Goal: Task Accomplishment & Management: Manage account settings

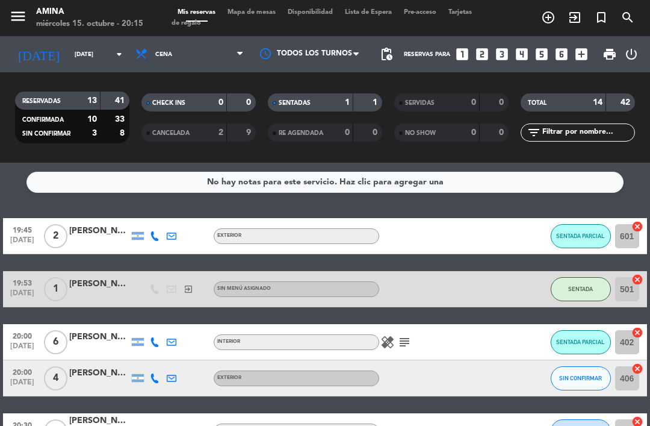
click at [261, 13] on span "Mapa de mesas" at bounding box center [252, 12] width 60 height 7
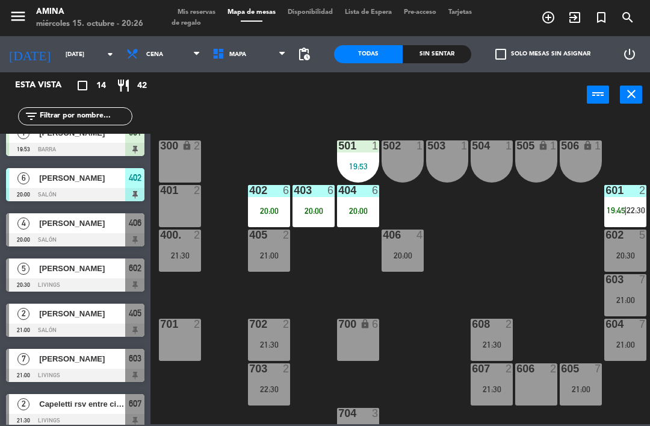
scroll to position [63, 0]
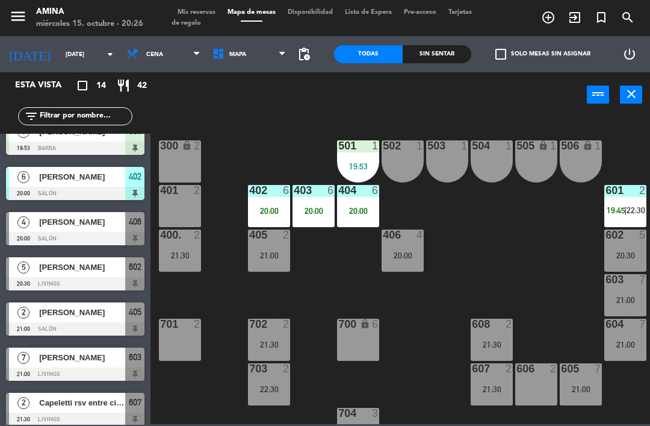
click at [191, 9] on span "Mis reservas" at bounding box center [197, 12] width 50 height 7
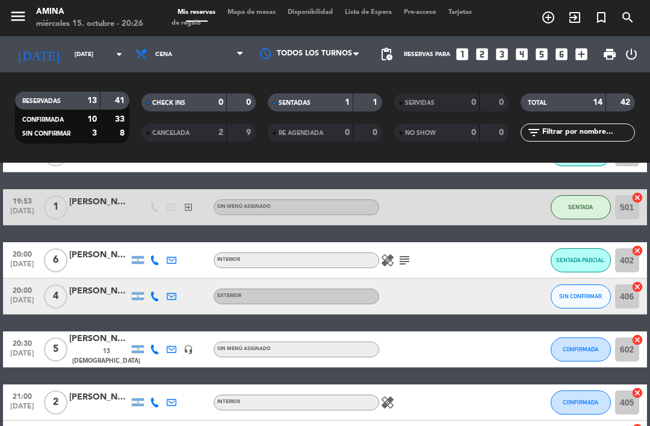
scroll to position [104, 0]
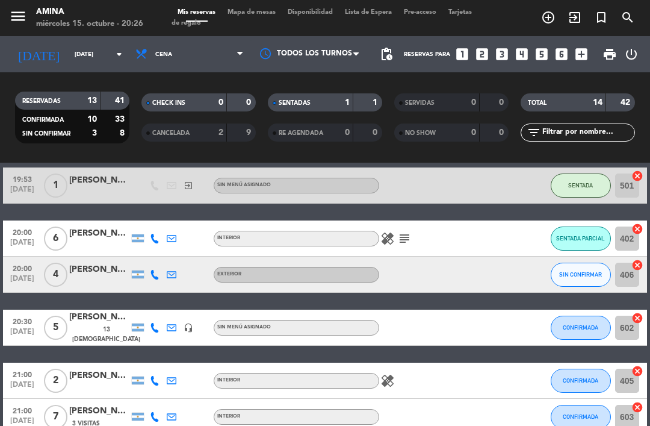
click at [561, 281] on button "SIN CONFIRMAR" at bounding box center [581, 275] width 60 height 24
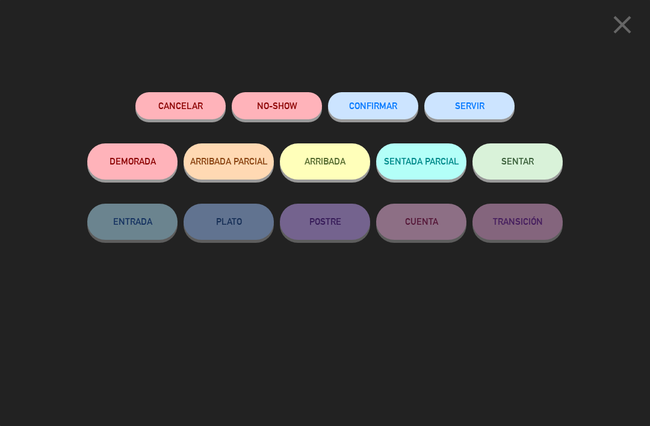
click at [506, 159] on span "SENTAR" at bounding box center [518, 161] width 33 height 10
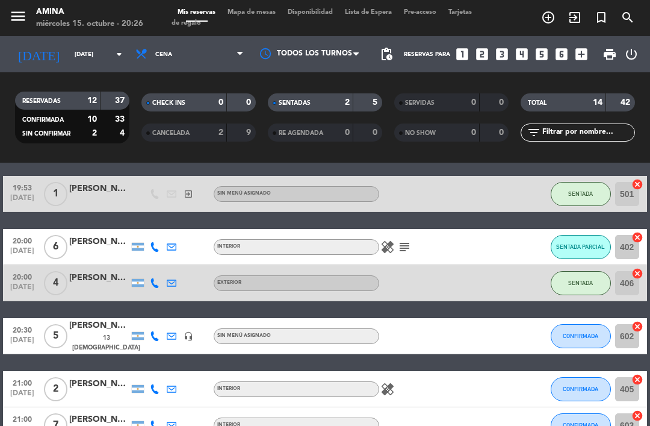
scroll to position [100, 0]
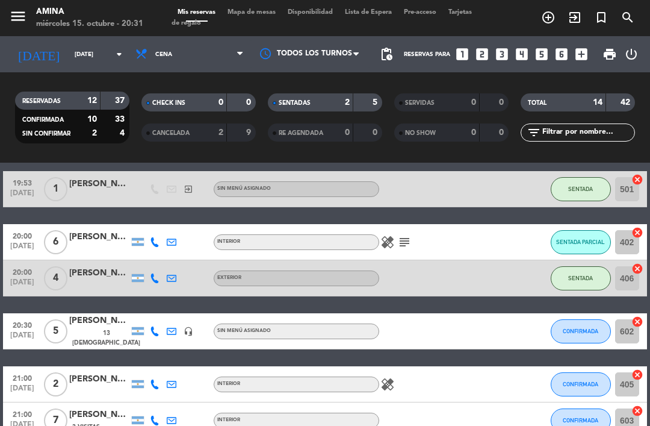
click at [585, 7] on span "exit_to_app" at bounding box center [575, 17] width 26 height 20
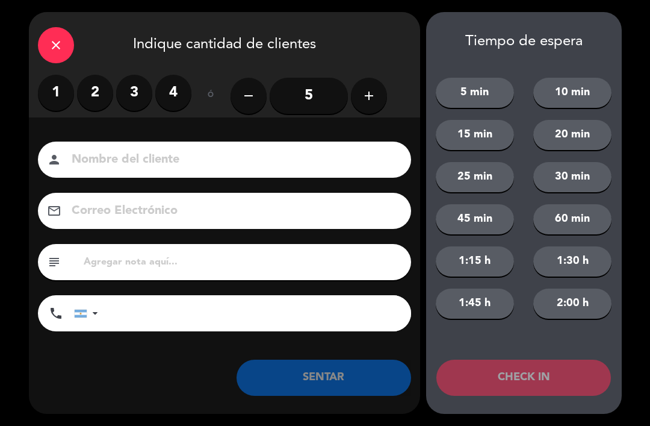
click at [69, 43] on div "close" at bounding box center [56, 45] width 36 height 36
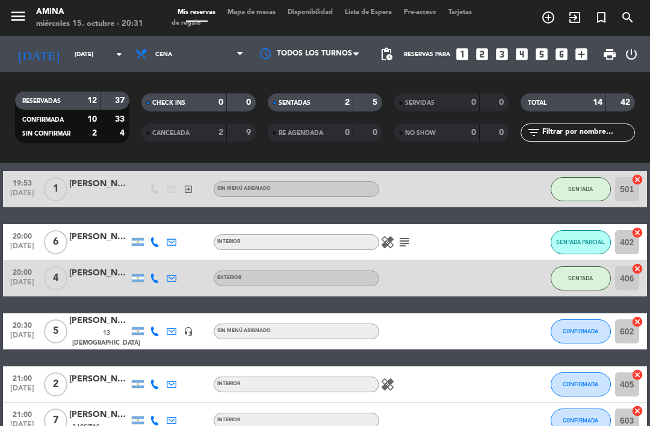
click at [257, 16] on span "Mapa de mesas" at bounding box center [252, 12] width 60 height 7
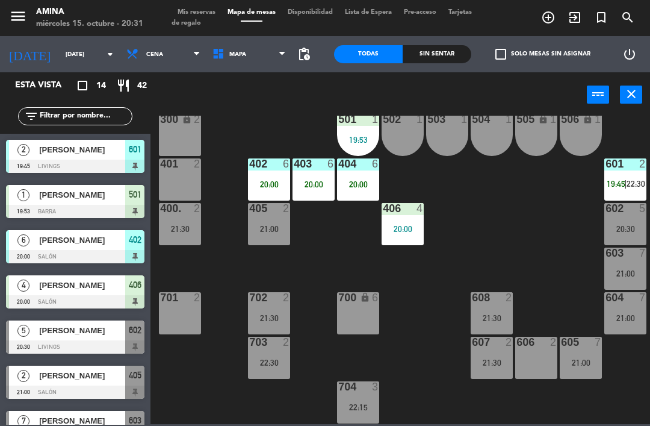
scroll to position [335, 0]
click at [223, 265] on div "101 lock 6 102 lock 6 103 lock 6 301 lock 6 307 lock 2 302 lock 6 308 lock 2 20…" at bounding box center [403, 270] width 493 height 308
click at [642, 237] on div "602 5 20:30" at bounding box center [626, 224] width 42 height 42
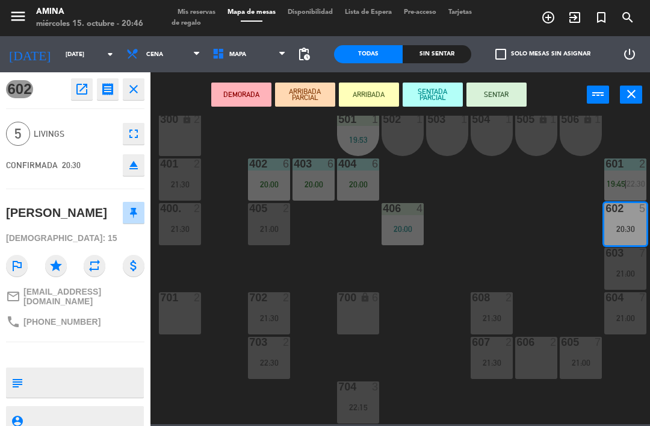
click at [129, 133] on icon "fullscreen" at bounding box center [133, 133] width 14 height 14
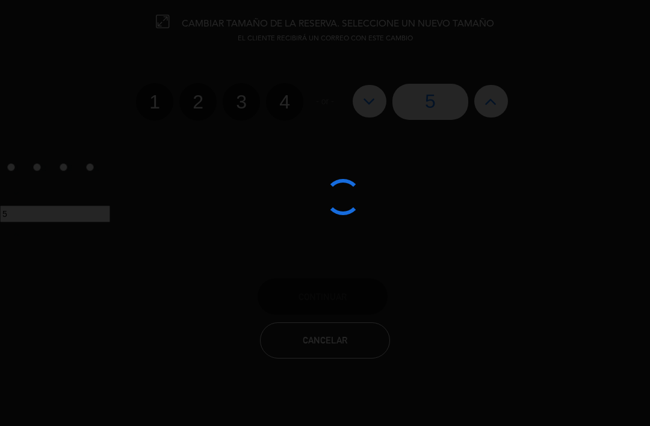
click at [290, 92] on label "4" at bounding box center [284, 101] width 37 height 37
click at [287, 92] on input "4" at bounding box center [283, 91] width 8 height 8
radio input "true"
radio input "false"
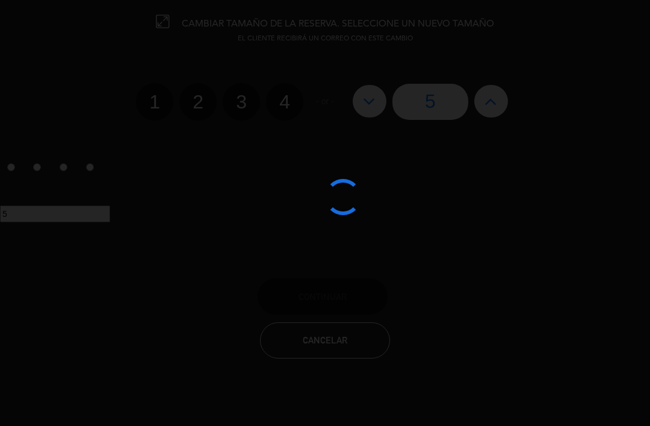
radio input "false"
radio input "true"
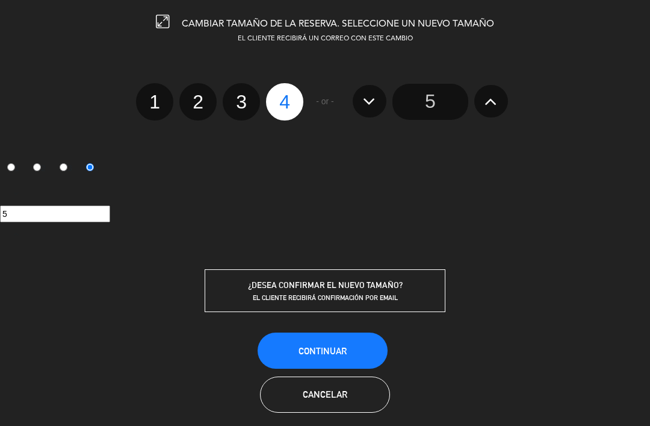
click at [328, 354] on span "Continuar" at bounding box center [323, 351] width 48 height 10
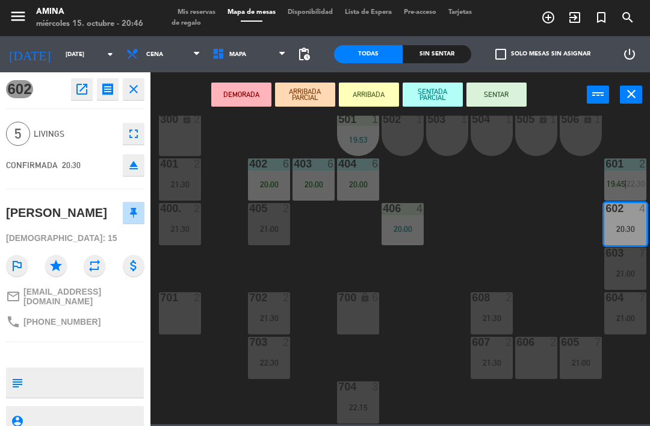
click at [494, 104] on button "SENTAR" at bounding box center [497, 94] width 60 height 24
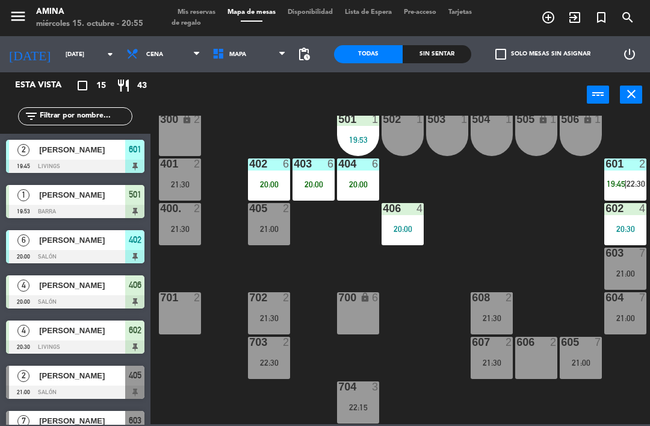
click at [266, 175] on div "402 6 20:00" at bounding box center [269, 179] width 42 height 42
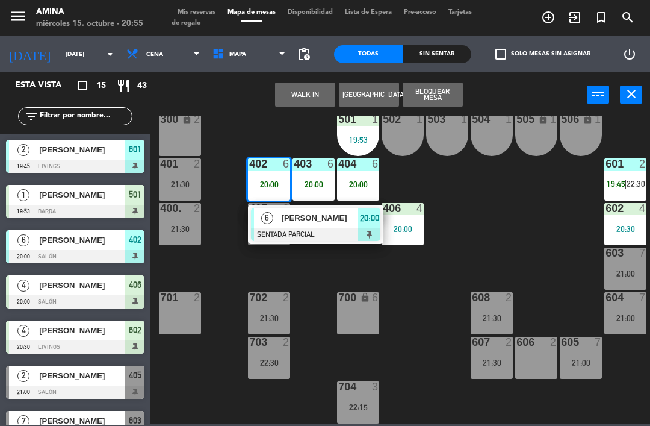
click at [317, 225] on div "[PERSON_NAME]" at bounding box center [320, 218] width 78 height 20
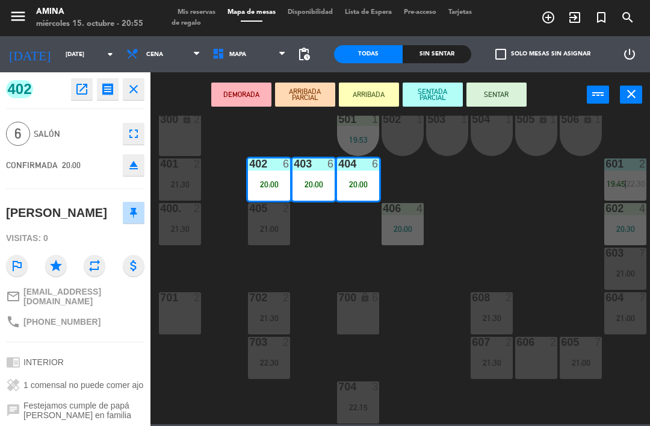
click at [509, 97] on button "SENTAR" at bounding box center [497, 94] width 60 height 24
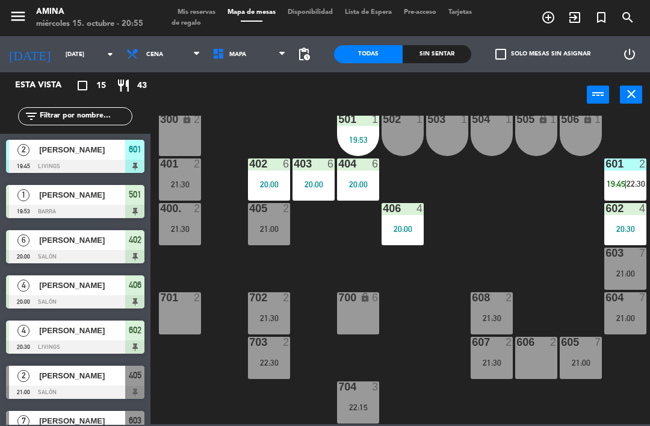
click at [359, 399] on div "704 3 22:15" at bounding box center [358, 402] width 42 height 42
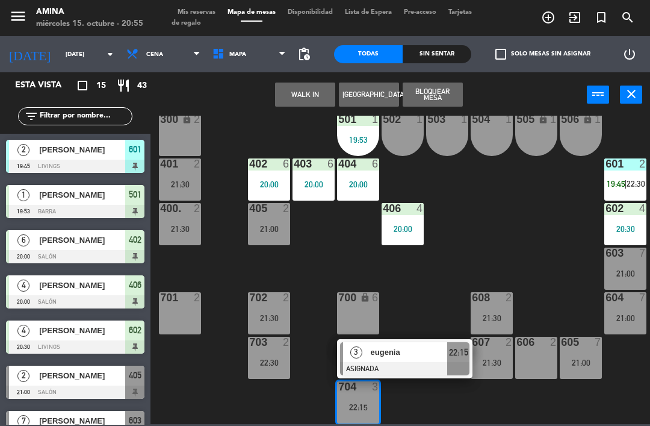
click at [186, 325] on div "701 2" at bounding box center [180, 313] width 42 height 42
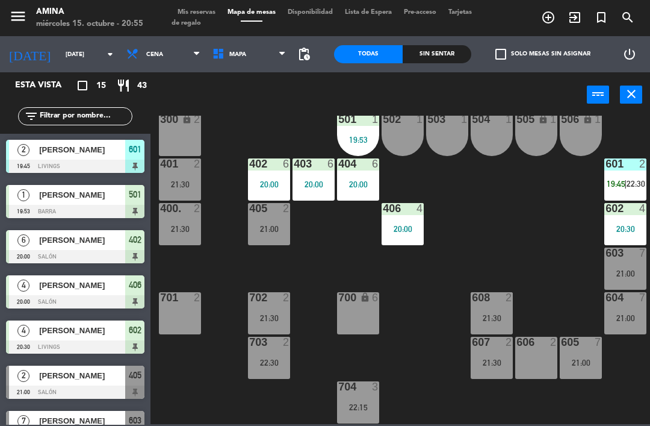
click at [462, 260] on div "101 lock 6 102 lock 6 103 lock 6 301 lock 6 307 lock 2 302 lock 6 308 lock 2 20…" at bounding box center [403, 270] width 493 height 308
click at [274, 309] on div "702 2 21:30" at bounding box center [269, 313] width 42 height 42
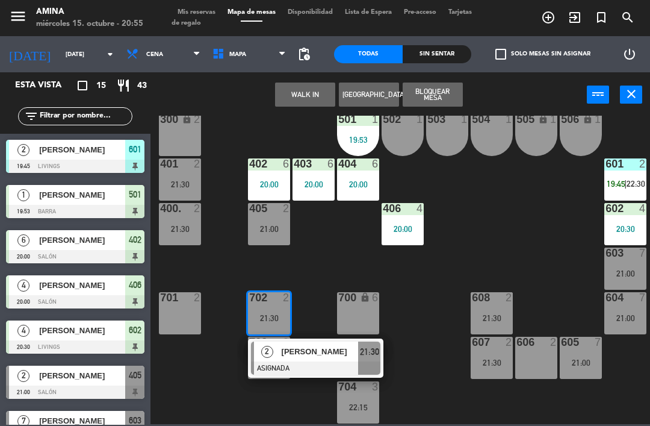
click at [185, 310] on div "701 2" at bounding box center [180, 313] width 42 height 42
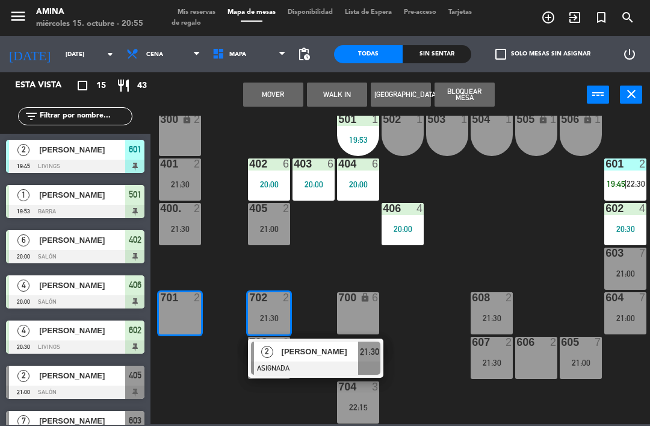
click at [267, 92] on button "Mover" at bounding box center [273, 94] width 60 height 24
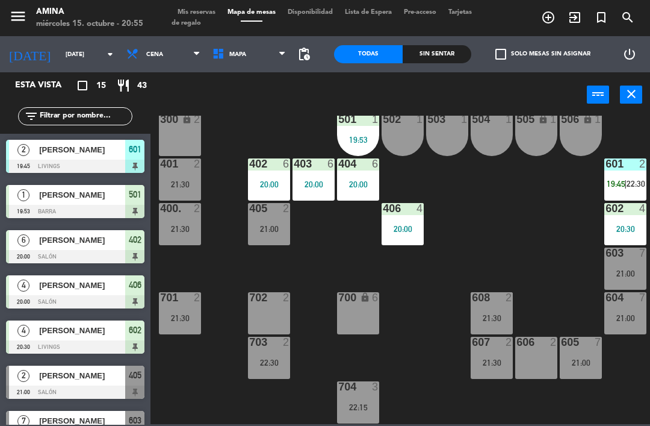
click at [362, 403] on div "22:15" at bounding box center [358, 407] width 42 height 8
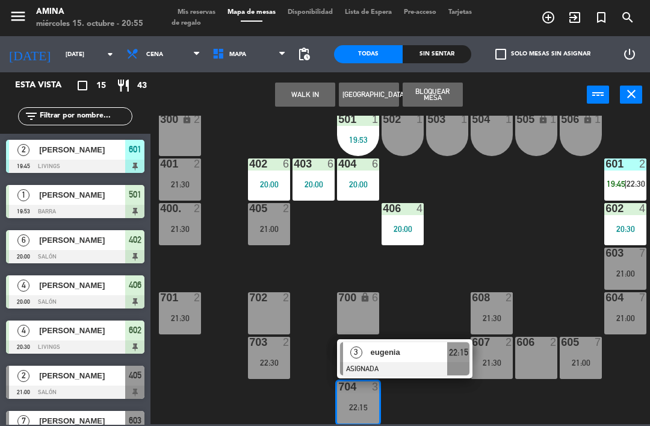
click at [276, 317] on div "702 2" at bounding box center [269, 313] width 42 height 42
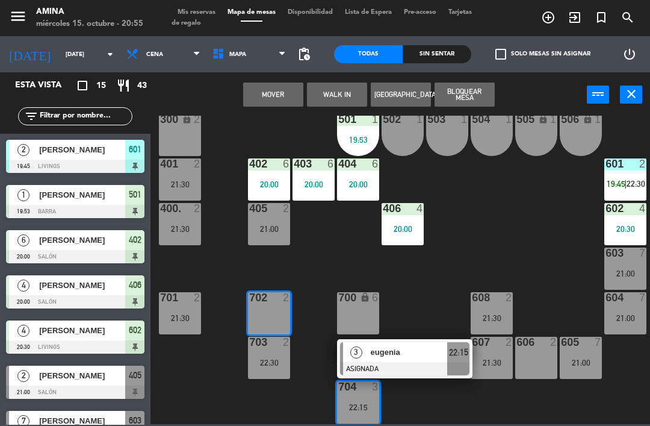
click at [260, 96] on button "Mover" at bounding box center [273, 94] width 60 height 24
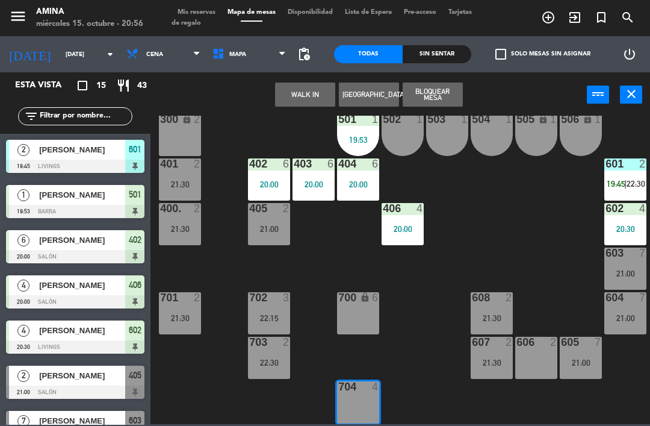
click at [303, 84] on button "WALK IN" at bounding box center [305, 94] width 60 height 24
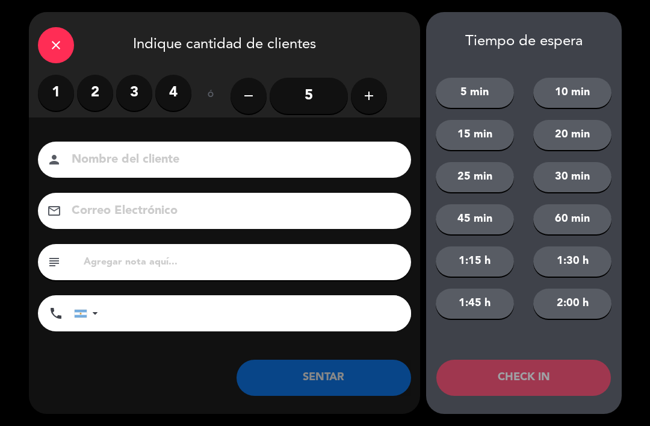
click at [172, 94] on label "4" at bounding box center [173, 93] width 36 height 36
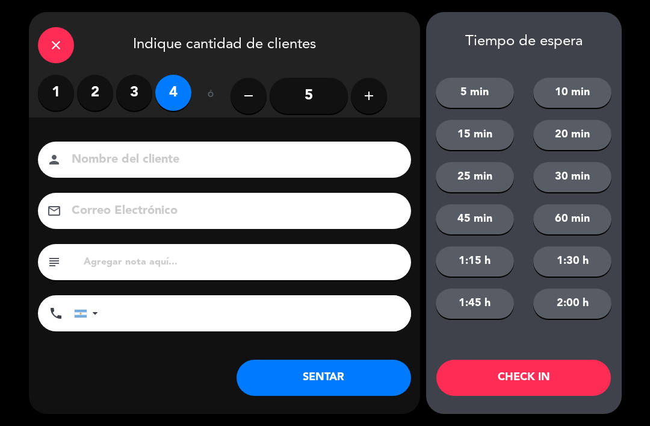
click at [223, 151] on input at bounding box center [232, 159] width 325 height 21
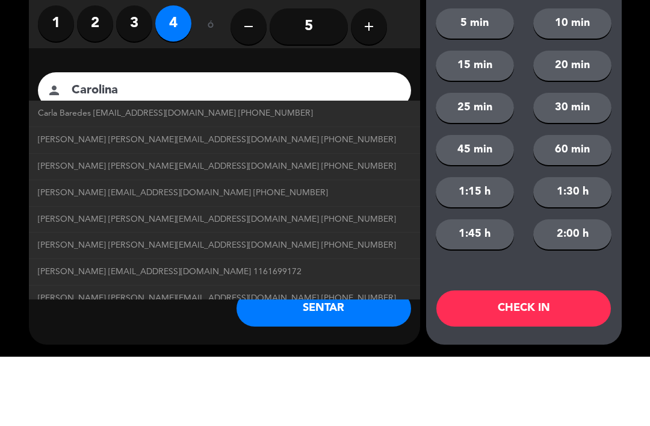
type input "Carolina"
click at [403, 117] on div "Nombre del cliente person Carolina Carla Baredes [EMAIL_ADDRESS][DOMAIN_NAME] […" at bounding box center [224, 256] width 391 height 278
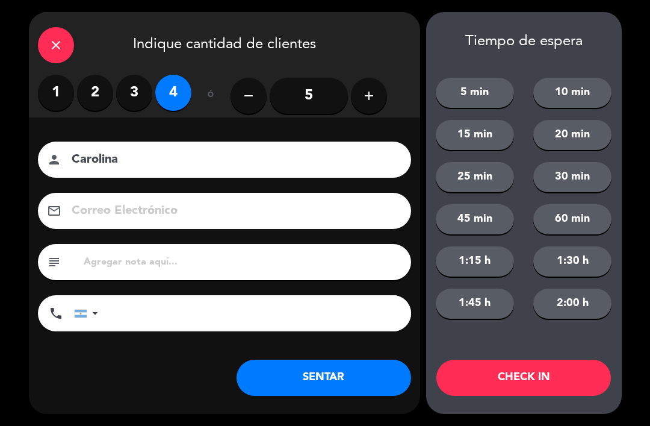
click at [352, 394] on button "SENTAR" at bounding box center [324, 377] width 175 height 36
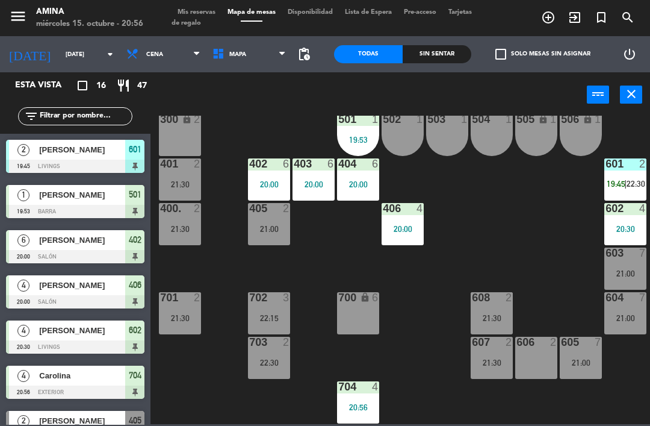
click at [618, 177] on div "601 2 19:45 | 22:30" at bounding box center [626, 179] width 42 height 42
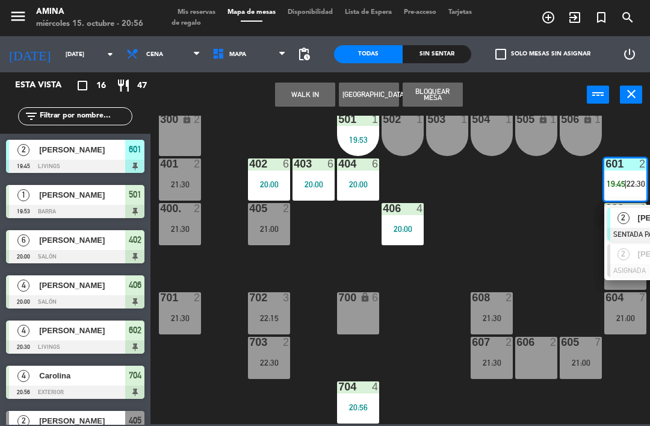
click at [631, 211] on div "2" at bounding box center [624, 218] width 26 height 20
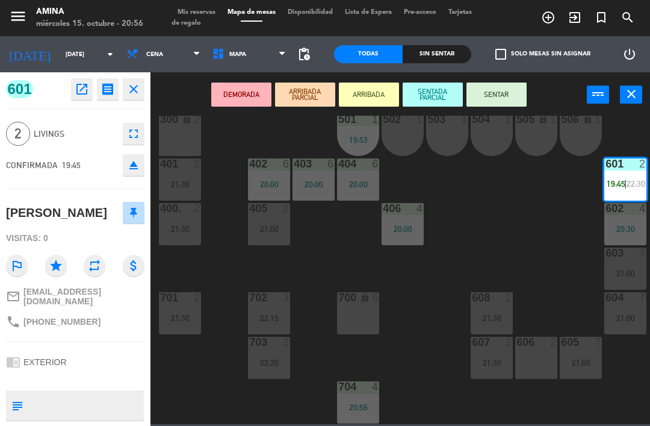
click at [493, 86] on button "SENTAR" at bounding box center [497, 94] width 60 height 24
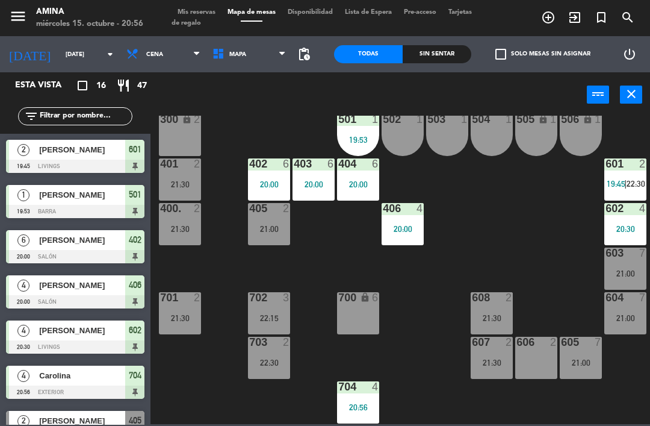
click at [73, 61] on input "[DATE]" at bounding box center [101, 54] width 82 height 19
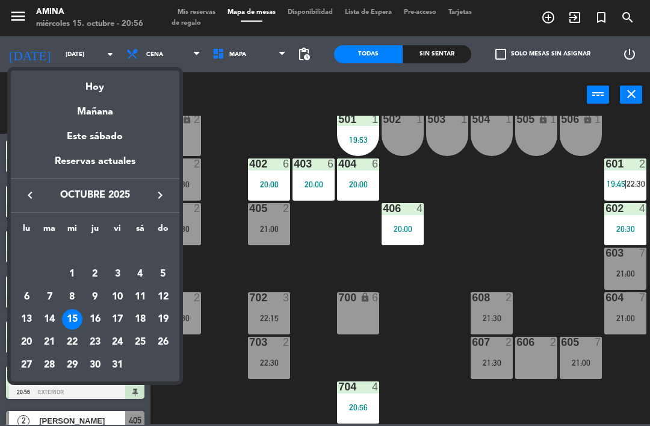
click at [102, 316] on div "16" at bounding box center [95, 319] width 20 height 20
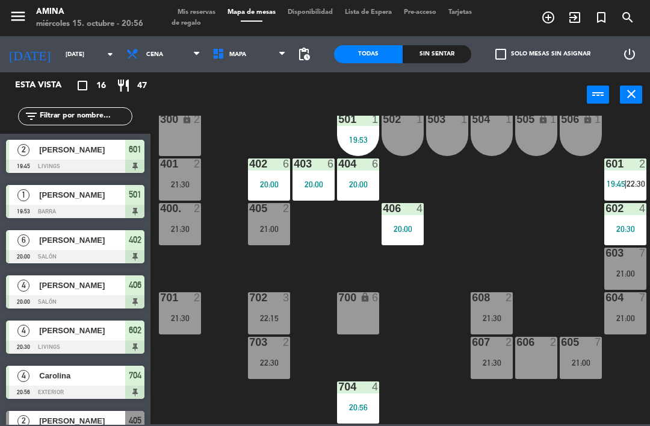
type input "[DEMOGRAPHIC_DATA][DATE]"
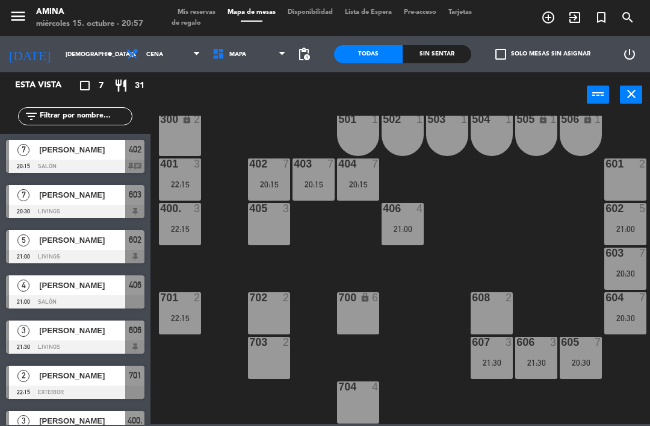
click at [495, 365] on div "21:30" at bounding box center [492, 362] width 42 height 8
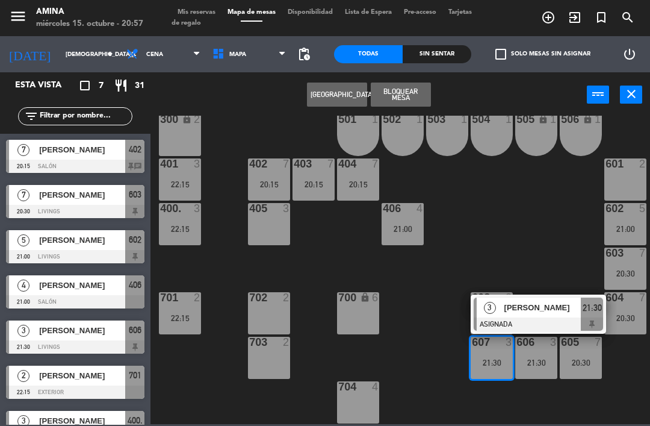
click at [568, 319] on div at bounding box center [538, 323] width 129 height 13
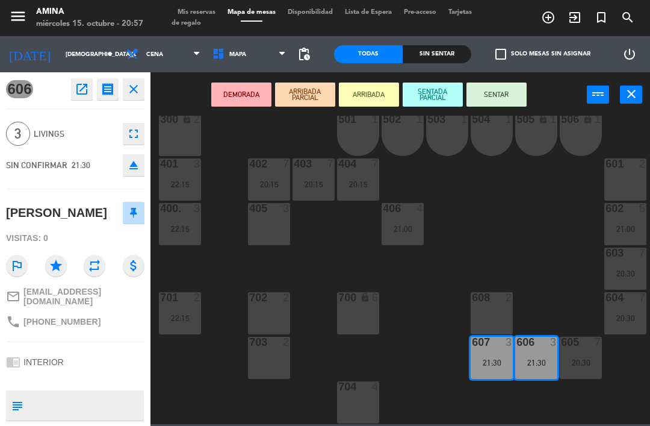
click at [272, 225] on div "405 3" at bounding box center [269, 224] width 42 height 42
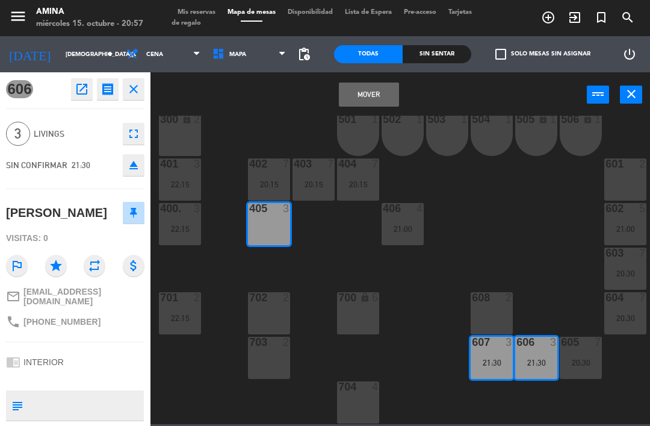
click at [361, 99] on button "Mover" at bounding box center [369, 94] width 60 height 24
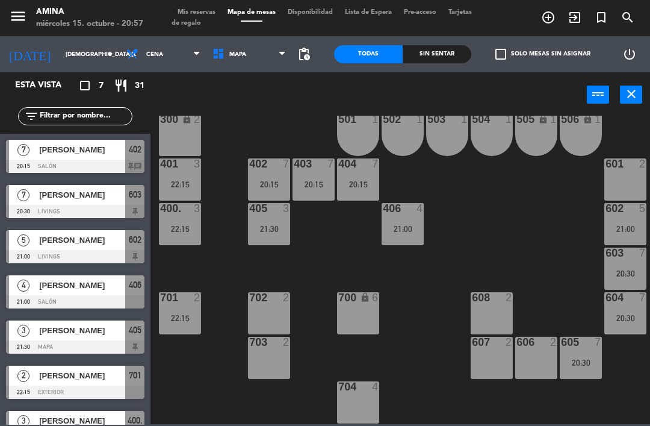
click at [536, 354] on div "606 2" at bounding box center [536, 358] width 42 height 42
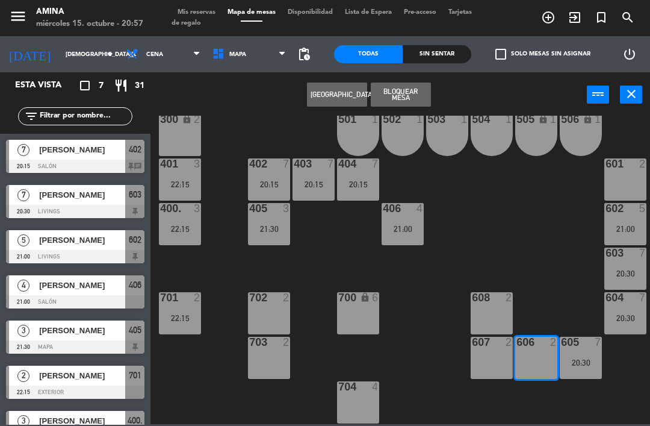
click at [497, 349] on div "607 2" at bounding box center [492, 343] width 42 height 12
click at [334, 90] on button "[GEOGRAPHIC_DATA]" at bounding box center [337, 94] width 60 height 24
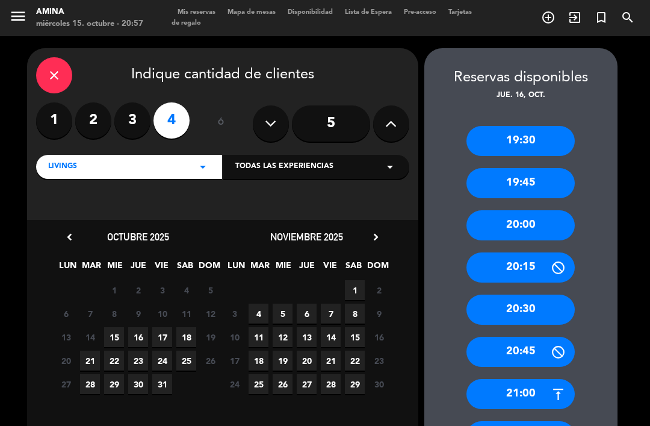
click at [529, 216] on div "20:00" at bounding box center [521, 225] width 108 height 30
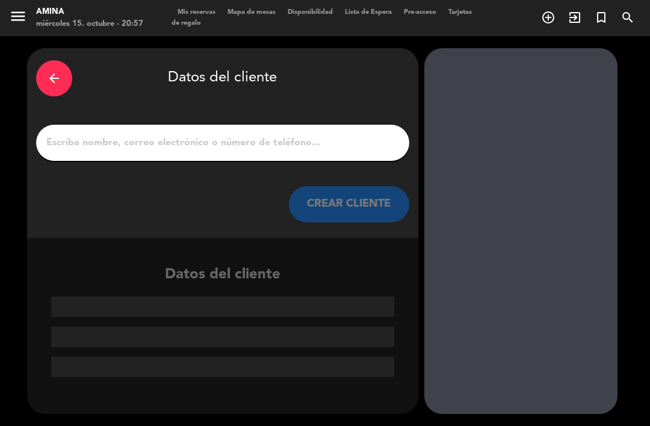
click at [325, 135] on input "1" at bounding box center [222, 142] width 355 height 17
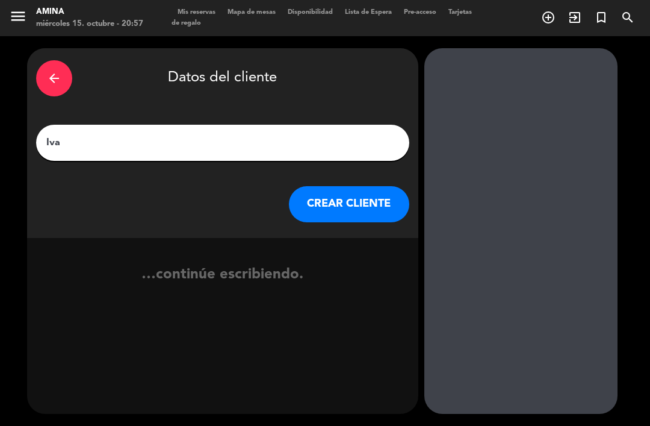
type input "[PERSON_NAME]"
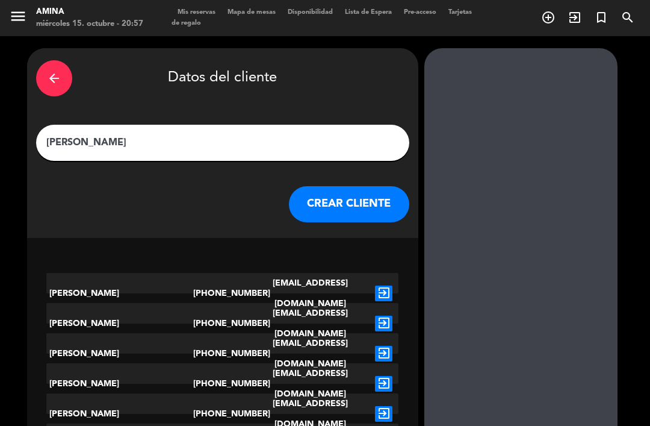
click at [383, 285] on icon "exit_to_app" at bounding box center [383, 293] width 17 height 16
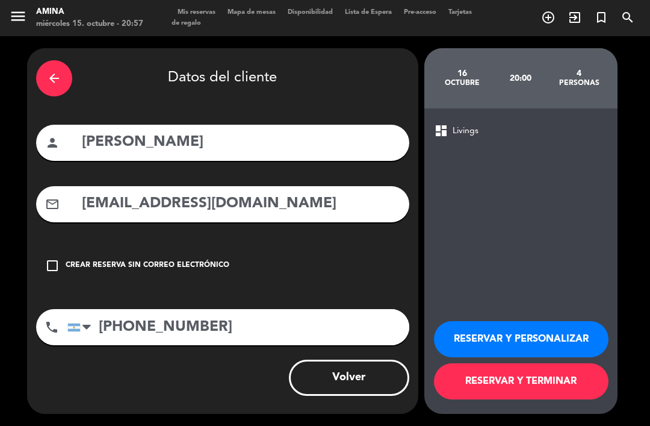
click at [551, 399] on button "RESERVAR Y TERMINAR" at bounding box center [521, 381] width 175 height 36
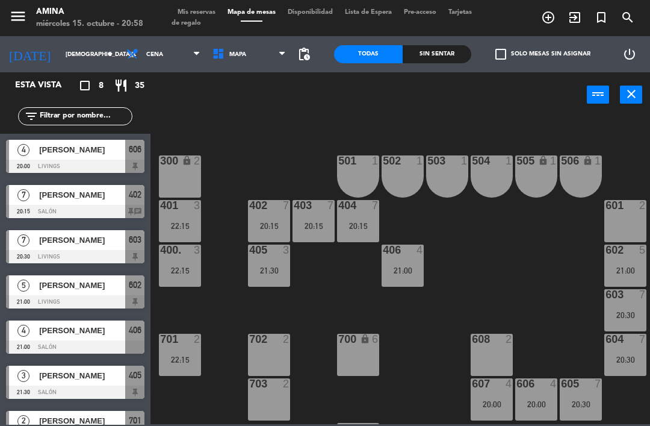
scroll to position [296, 0]
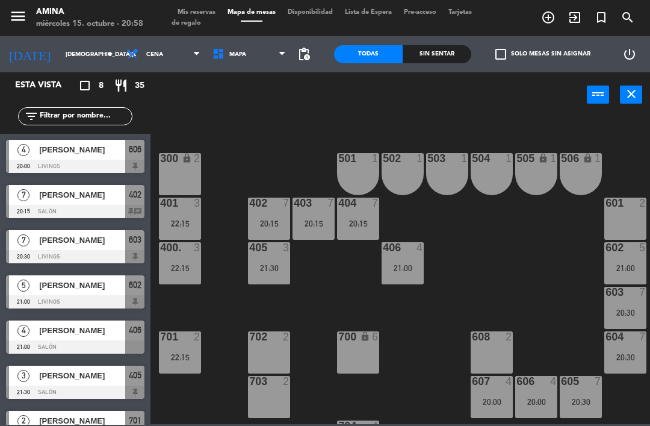
click at [179, 231] on div "401 3 22:15" at bounding box center [180, 218] width 42 height 42
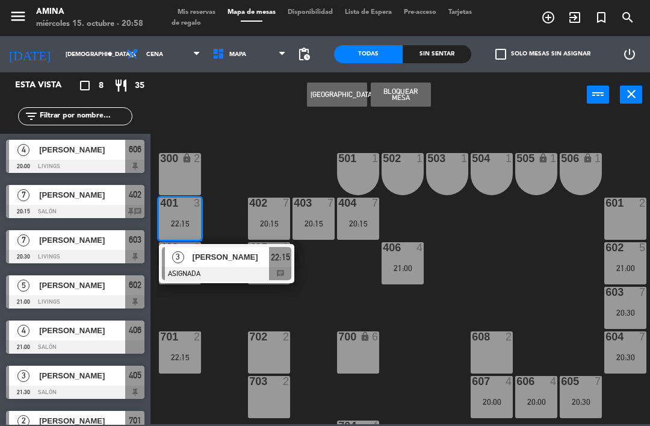
click at [211, 266] on div "[PERSON_NAME]" at bounding box center [230, 257] width 78 height 20
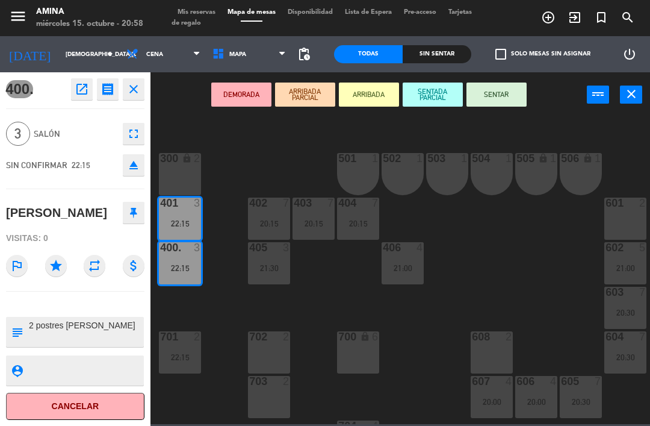
click at [542, 392] on div "606 4 20:00" at bounding box center [536, 397] width 42 height 42
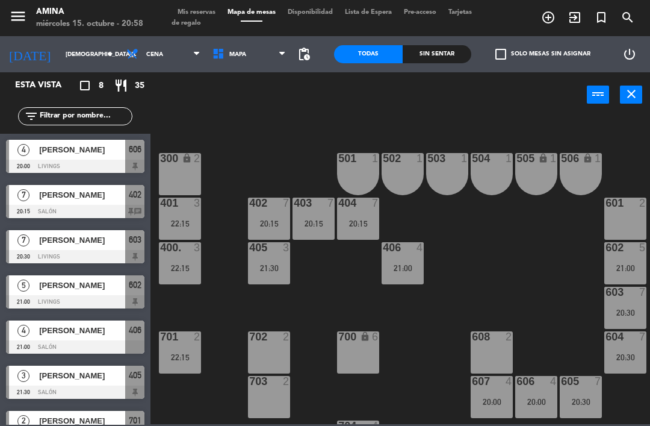
scroll to position [70, 0]
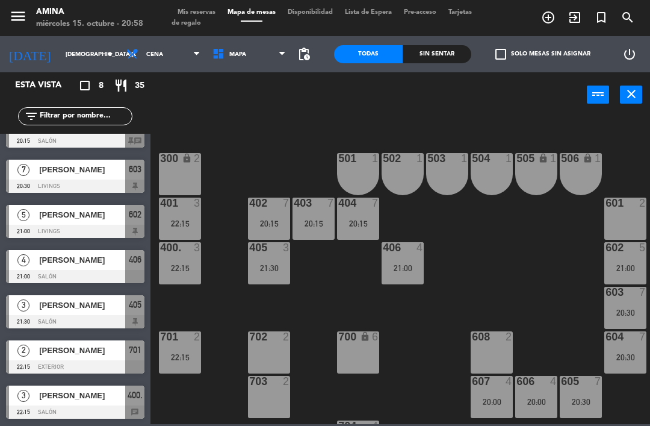
click at [174, 264] on div "22:15" at bounding box center [180, 268] width 42 height 8
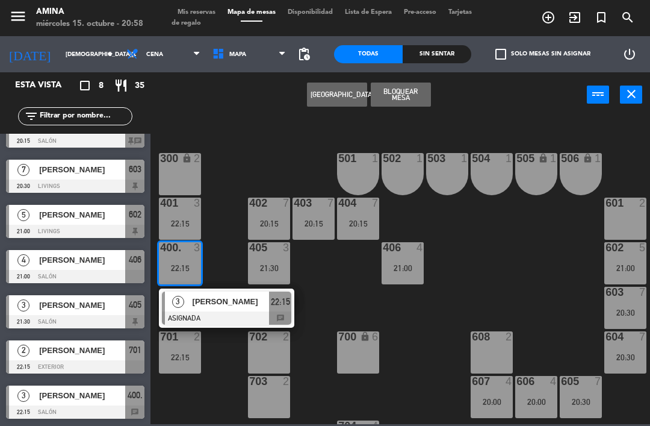
click at [227, 317] on div at bounding box center [226, 317] width 129 height 13
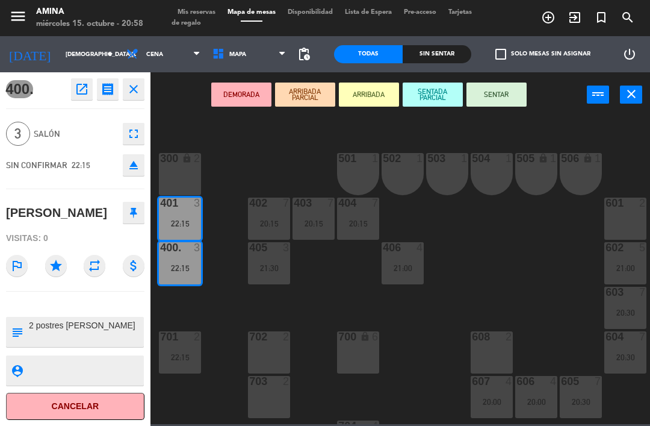
click at [528, 400] on div "20:00" at bounding box center [536, 401] width 42 height 8
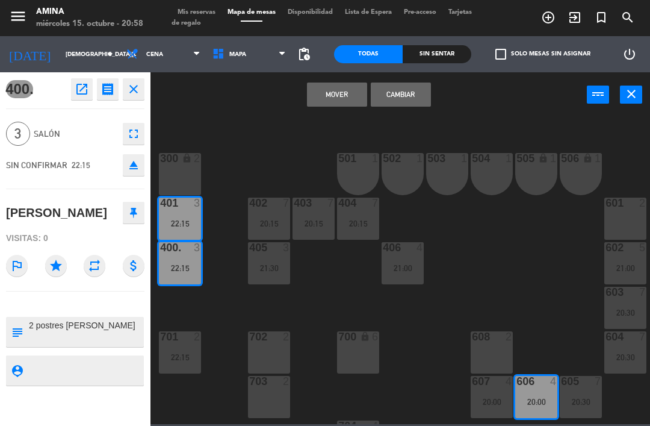
click at [479, 396] on div "607 4 20:00" at bounding box center [492, 397] width 42 height 42
click at [335, 101] on button "Mover y Unir" at bounding box center [337, 94] width 60 height 24
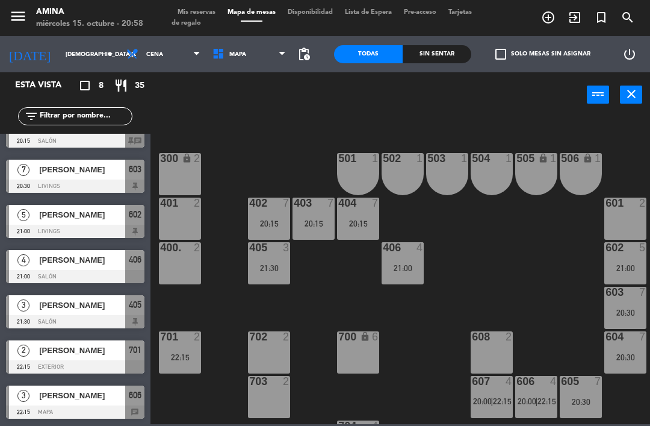
click at [275, 270] on div "21:30" at bounding box center [269, 268] width 42 height 8
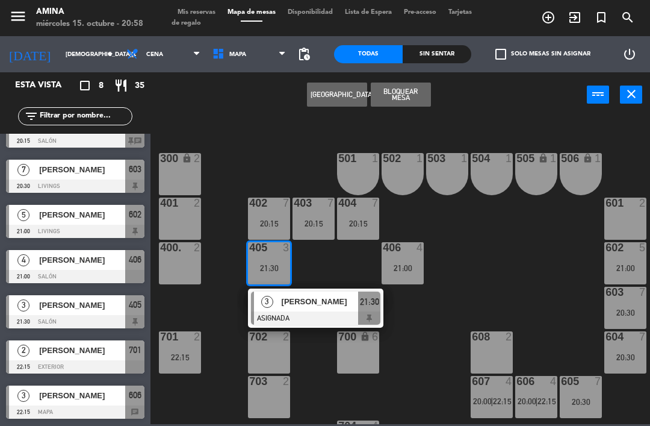
click at [325, 313] on div at bounding box center [315, 317] width 129 height 13
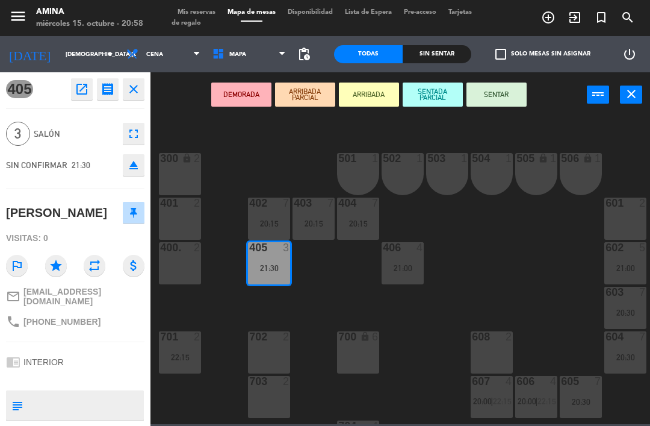
click at [181, 264] on div "400. 2" at bounding box center [180, 263] width 42 height 42
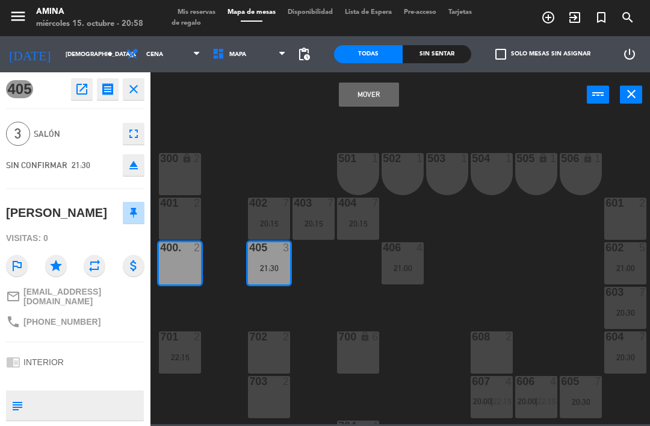
click at [182, 214] on div "401 2" at bounding box center [180, 218] width 42 height 42
click at [378, 96] on button "Mover y Unir" at bounding box center [369, 94] width 60 height 24
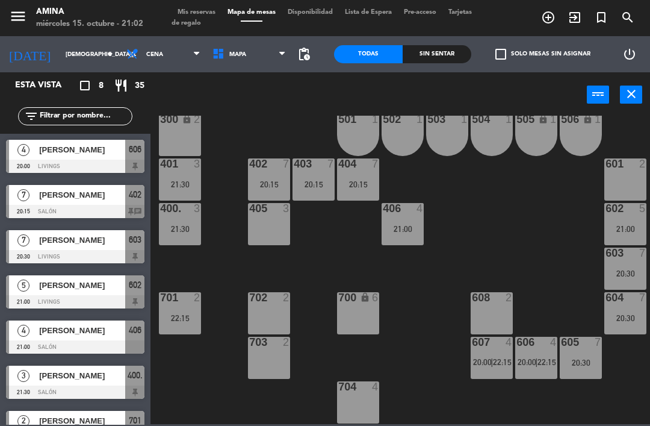
scroll to position [0, 0]
click at [60, 51] on input "[DEMOGRAPHIC_DATA][DATE]" at bounding box center [101, 54] width 82 height 19
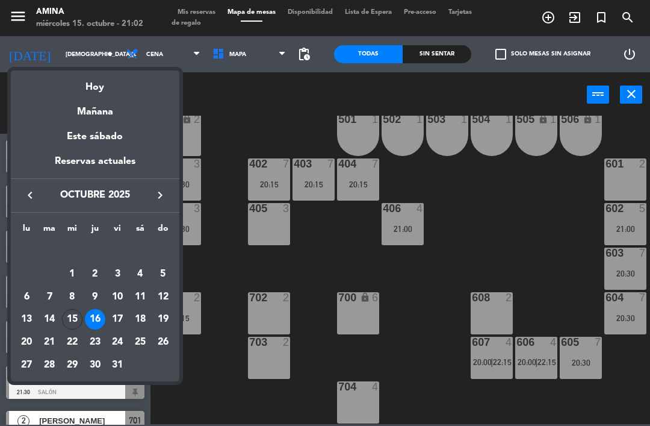
click at [76, 323] on div "15" at bounding box center [72, 319] width 20 height 20
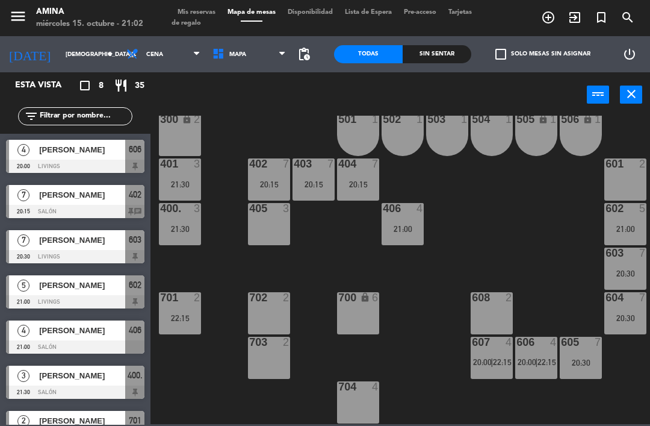
type input "[DATE]"
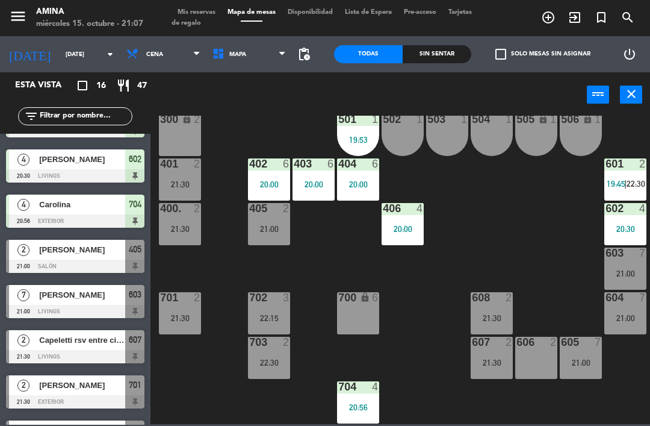
scroll to position [335, 0]
click at [284, 235] on div "405 2 21:00" at bounding box center [269, 224] width 42 height 42
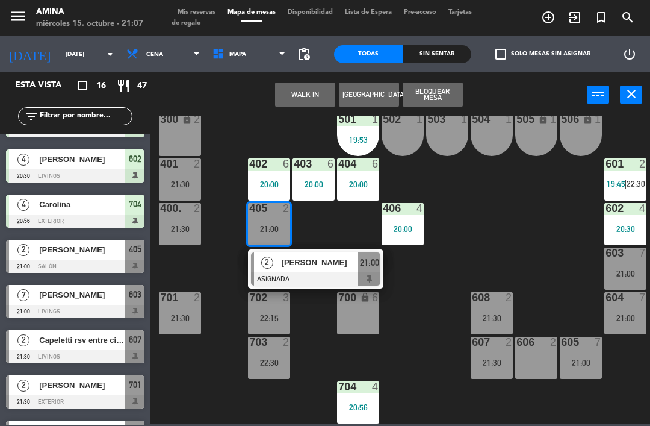
click at [282, 265] on span "[PERSON_NAME]" at bounding box center [320, 262] width 77 height 13
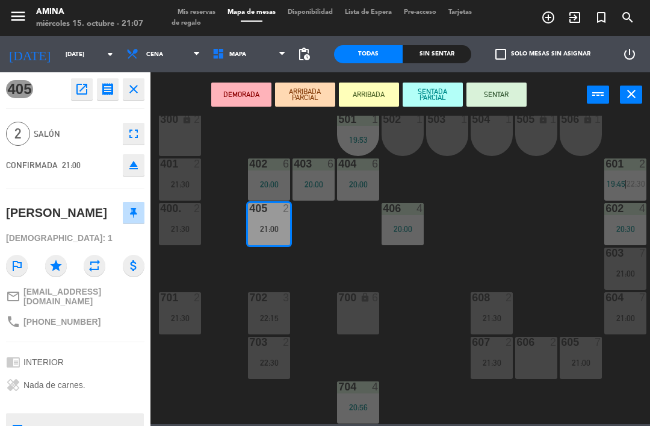
click at [501, 103] on button "SENTAR" at bounding box center [497, 94] width 60 height 24
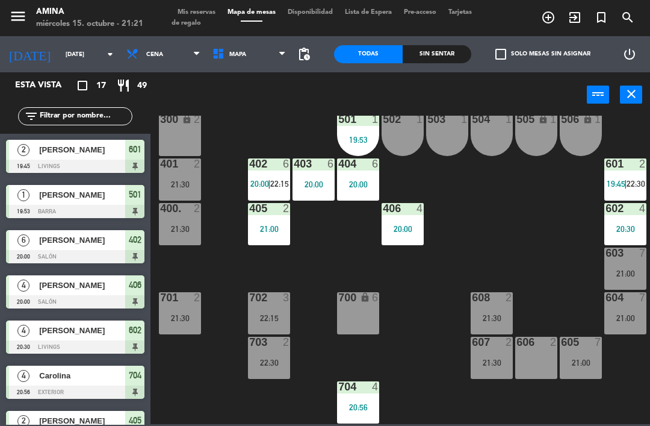
click at [531, 371] on div "606 2" at bounding box center [536, 358] width 42 height 42
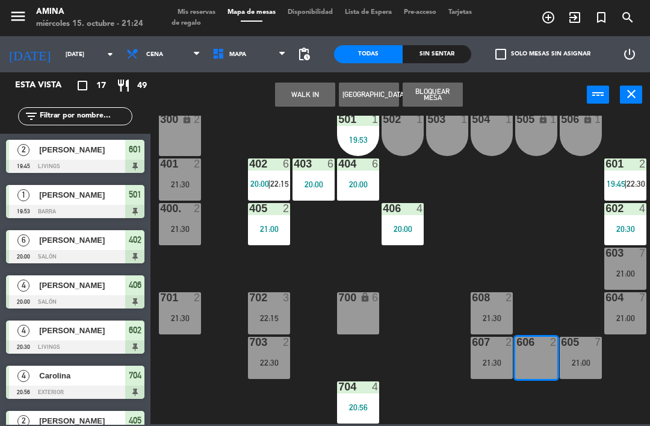
click at [350, 143] on div "19:53" at bounding box center [358, 139] width 42 height 8
click at [358, 135] on div "19:53" at bounding box center [358, 139] width 42 height 8
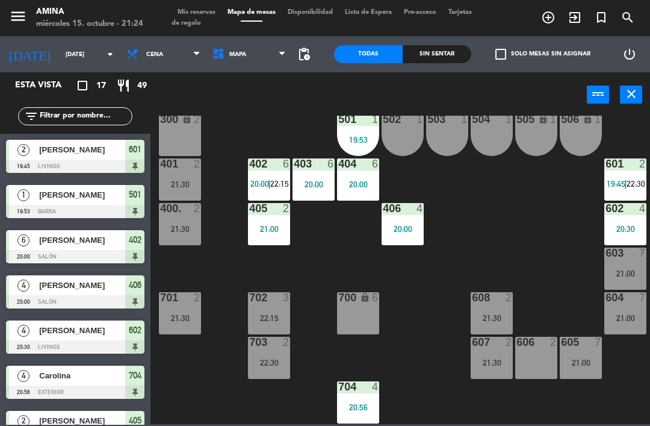
click at [508, 228] on div "101 lock 6 102 lock 6 103 lock 6 301 lock 6 307 lock 2 302 lock 6 308 lock 2 20…" at bounding box center [403, 270] width 493 height 308
click at [349, 138] on div "19:53" at bounding box center [358, 139] width 42 height 8
click at [547, 265] on div "101 lock 6 102 lock 6 103 lock 6 301 lock 6 307 lock 2 302 lock 6 308 lock 2 20…" at bounding box center [403, 270] width 493 height 308
click at [358, 128] on div "501 1 19:53" at bounding box center [358, 135] width 42 height 42
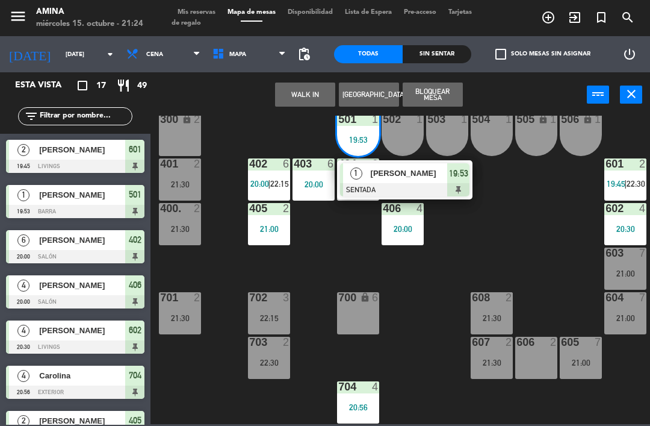
click at [415, 185] on div at bounding box center [404, 189] width 129 height 13
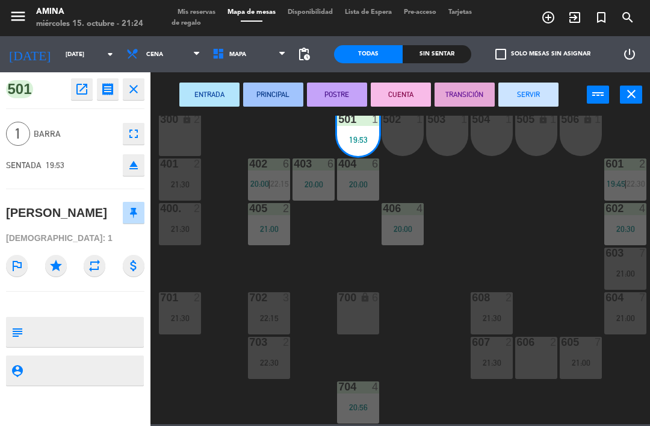
click at [530, 87] on button "SERVIR" at bounding box center [529, 94] width 60 height 24
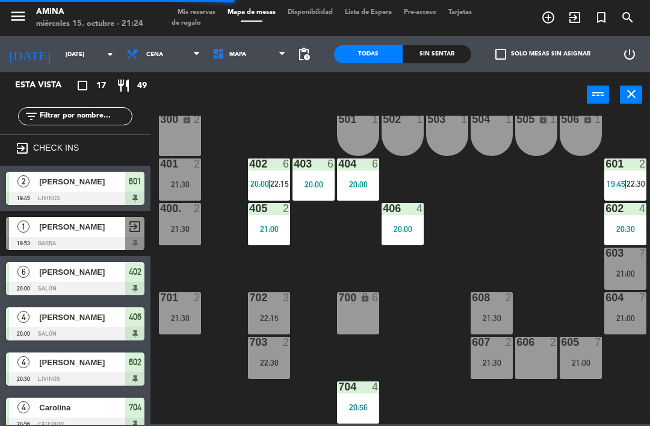
click at [537, 355] on div "606 2" at bounding box center [536, 358] width 42 height 42
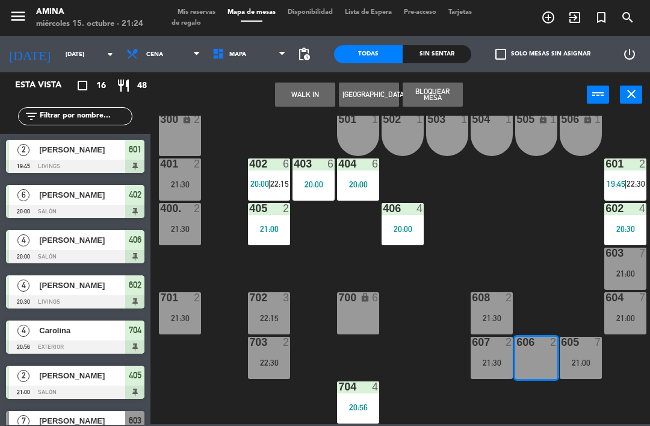
click at [300, 89] on button "WALK IN" at bounding box center [305, 94] width 60 height 24
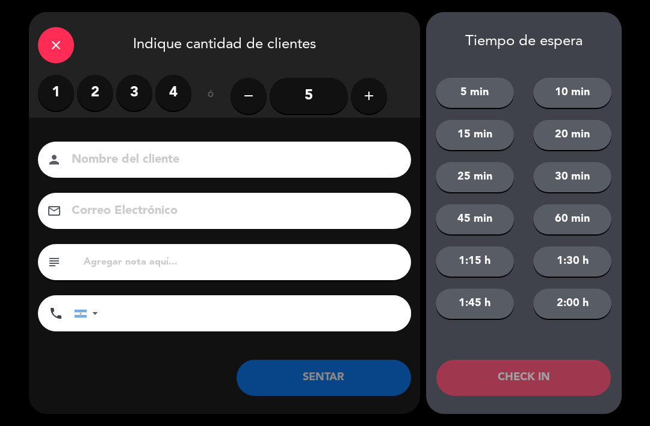
click at [107, 89] on label "2" at bounding box center [95, 93] width 36 height 36
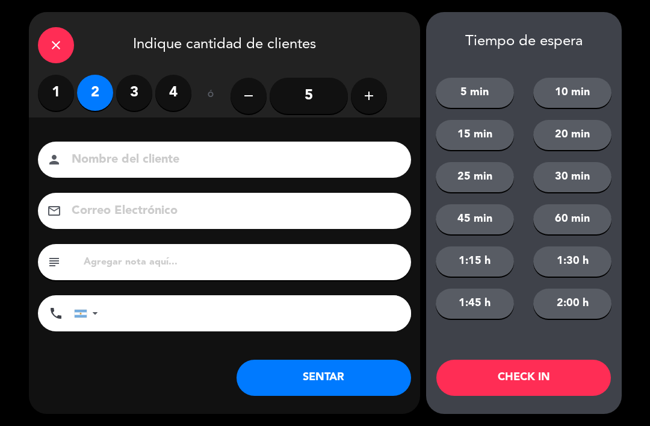
click at [109, 157] on input at bounding box center [232, 159] width 325 height 21
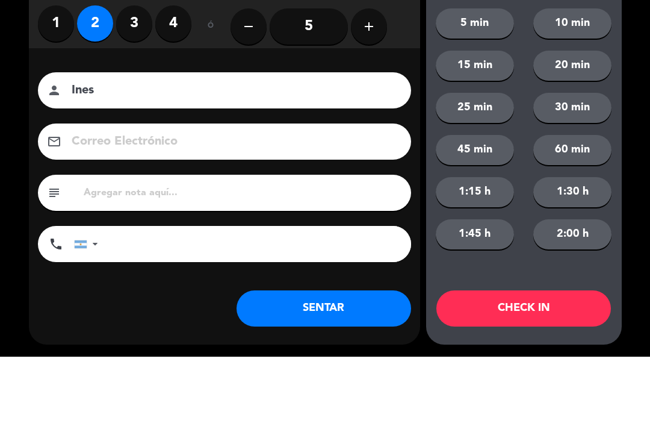
type input "Ines"
click at [387, 117] on div "Nombre del cliente person Ines Correo Electrónico email subject phone [GEOGRAPH…" at bounding box center [224, 256] width 391 height 278
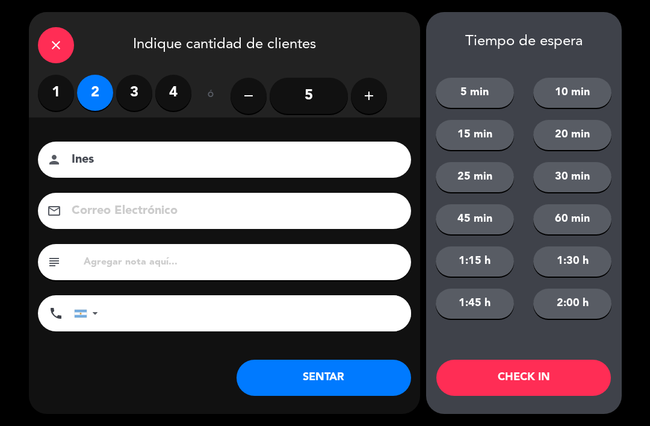
click at [358, 381] on button "SENTAR" at bounding box center [324, 377] width 175 height 36
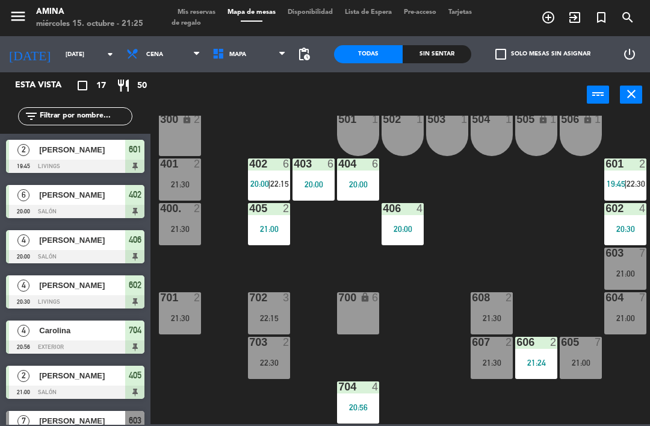
click at [261, 387] on div "101 lock 6 102 lock 6 103 lock 6 301 lock 6 307 lock 2 302 lock 6 308 lock 2 20…" at bounding box center [403, 270] width 493 height 308
click at [272, 363] on div "22:30" at bounding box center [269, 362] width 42 height 8
click at [444, 381] on div "101 lock 6 102 lock 6 103 lock 6 301 lock 6 307 lock 2 302 lock 6 308 lock 2 20…" at bounding box center [403, 270] width 493 height 308
click at [208, 9] on span "Mis reservas" at bounding box center [197, 12] width 50 height 7
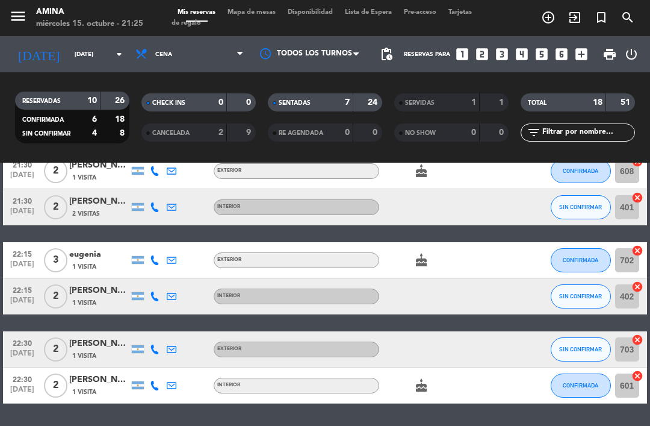
scroll to position [563, 0]
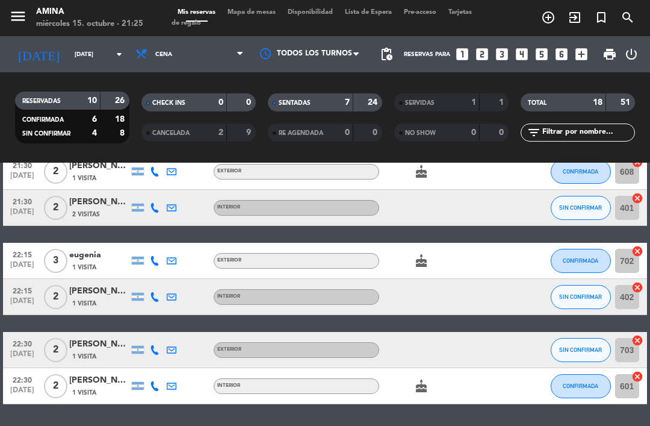
click at [255, 11] on span "Mapa de mesas" at bounding box center [252, 12] width 60 height 7
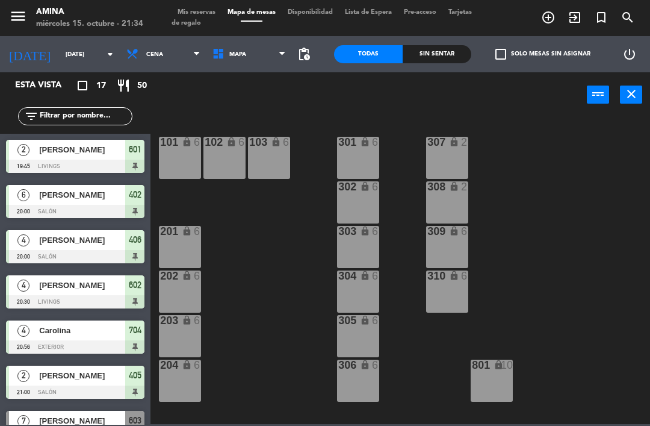
click at [603, 337] on div "101 lock 6 102 lock 6 103 lock 6 301 lock 6 307 lock 2 302 lock 6 308 lock 2 20…" at bounding box center [403, 270] width 493 height 308
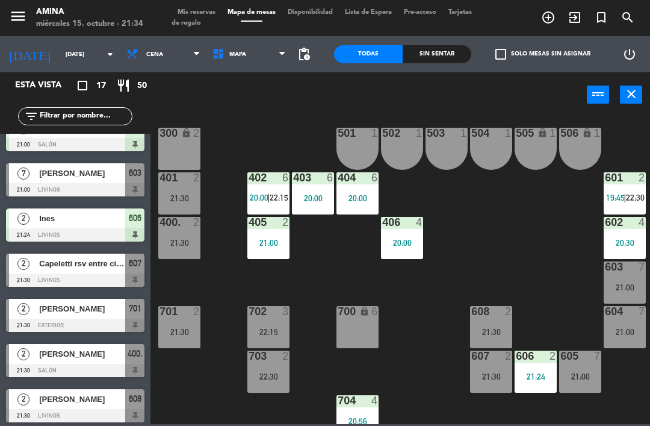
scroll to position [247, 0]
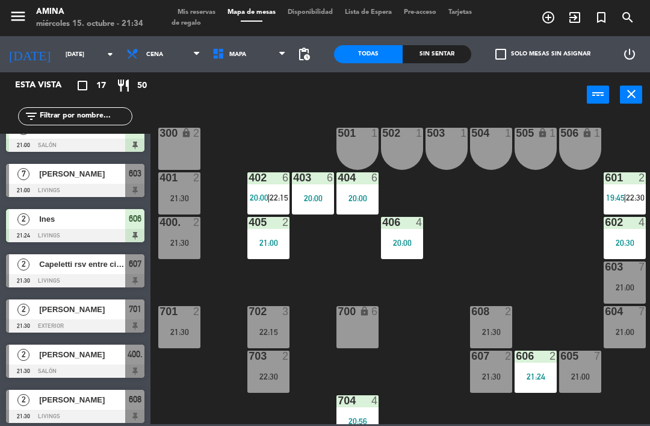
click at [37, 172] on div "7" at bounding box center [23, 174] width 29 height 20
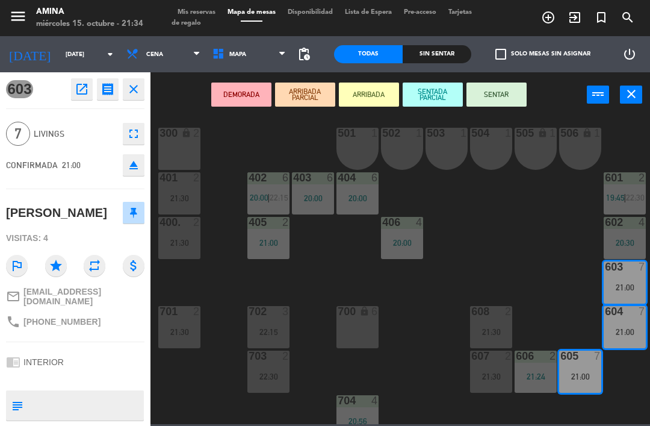
click at [443, 92] on button "SENTADA PARCIAL" at bounding box center [433, 94] width 60 height 24
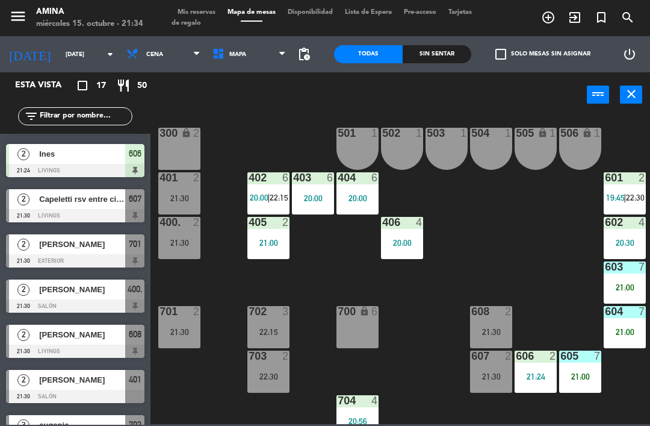
scroll to position [314, 0]
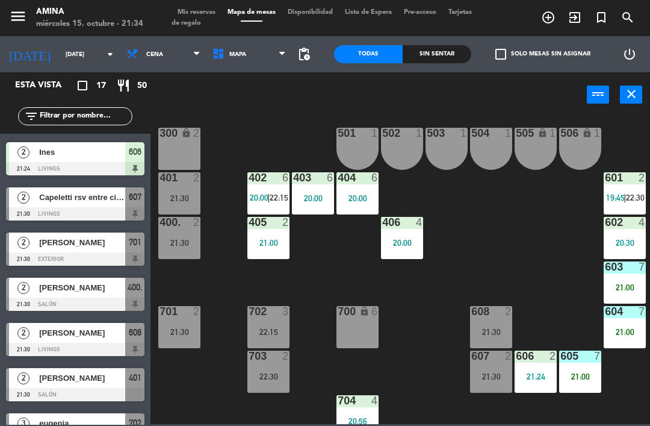
click at [50, 190] on div "Capeletti rsv entre cielos" at bounding box center [81, 197] width 87 height 20
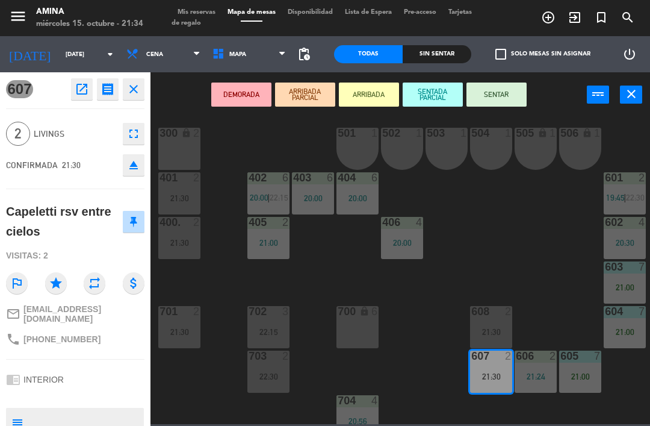
click at [498, 316] on div at bounding box center [492, 311] width 20 height 11
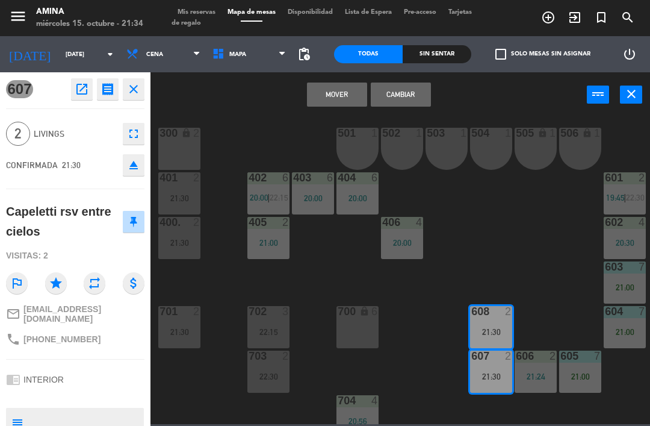
click at [412, 93] on button "Cambiar" at bounding box center [401, 94] width 60 height 24
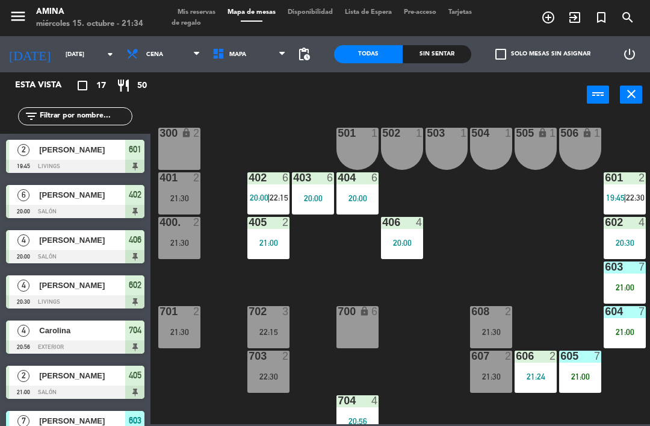
scroll to position [0, 0]
click at [492, 320] on div "608 2 21:30" at bounding box center [491, 327] width 42 height 42
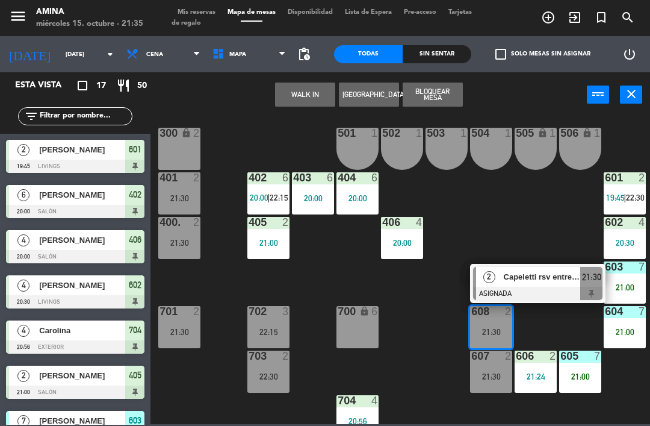
click at [527, 264] on div "2 Capeletti rsv entre cielos ASIGNADA 21:30" at bounding box center [537, 283] width 135 height 39
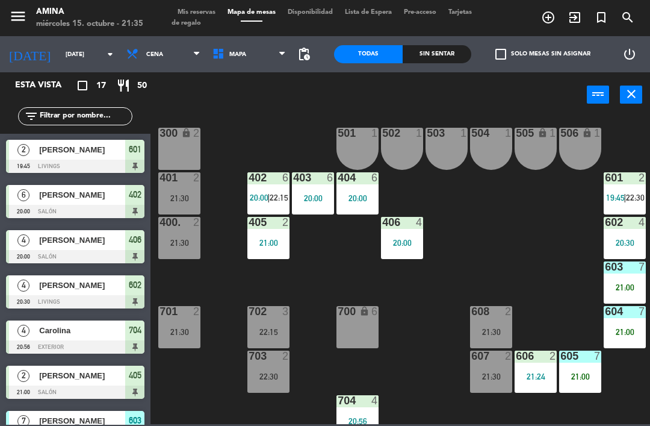
click at [498, 319] on div "608 2 21:30" at bounding box center [491, 327] width 42 height 42
click at [555, 261] on div "101 lock 6 102 lock 6 103 lock 6 301 lock 6 307 lock 2 302 lock 6 308 lock 2 20…" at bounding box center [403, 270] width 493 height 308
click at [504, 323] on div "608 2 21:30" at bounding box center [491, 327] width 42 height 42
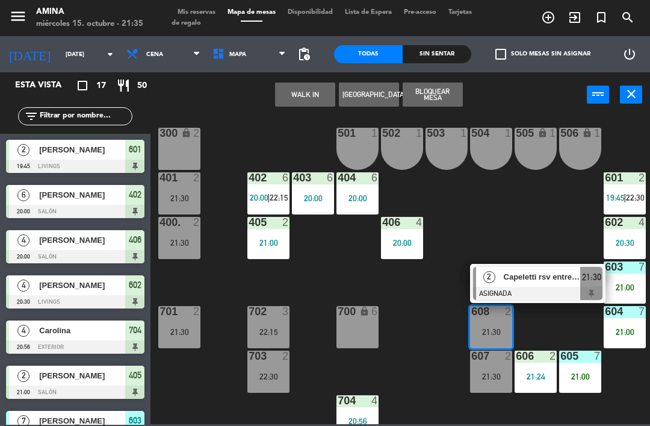
click at [550, 275] on span "Capeletti rsv entre cielos" at bounding box center [542, 276] width 77 height 13
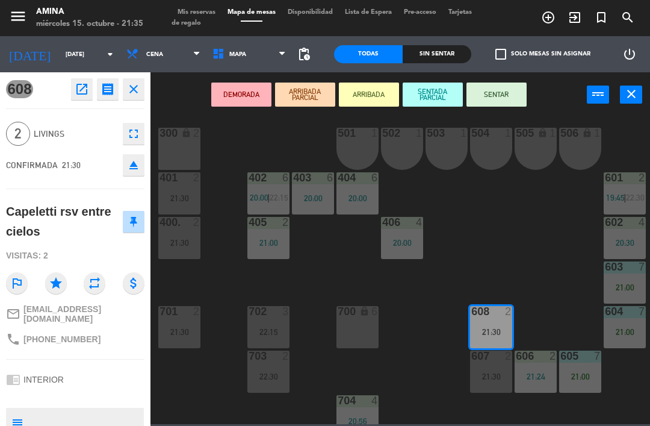
click at [506, 96] on button "SENTAR" at bounding box center [497, 94] width 60 height 24
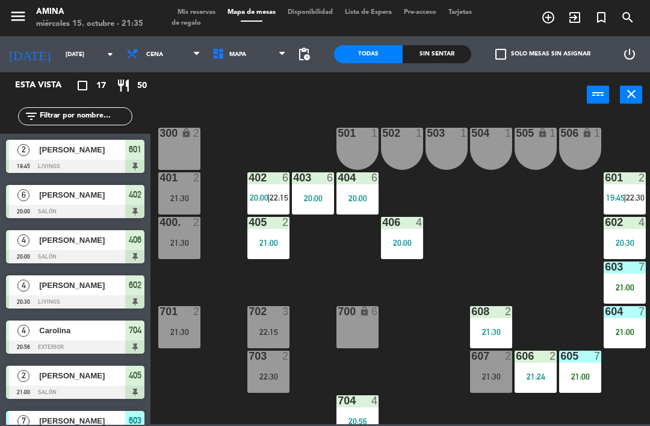
click at [187, 9] on span "Mis reservas" at bounding box center [197, 12] width 50 height 7
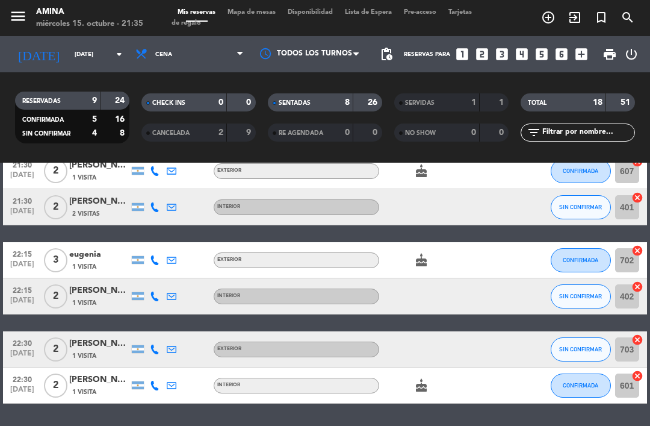
scroll to position [563, 0]
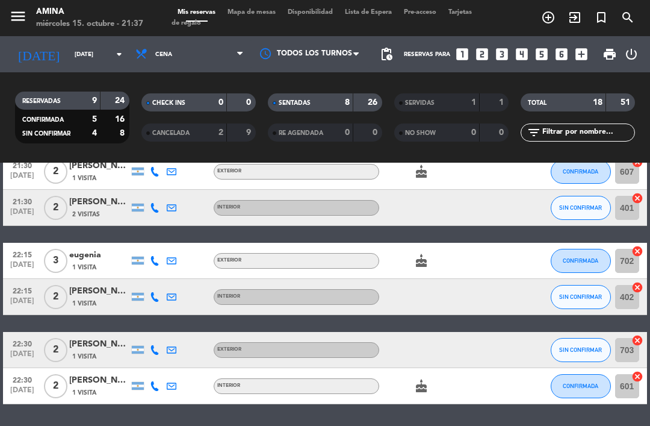
click at [252, 16] on span "Mapa de mesas" at bounding box center [252, 12] width 60 height 7
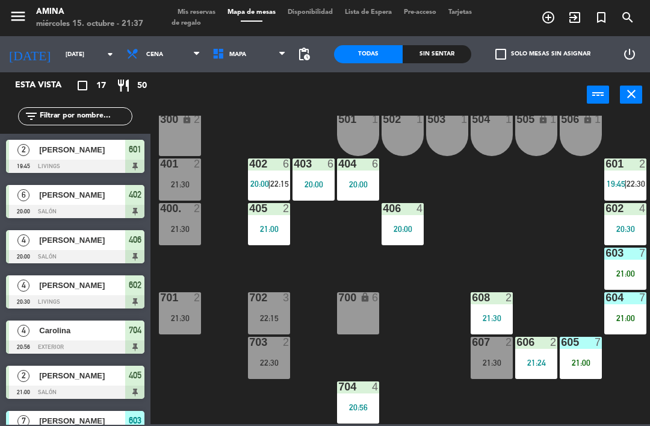
scroll to position [335, 0]
click at [617, 188] on span "19:45" at bounding box center [616, 184] width 19 height 10
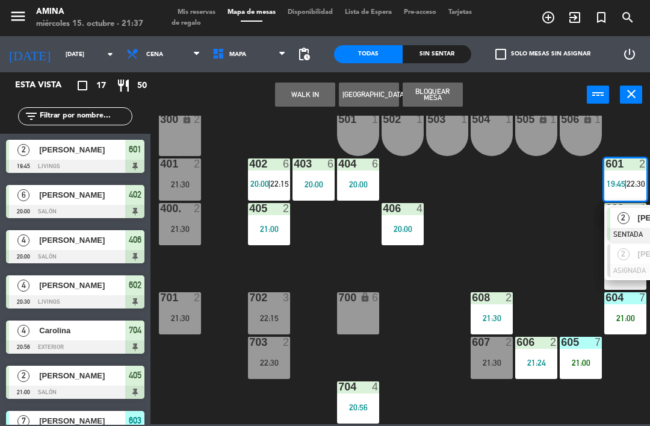
click at [564, 257] on div "101 lock 6 102 lock 6 103 lock 6 301 lock 6 307 lock 2 302 lock 6 308 lock 2 20…" at bounding box center [403, 270] width 493 height 308
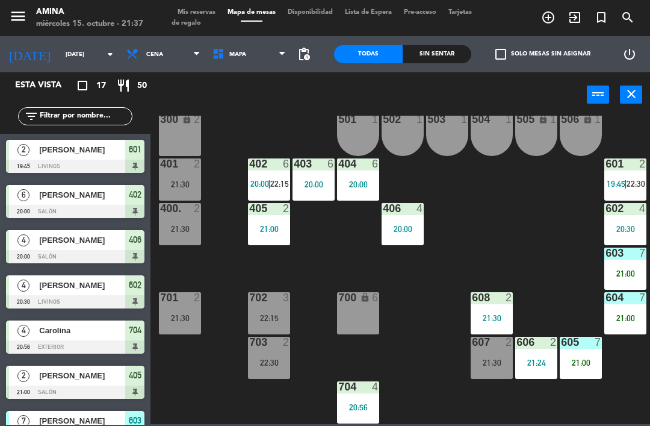
click at [484, 363] on div "21:30" at bounding box center [492, 362] width 42 height 8
click at [560, 266] on div "101 lock 6 102 lock 6 103 lock 6 301 lock 6 307 lock 2 302 lock 6 308 lock 2 20…" at bounding box center [403, 270] width 493 height 308
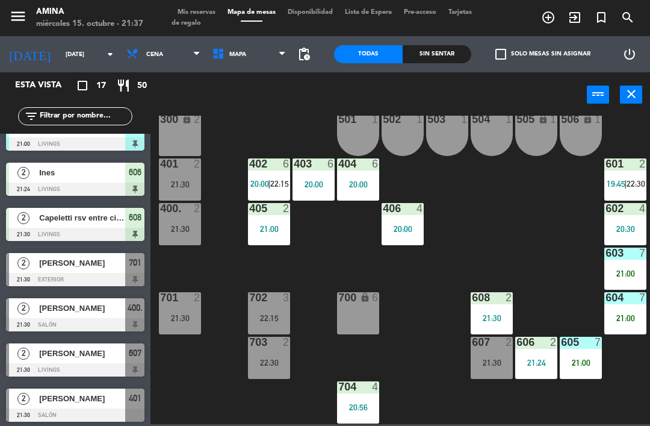
scroll to position [316, 0]
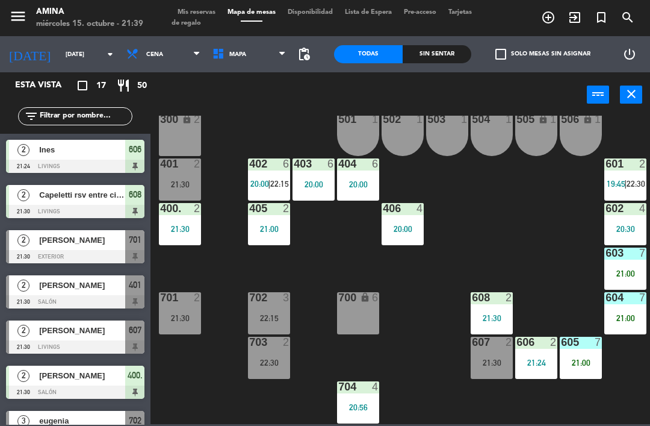
click at [169, 320] on div "21:30" at bounding box center [180, 318] width 42 height 8
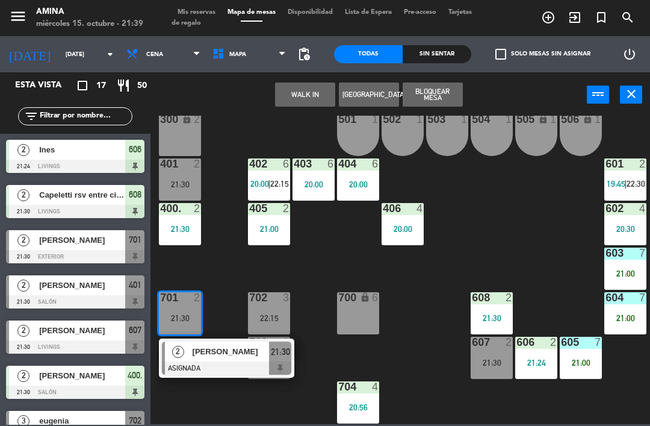
click at [190, 359] on div "2" at bounding box center [178, 351] width 26 height 20
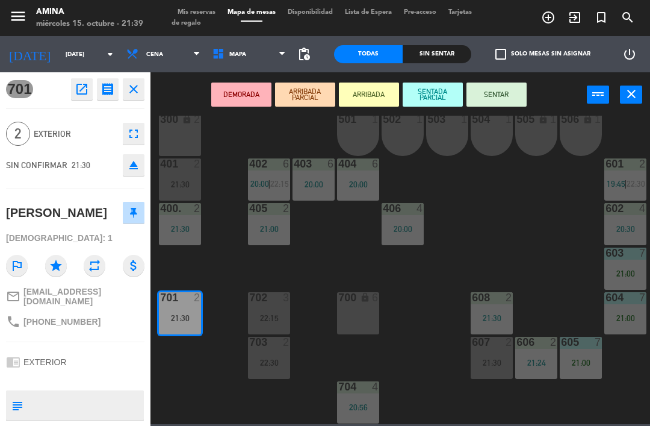
click at [506, 84] on button "SENTAR" at bounding box center [497, 94] width 60 height 24
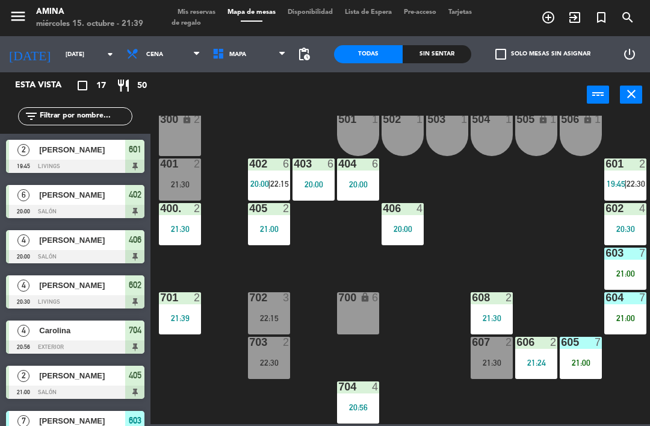
scroll to position [0, 0]
click at [628, 169] on div at bounding box center [626, 163] width 20 height 11
click at [538, 255] on div "101 lock 6 102 lock 6 103 lock 6 301 lock 6 307 lock 2 302 lock 6 308 lock 2 20…" at bounding box center [403, 270] width 493 height 308
click at [286, 190] on div "402 6 20:00 | 22:15" at bounding box center [269, 179] width 42 height 42
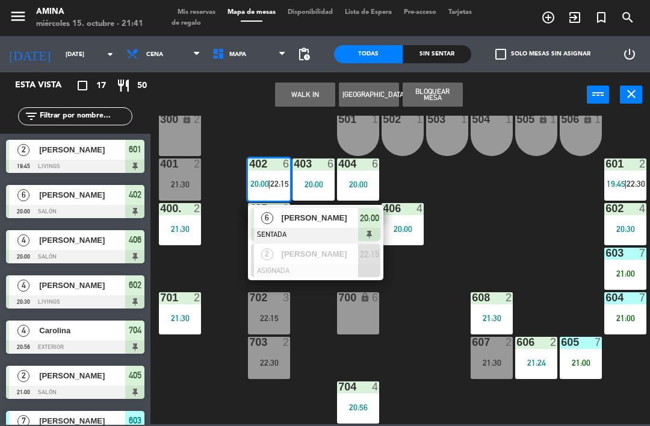
click at [537, 240] on div "101 lock 6 102 lock 6 103 lock 6 301 lock 6 307 lock 2 302 lock 6 308 lock 2 20…" at bounding box center [403, 270] width 493 height 308
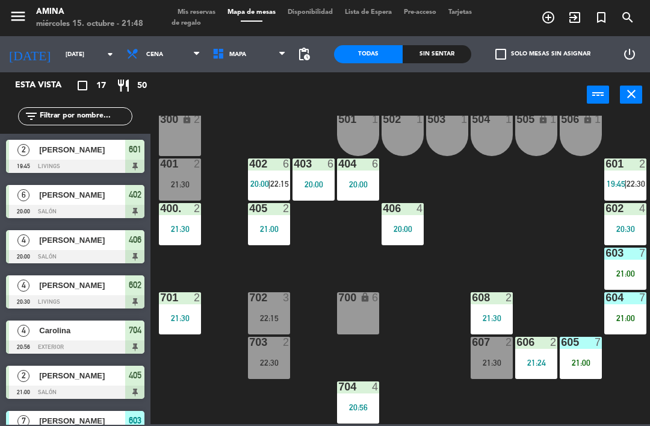
click at [592, 8] on span "turned_in_not" at bounding box center [601, 17] width 26 height 20
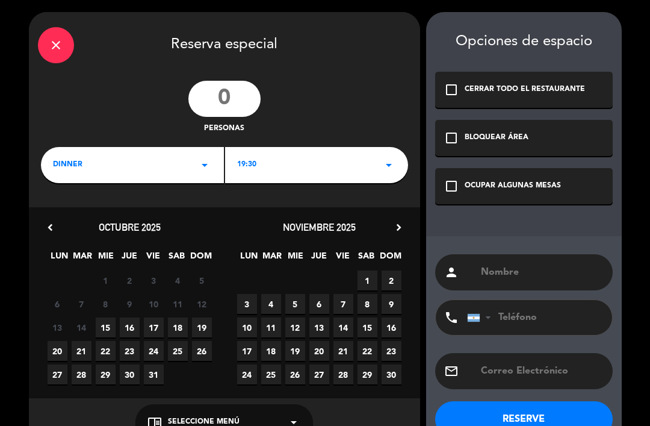
click at [66, 49] on div "close" at bounding box center [56, 45] width 36 height 36
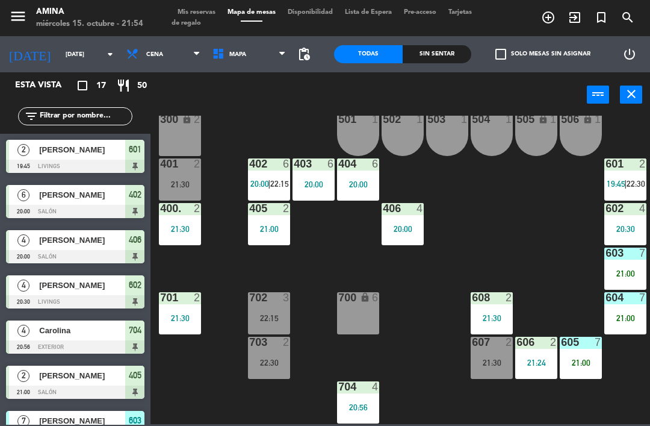
click at [171, 181] on div "21:30" at bounding box center [180, 184] width 42 height 8
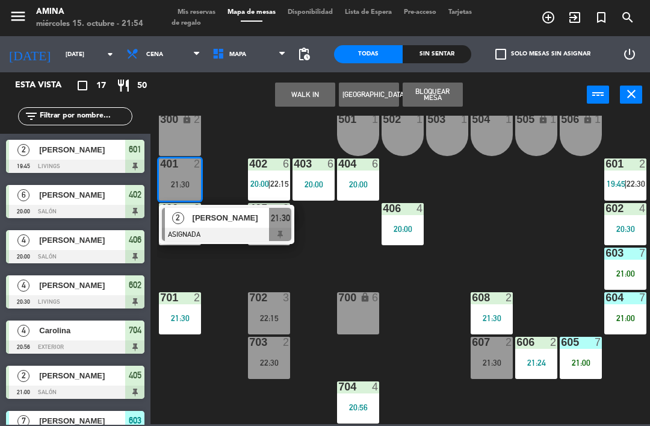
click at [191, 222] on div "[PERSON_NAME]" at bounding box center [230, 218] width 78 height 20
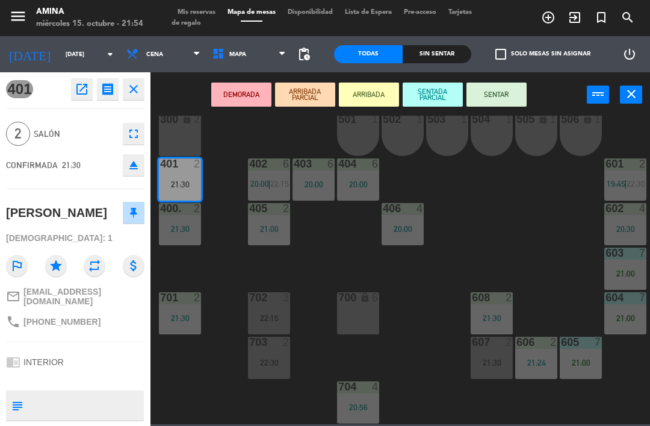
click at [507, 89] on button "SENTAR" at bounding box center [497, 94] width 60 height 24
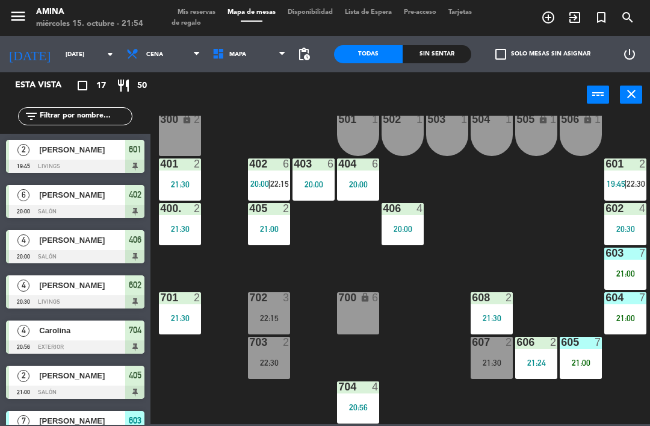
click at [273, 358] on div "22:30" at bounding box center [269, 362] width 42 height 8
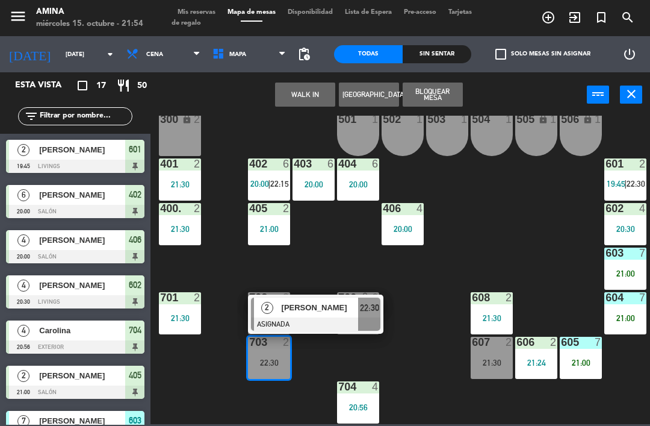
click at [355, 398] on div "704 4 20:56" at bounding box center [358, 402] width 42 height 42
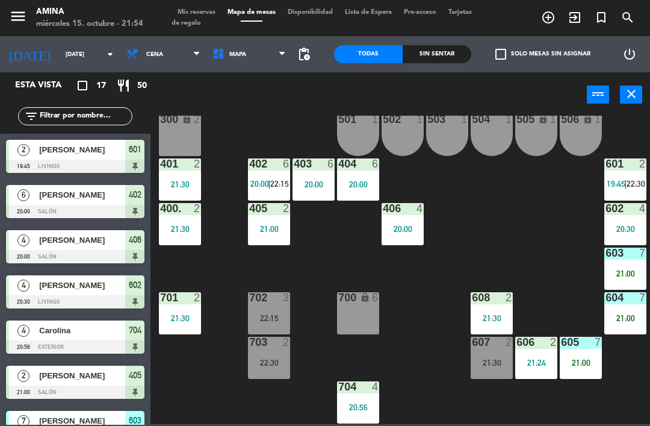
click at [322, 345] on div "101 lock 6 102 lock 6 103 lock 6 301 lock 6 307 lock 2 302 lock 6 308 lock 2 20…" at bounding box center [403, 270] width 493 height 308
click at [270, 365] on div "22:30" at bounding box center [269, 362] width 42 height 8
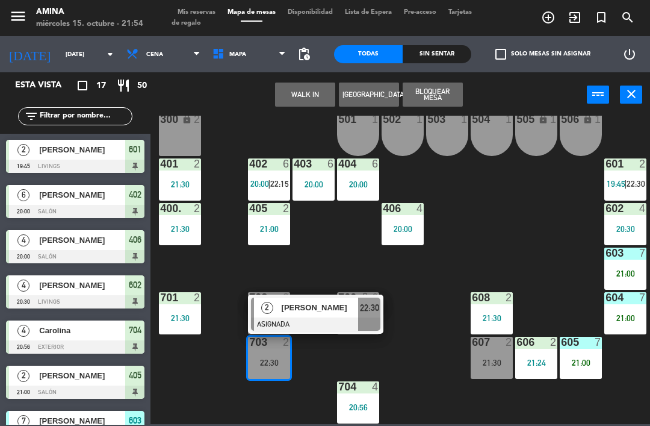
click at [285, 320] on div at bounding box center [315, 323] width 129 height 13
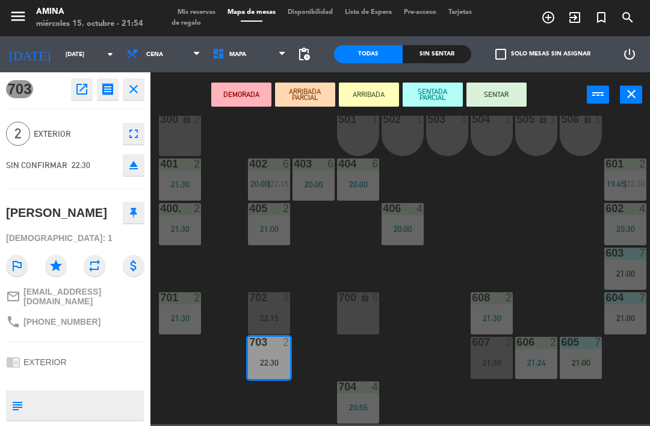
click at [358, 396] on div "704 4 20:56" at bounding box center [358, 402] width 42 height 42
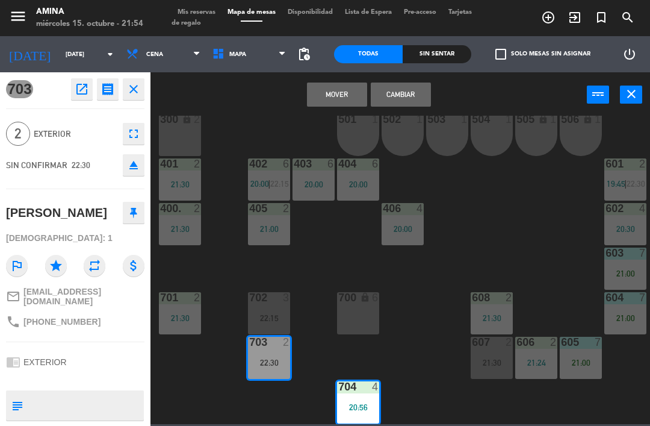
click at [332, 93] on button "Mover" at bounding box center [337, 94] width 60 height 24
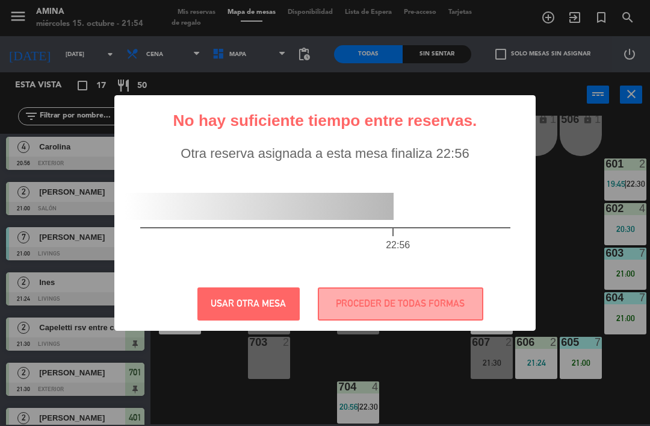
click at [279, 313] on button "USAR OTRA MESA" at bounding box center [248, 303] width 102 height 33
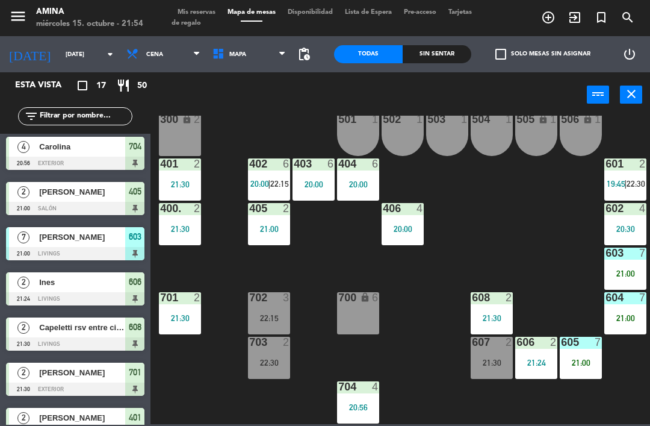
click at [275, 355] on div "703 2 22:30" at bounding box center [269, 358] width 42 height 42
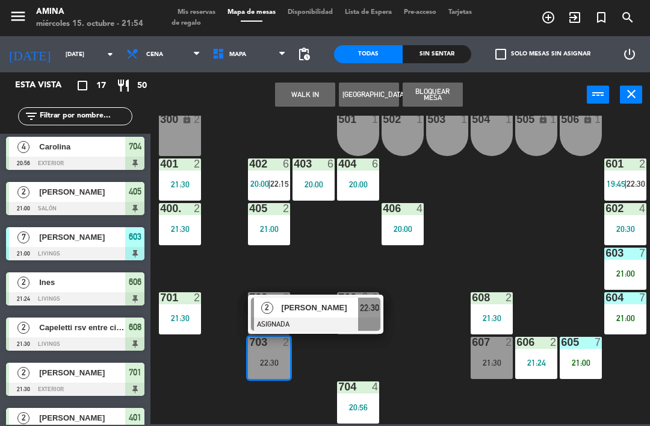
click at [287, 309] on span "[PERSON_NAME]" at bounding box center [320, 307] width 77 height 13
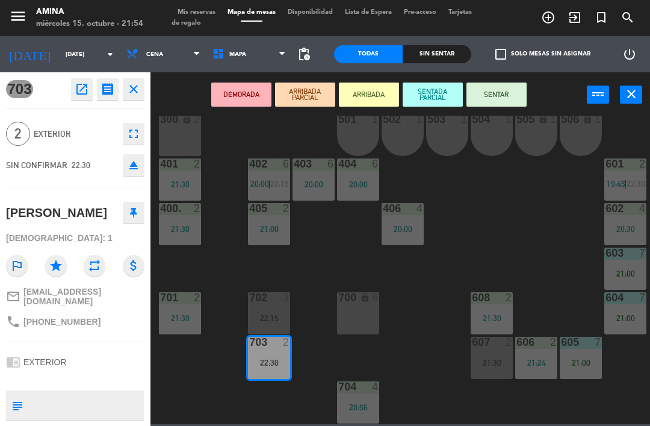
click at [363, 393] on div "704 4" at bounding box center [358, 387] width 42 height 12
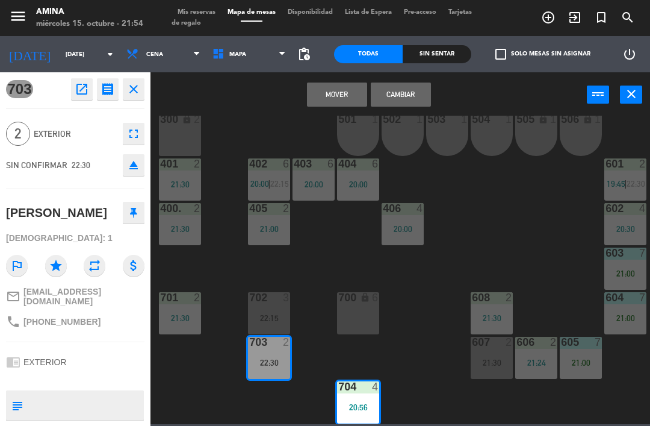
click at [329, 92] on button "Mover" at bounding box center [337, 94] width 60 height 24
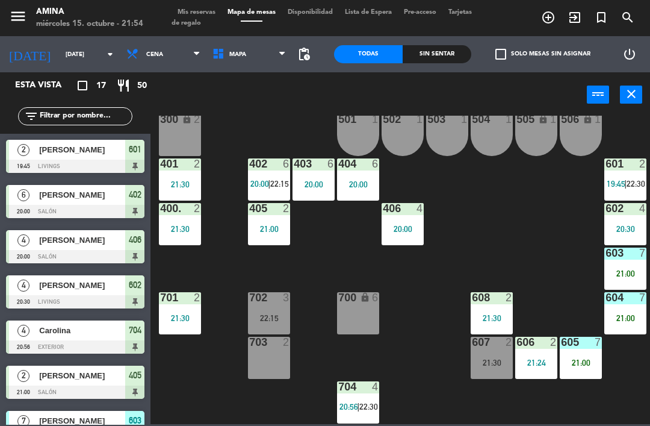
scroll to position [184, 0]
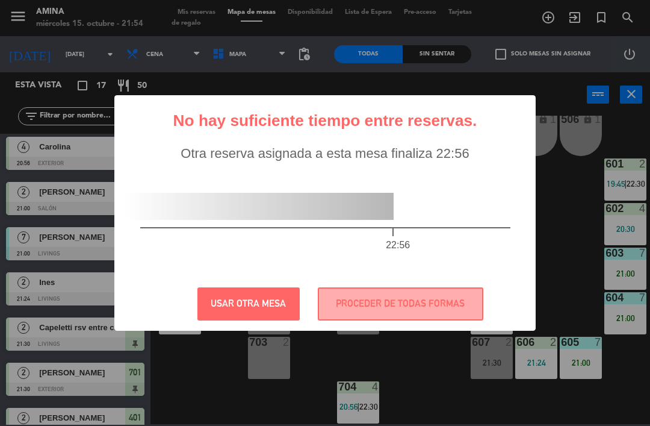
click at [382, 292] on button "PROCEDER DE TODAS FORMAS" at bounding box center [401, 303] width 166 height 33
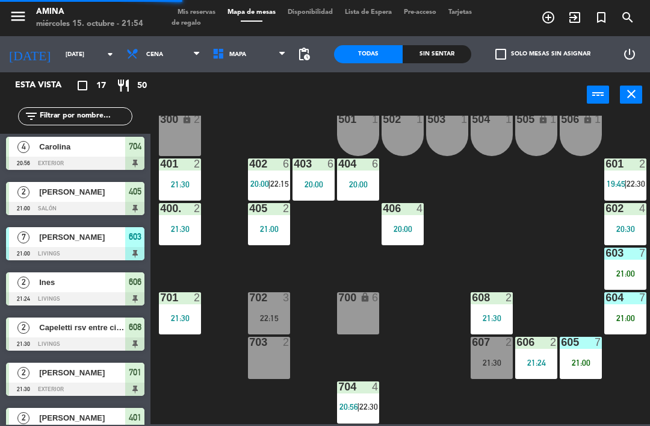
click at [281, 322] on div "22:15" at bounding box center [269, 318] width 42 height 8
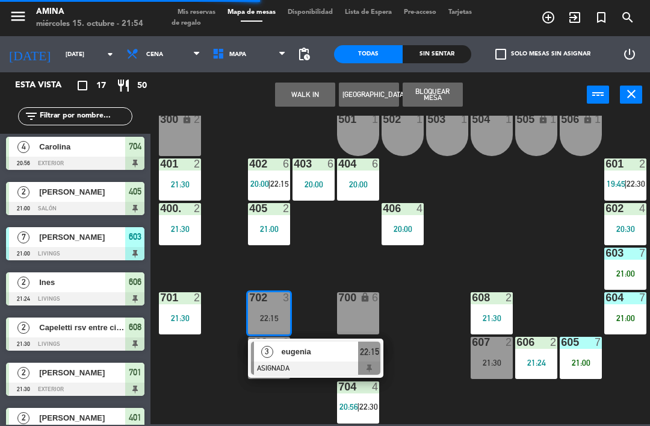
click at [294, 344] on div "eugenia" at bounding box center [320, 351] width 78 height 20
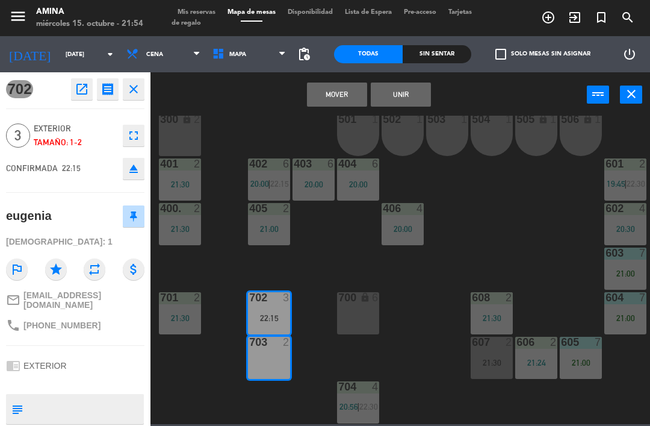
click at [402, 101] on button "Unir" at bounding box center [401, 94] width 60 height 24
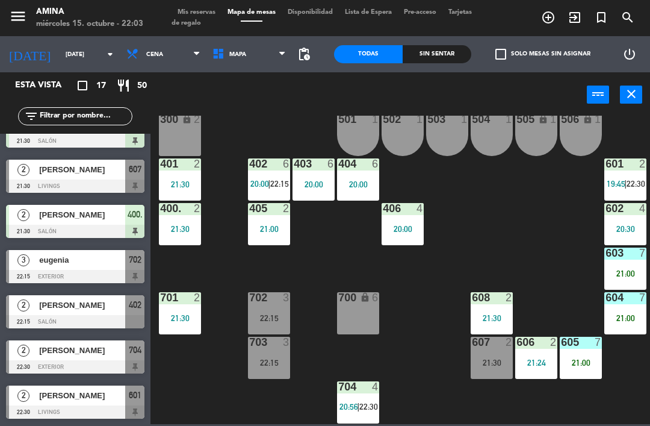
scroll to position [477, 0]
click at [492, 362] on div "21:30" at bounding box center [492, 362] width 42 height 8
click at [580, 255] on div "101 lock 6 102 lock 6 103 lock 6 301 lock 6 307 lock 2 302 lock 6 308 lock 2 20…" at bounding box center [403, 270] width 493 height 308
click at [197, 10] on span "Mis reservas" at bounding box center [197, 12] width 50 height 7
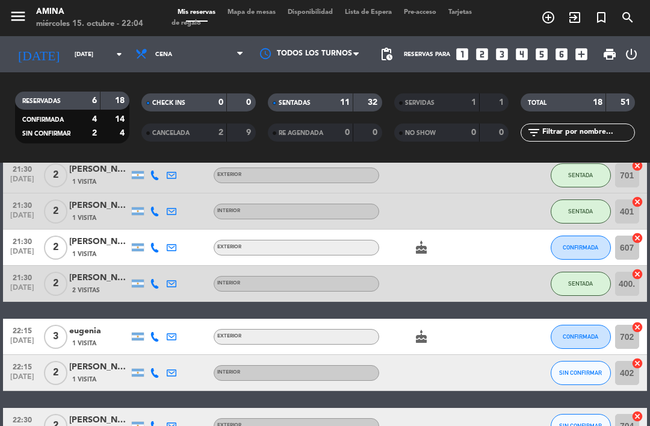
scroll to position [488, 0]
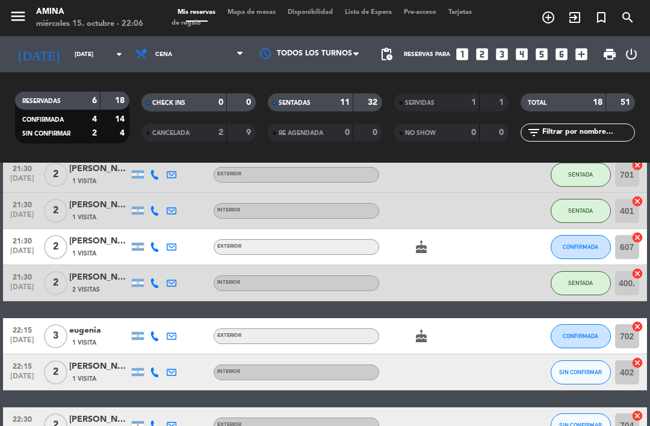
click at [573, 250] on span "CONFIRMADA" at bounding box center [581, 246] width 36 height 7
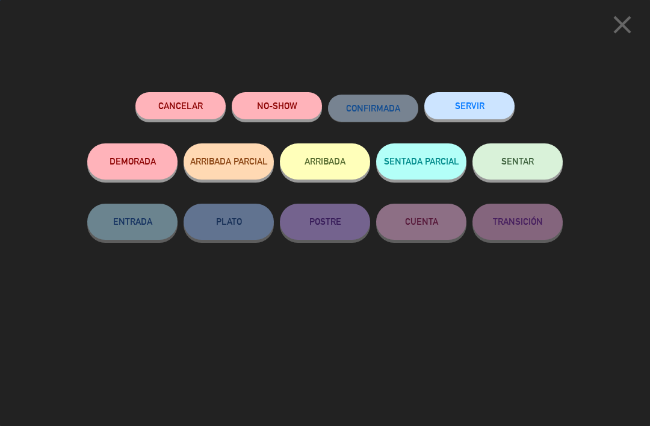
click at [282, 110] on button "NO-SHOW" at bounding box center [277, 105] width 90 height 27
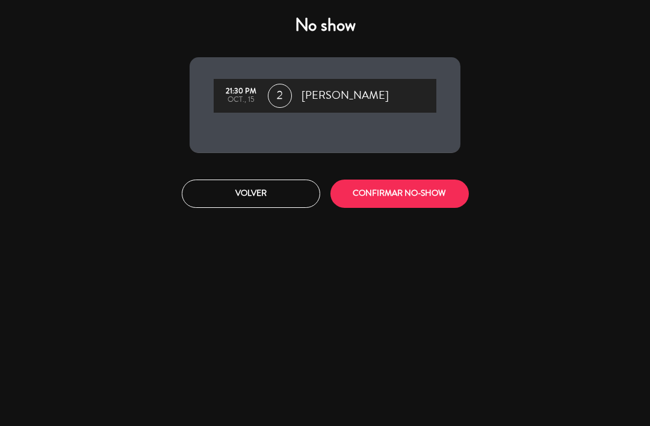
click at [425, 188] on button "CONFIRMAR NO-SHOW" at bounding box center [400, 193] width 138 height 28
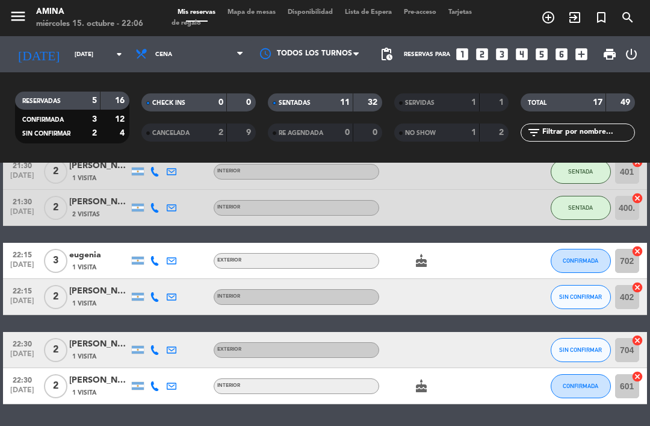
scroll to position [527, 0]
click at [252, 16] on span "Mapa de mesas" at bounding box center [252, 12] width 60 height 7
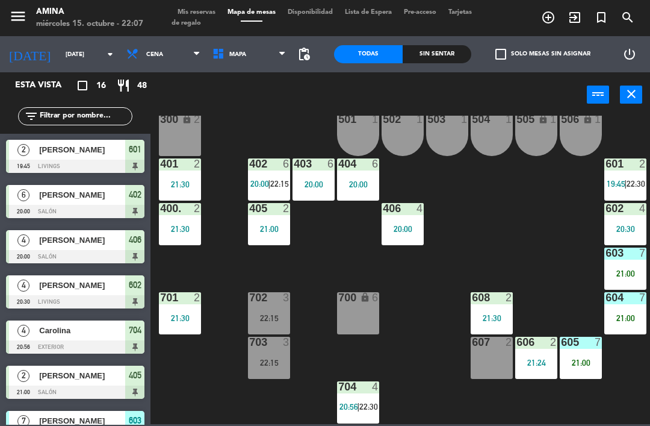
scroll to position [335, 0]
click at [353, 399] on div "704 4 20:56 | 22:30" at bounding box center [358, 402] width 42 height 42
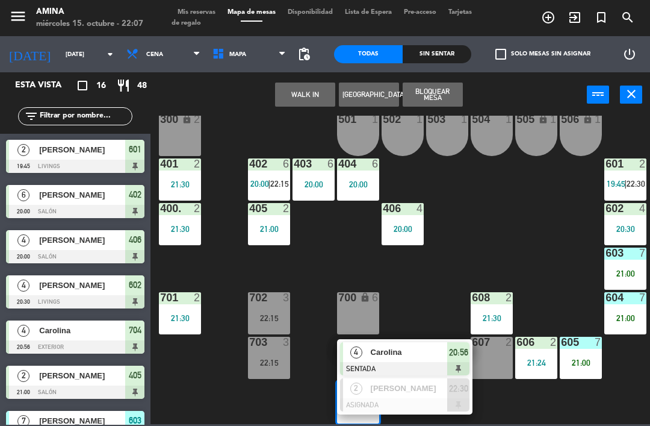
click at [428, 391] on span "[PERSON_NAME]" at bounding box center [409, 388] width 77 height 13
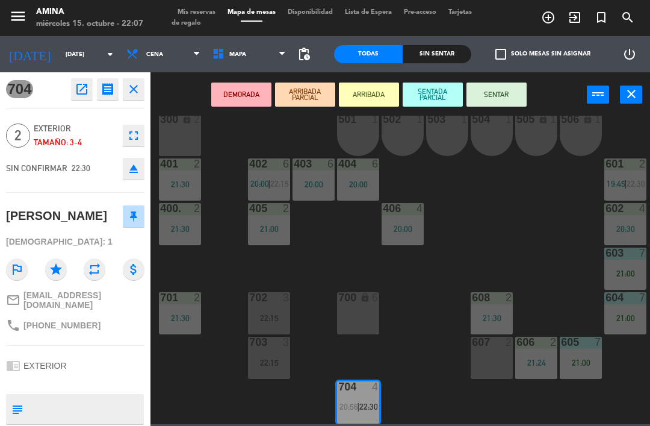
click at [484, 352] on div "607 2" at bounding box center [492, 358] width 42 height 42
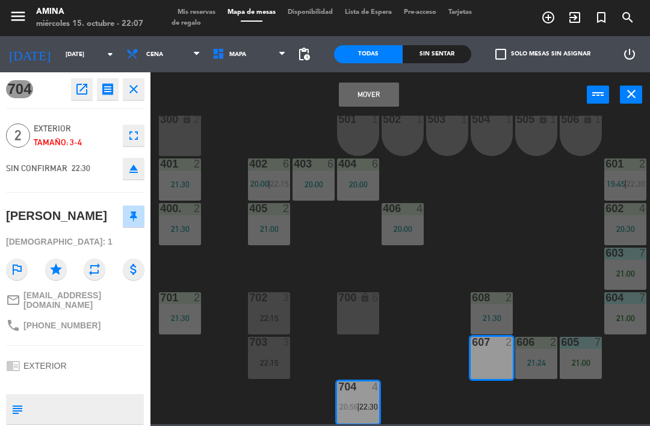
click at [382, 101] on button "Mover" at bounding box center [369, 94] width 60 height 24
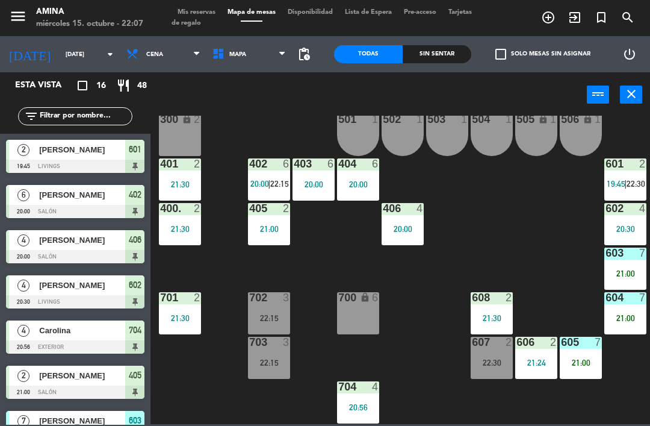
scroll to position [168, 0]
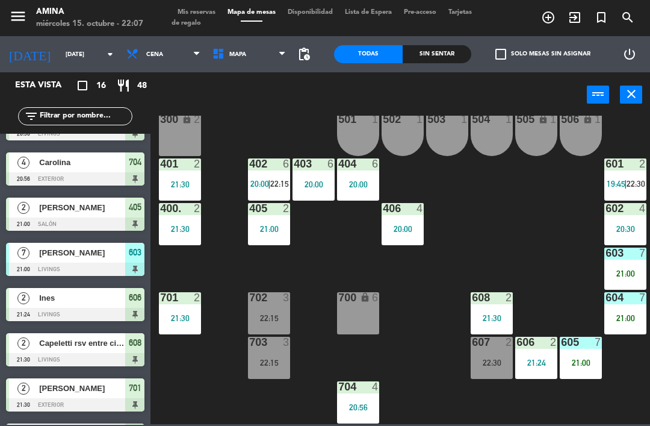
click at [495, 360] on div "22:30" at bounding box center [492, 362] width 42 height 8
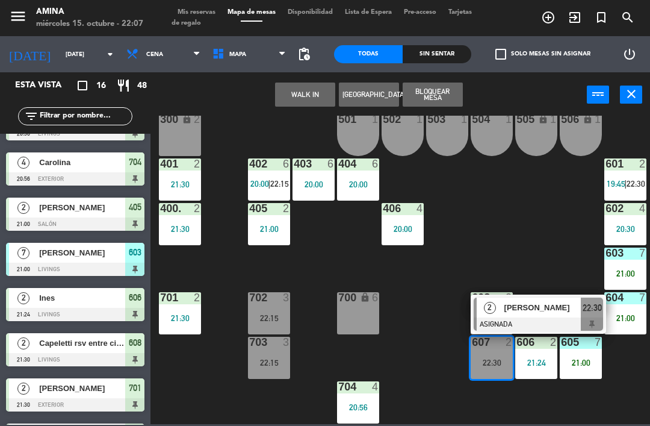
click at [544, 310] on span "[PERSON_NAME]" at bounding box center [543, 307] width 77 height 13
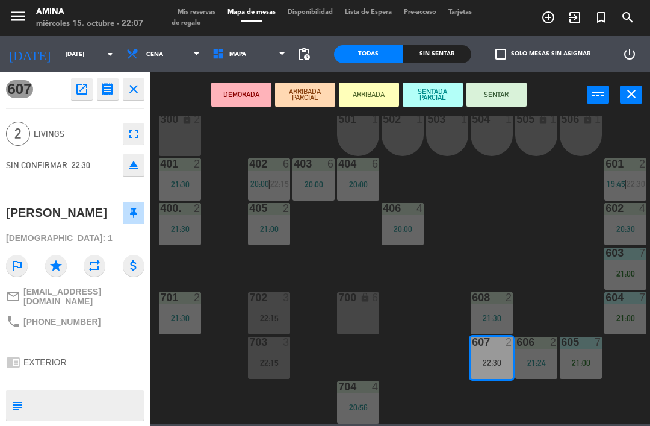
click at [493, 88] on button "SENTAR" at bounding box center [497, 94] width 60 height 24
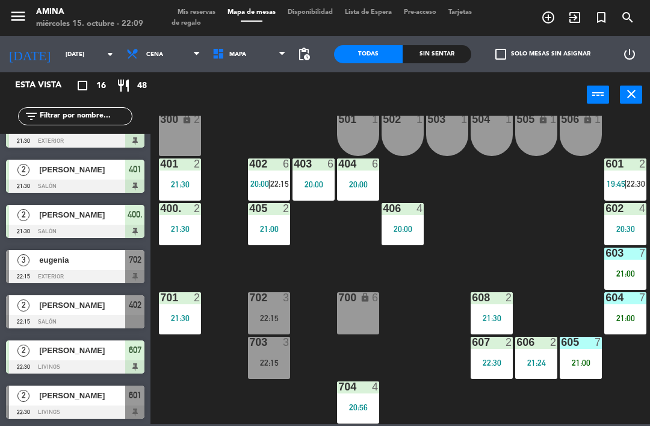
scroll to position [432, 0]
click at [279, 332] on div "702 3 22:15" at bounding box center [269, 313] width 42 height 42
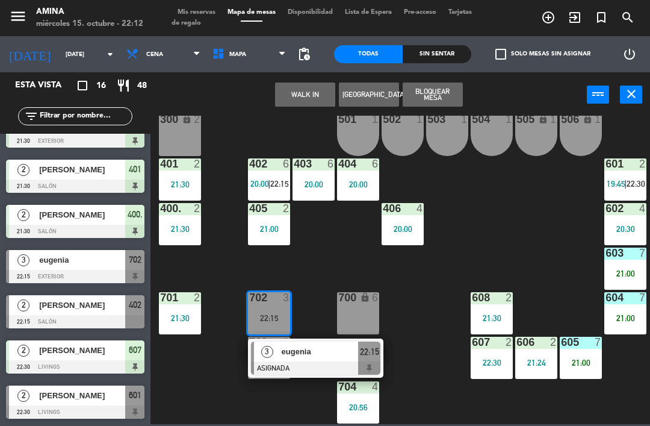
click at [273, 361] on div "3" at bounding box center [267, 351] width 26 height 20
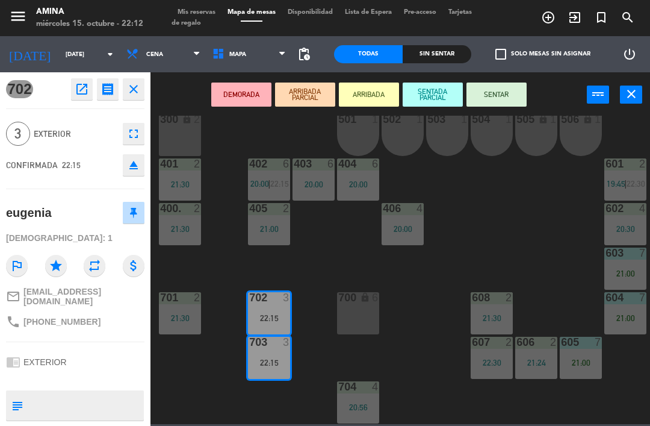
click at [495, 94] on button "SENTAR" at bounding box center [497, 94] width 60 height 24
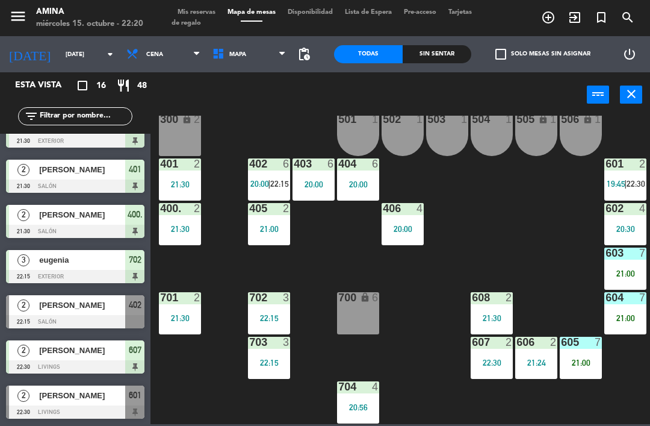
scroll to position [412, 0]
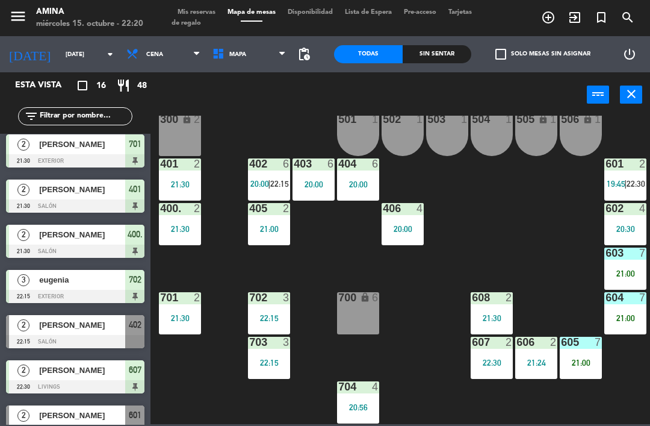
click at [366, 394] on div "704 4 20:56" at bounding box center [358, 402] width 42 height 42
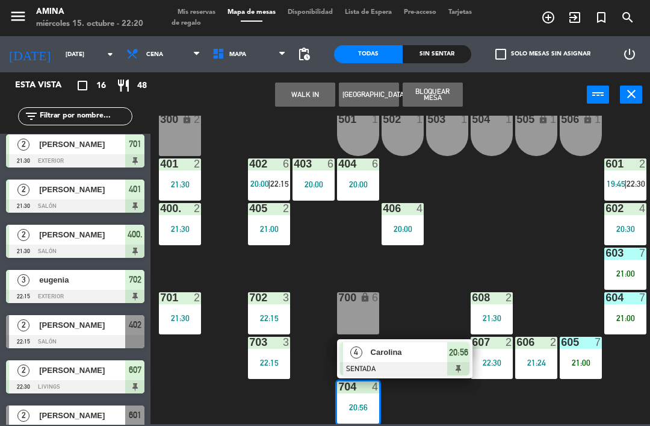
click at [409, 357] on span "Carolina" at bounding box center [409, 352] width 77 height 13
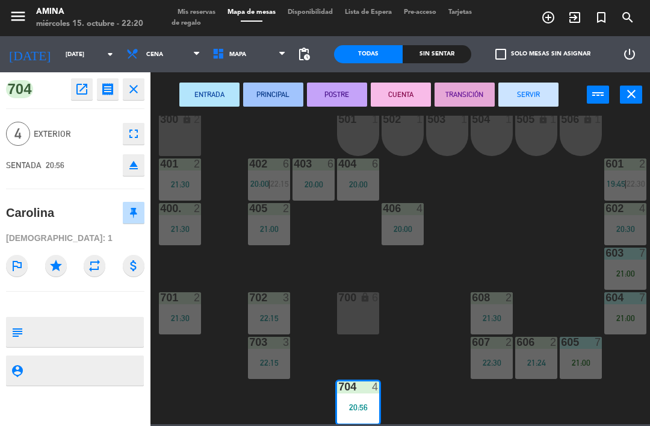
click at [539, 106] on button "SERVIR" at bounding box center [529, 94] width 60 height 24
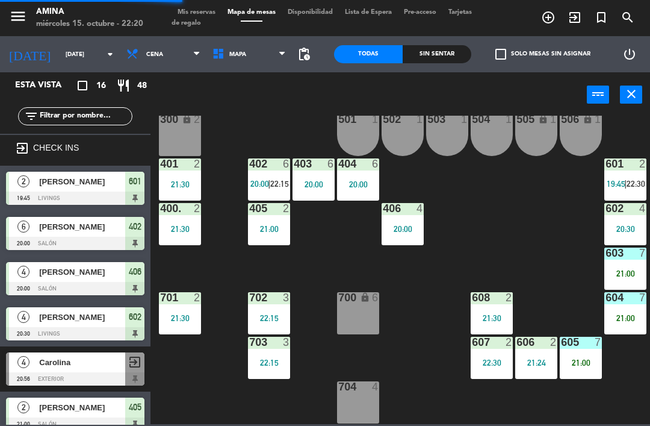
click at [393, 225] on div "20:00" at bounding box center [403, 229] width 42 height 8
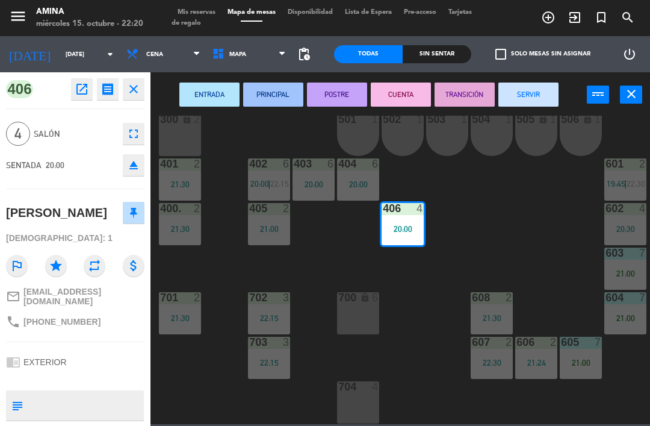
click at [531, 95] on button "SERVIR" at bounding box center [529, 94] width 60 height 24
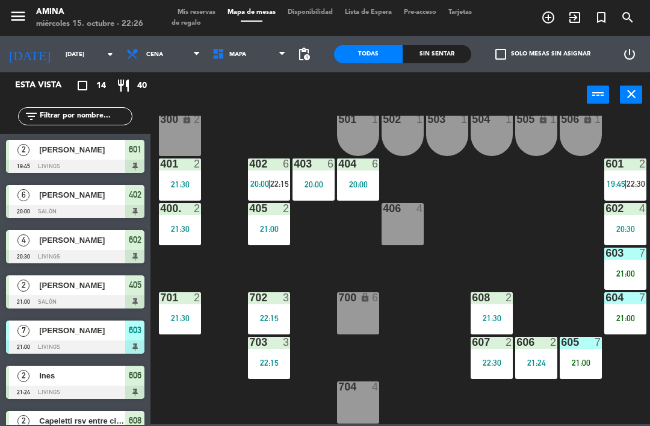
click at [625, 180] on span "|" at bounding box center [625, 184] width 2 height 10
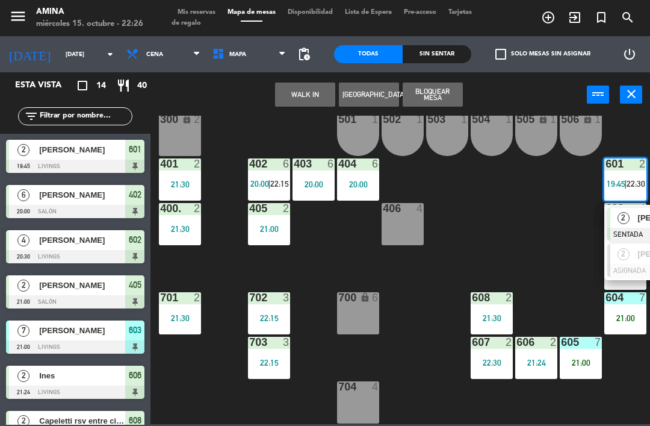
click at [629, 220] on span "2" at bounding box center [624, 218] width 12 height 12
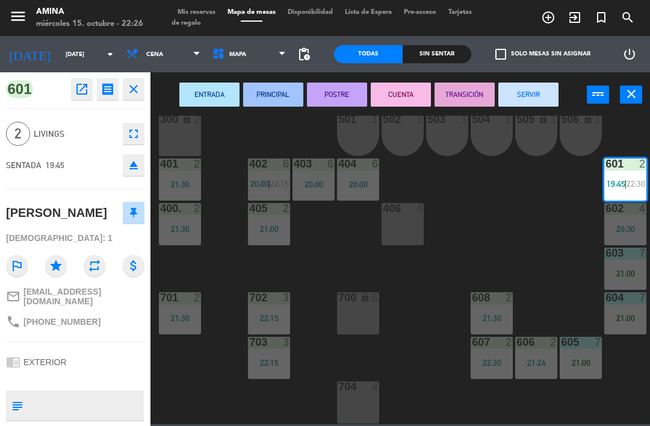
click at [530, 102] on button "SERVIR" at bounding box center [529, 94] width 60 height 24
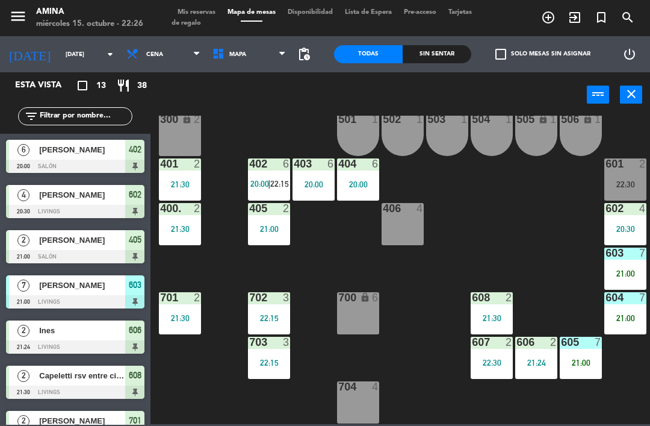
click at [626, 270] on div "21:00" at bounding box center [626, 273] width 42 height 8
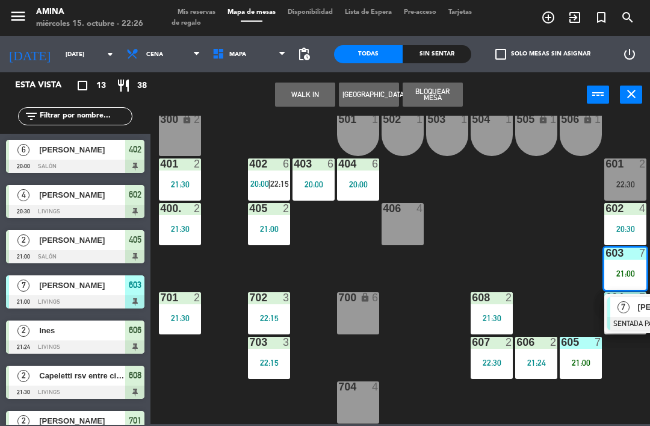
click at [626, 311] on span "7" at bounding box center [624, 307] width 12 height 12
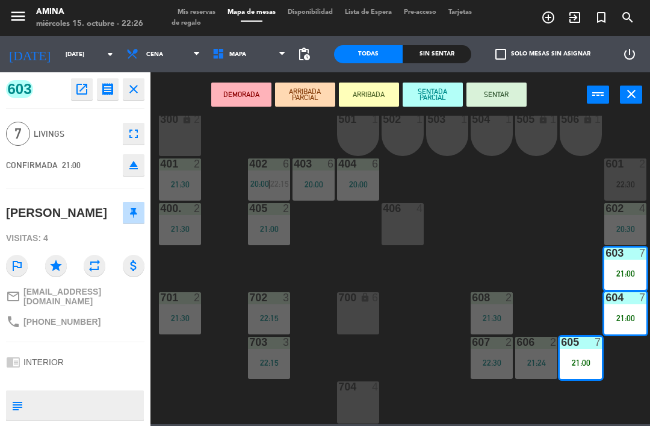
click at [495, 98] on button "SENTAR" at bounding box center [497, 94] width 60 height 24
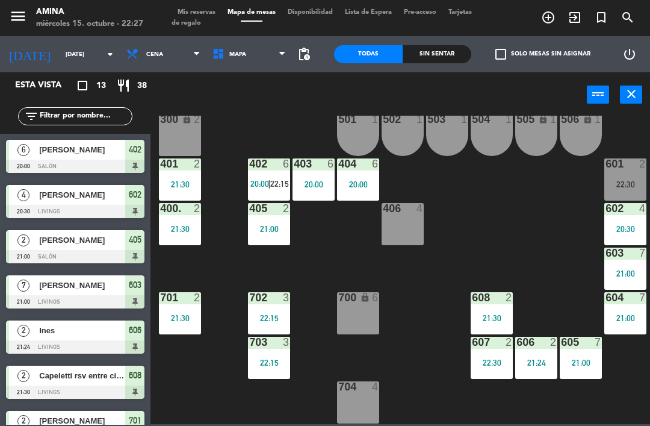
click at [485, 353] on div "607 2 22:30" at bounding box center [492, 358] width 42 height 42
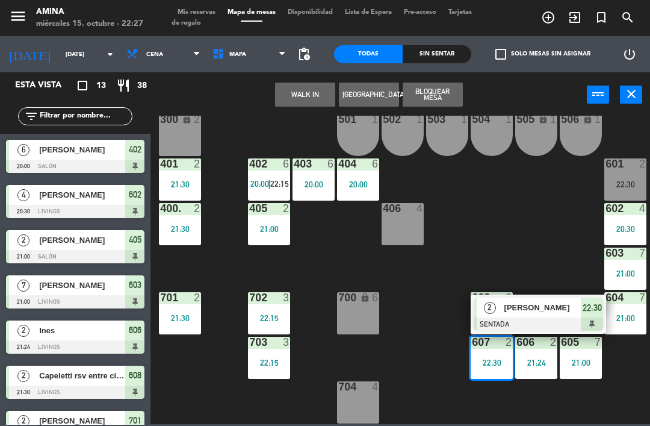
click at [353, 403] on div "704 4" at bounding box center [358, 402] width 42 height 42
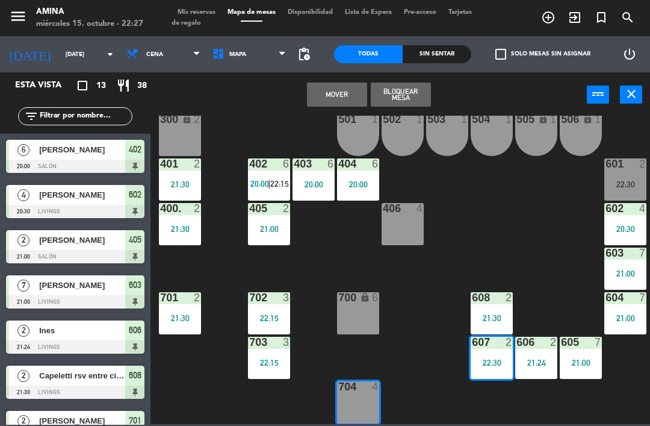
click at [339, 105] on button "Mover" at bounding box center [337, 94] width 60 height 24
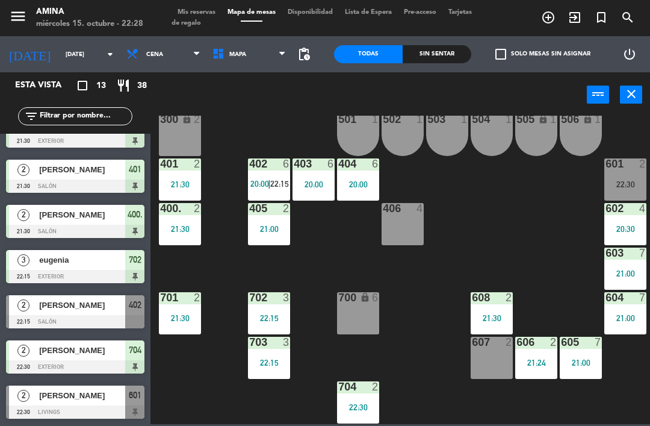
scroll to position [296, 0]
click at [185, 15] on span "Mis reservas" at bounding box center [197, 12] width 50 height 7
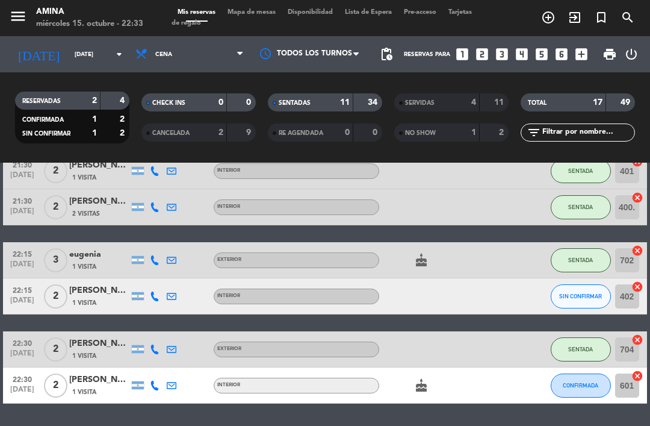
scroll to position [385, 0]
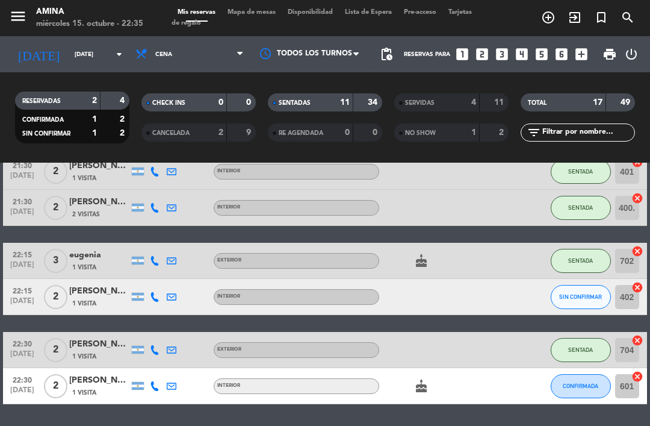
click at [571, 318] on div "20:00 [DATE] 6 [PERSON_NAME] 1 Visita INTERIOR healing subject SENTADA 402 canc…" at bounding box center [325, 118] width 644 height 571
click at [568, 297] on span "SIN CONFIRMAR" at bounding box center [580, 296] width 43 height 7
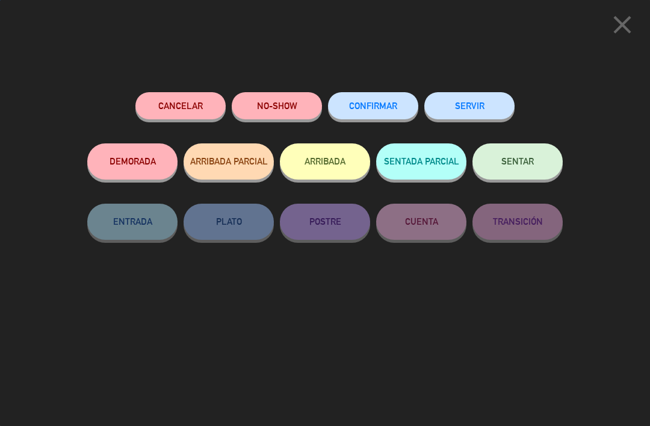
click at [292, 96] on button "NO-SHOW" at bounding box center [277, 105] width 90 height 27
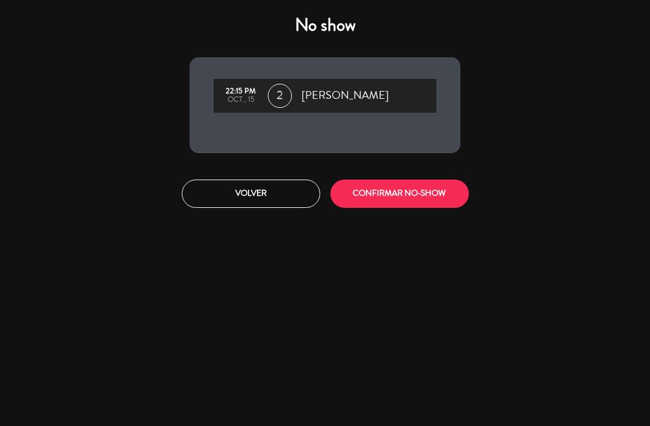
click at [422, 192] on button "CONFIRMAR NO-SHOW" at bounding box center [400, 193] width 138 height 28
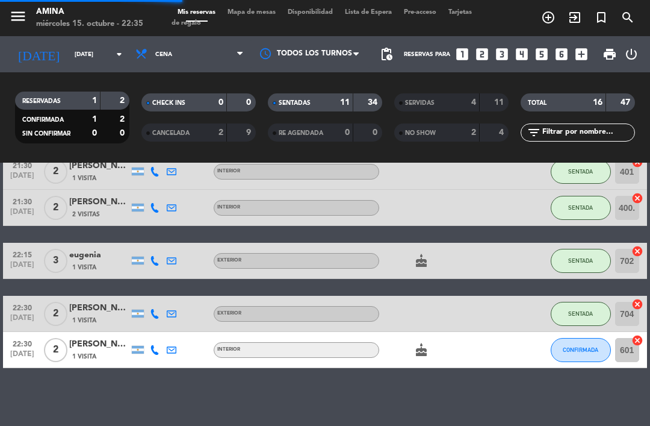
scroll to position [349, 0]
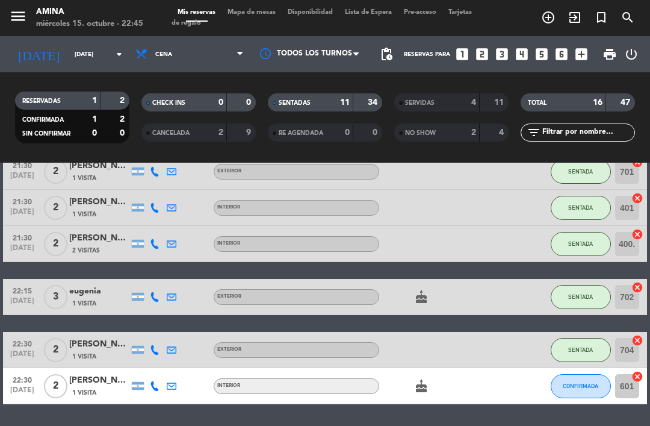
click at [583, 378] on button "CONFIRMADA" at bounding box center [581, 386] width 60 height 24
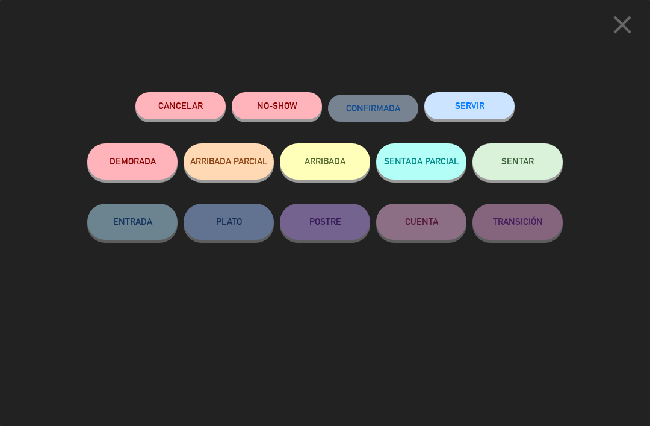
click at [486, 157] on button "SENTAR" at bounding box center [518, 161] width 90 height 36
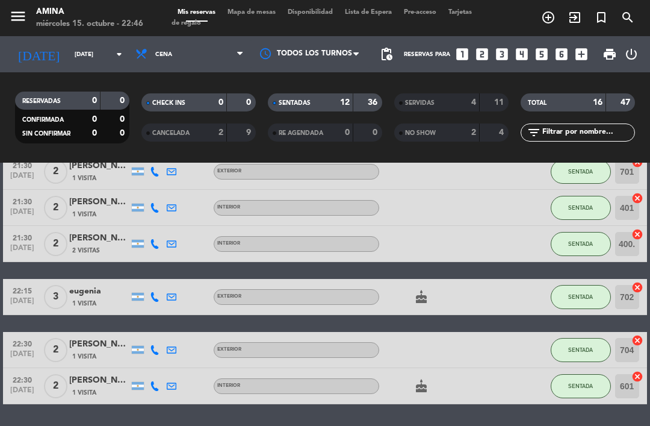
click at [438, 130] on div "NO SHOW" at bounding box center [424, 133] width 55 height 14
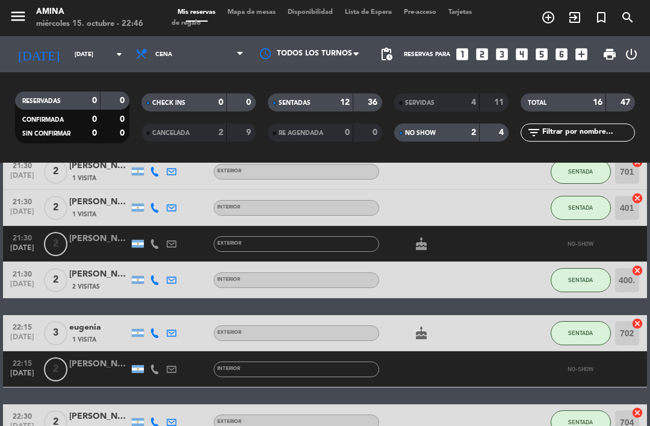
click at [104, 238] on div "[PERSON_NAME]" at bounding box center [99, 239] width 60 height 14
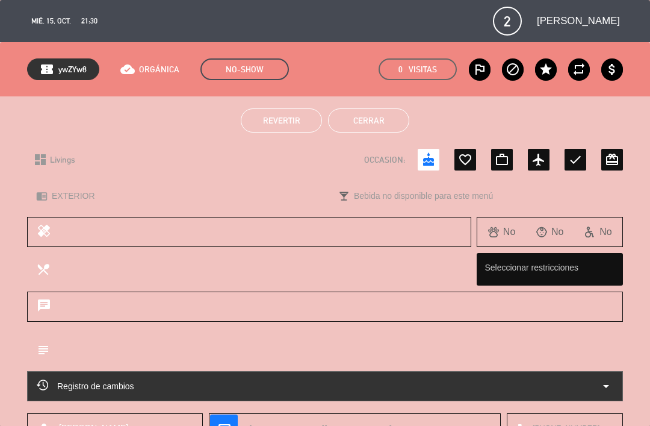
click at [278, 120] on span "Revertir" at bounding box center [281, 121] width 37 height 10
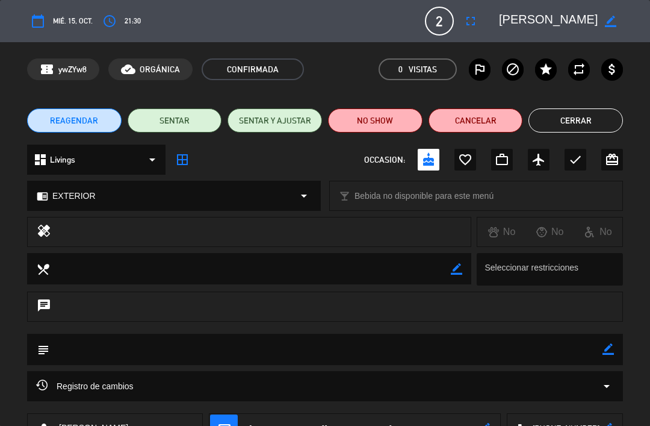
click at [589, 120] on button "Cerrar" at bounding box center [576, 120] width 95 height 24
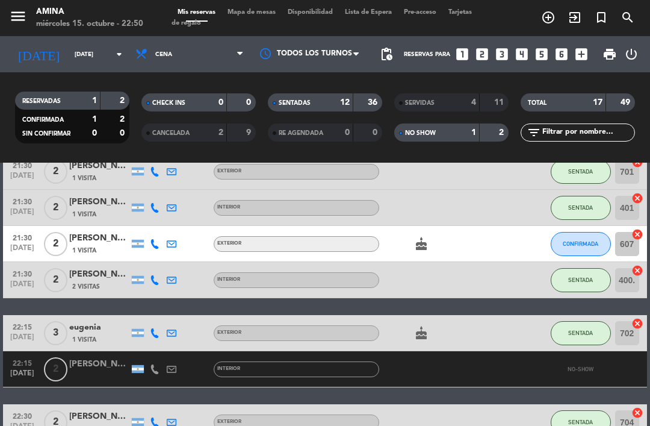
click at [426, 131] on span "NO SHOW" at bounding box center [420, 133] width 31 height 6
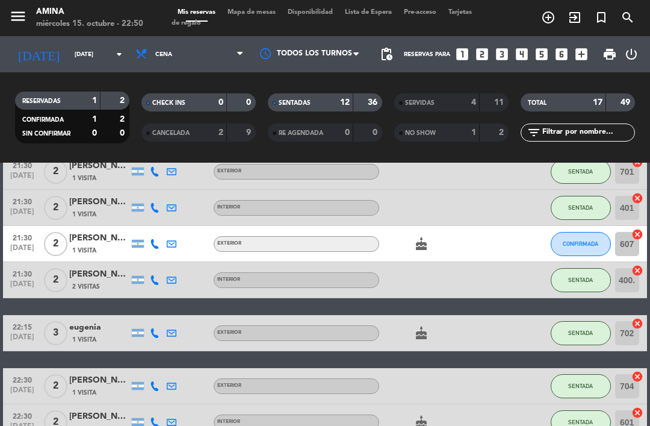
click at [259, 16] on span "Mapa de mesas" at bounding box center [252, 12] width 60 height 7
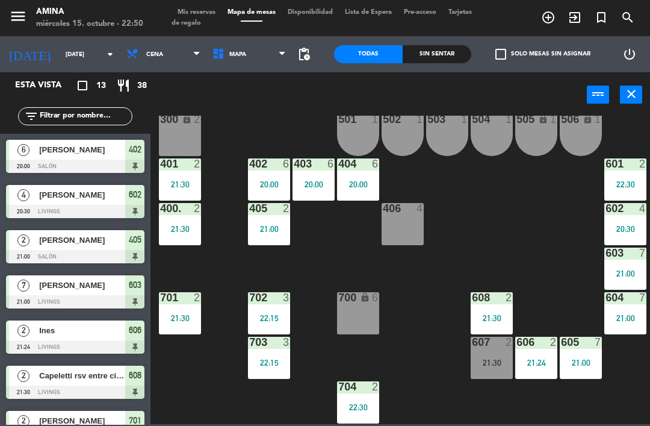
scroll to position [335, 0]
click at [473, 347] on div "607" at bounding box center [472, 342] width 1 height 11
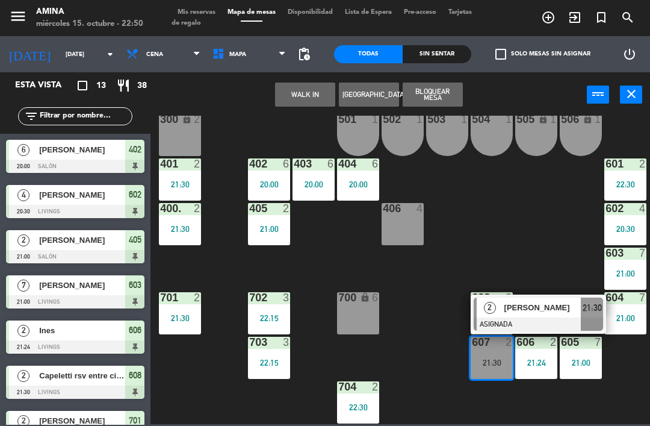
click at [406, 230] on div "406 4" at bounding box center [403, 224] width 42 height 42
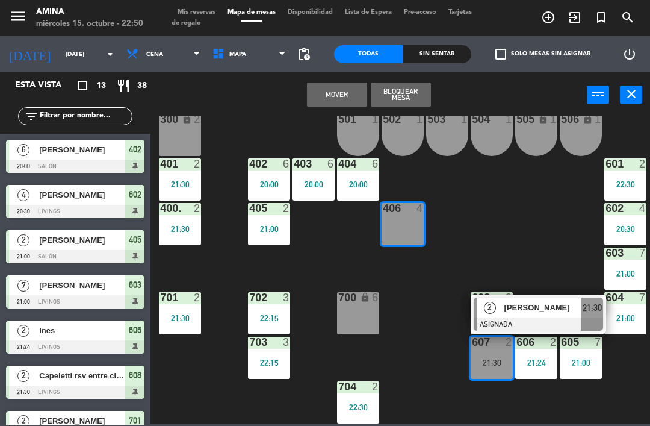
click at [344, 95] on button "Mover" at bounding box center [337, 94] width 60 height 24
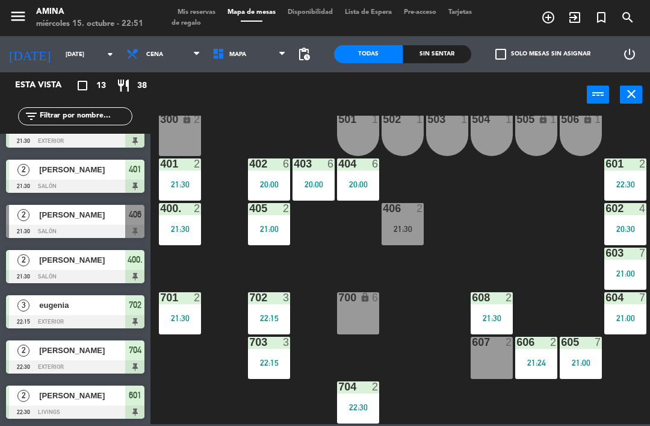
scroll to position [296, 0]
click at [354, 390] on div at bounding box center [359, 386] width 20 height 11
click at [577, 261] on div "101 lock 6 102 lock 6 103 lock 6 301 lock 6 307 lock 2 302 lock 6 308 lock 2 20…" at bounding box center [403, 270] width 493 height 308
click at [536, 365] on div "21:24" at bounding box center [536, 362] width 42 height 8
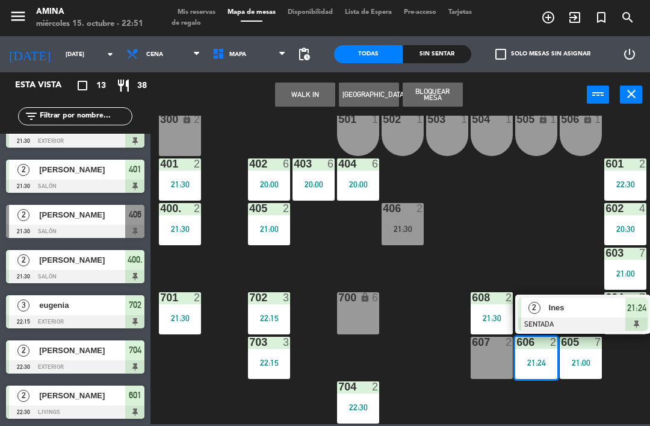
click at [572, 253] on div "101 lock 6 102 lock 6 103 lock 6 301 lock 6 307 lock 2 302 lock 6 308 lock 2 20…" at bounding box center [403, 270] width 493 height 308
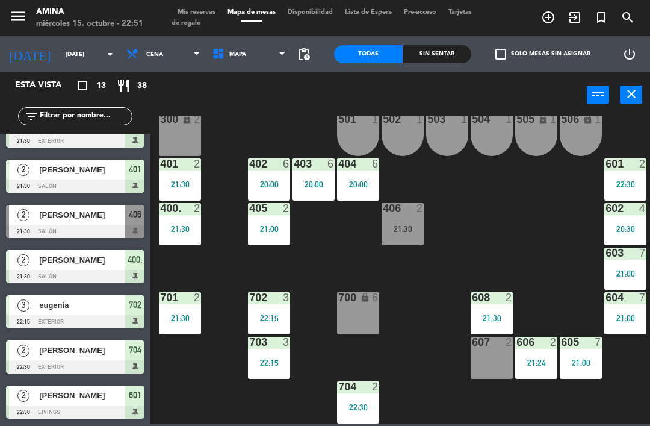
click at [416, 228] on div "21:30" at bounding box center [403, 229] width 42 height 8
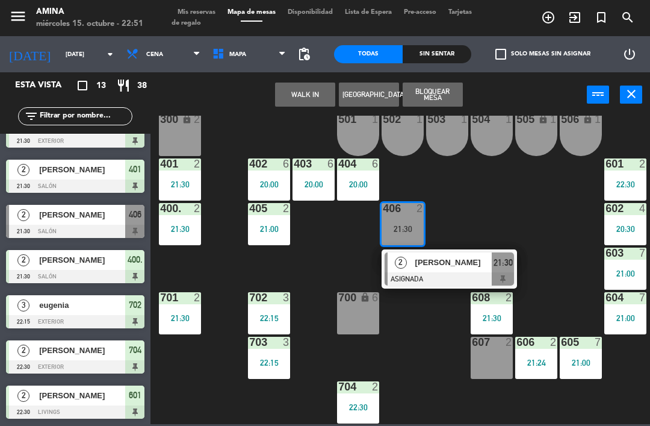
click at [434, 263] on span "[PERSON_NAME]" at bounding box center [453, 262] width 77 height 13
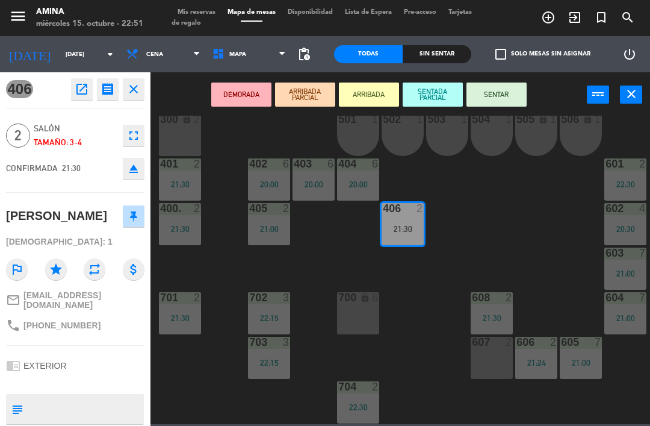
click at [505, 95] on button "SENTAR" at bounding box center [497, 94] width 60 height 24
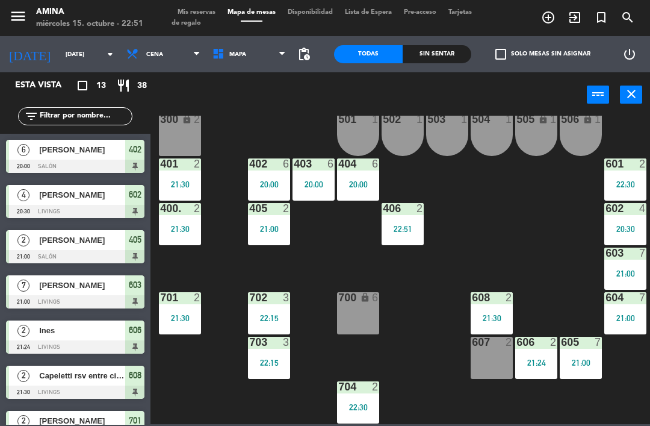
scroll to position [0, 0]
click at [202, 11] on span "Mis reservas" at bounding box center [197, 12] width 50 height 7
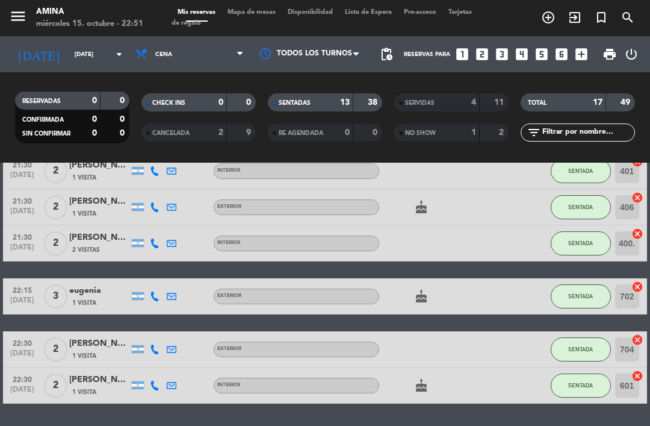
scroll to position [385, 0]
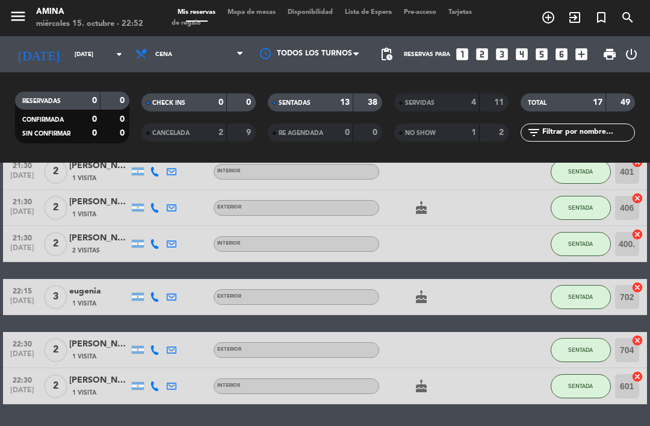
click at [249, 16] on span "Mapa de mesas" at bounding box center [252, 12] width 60 height 7
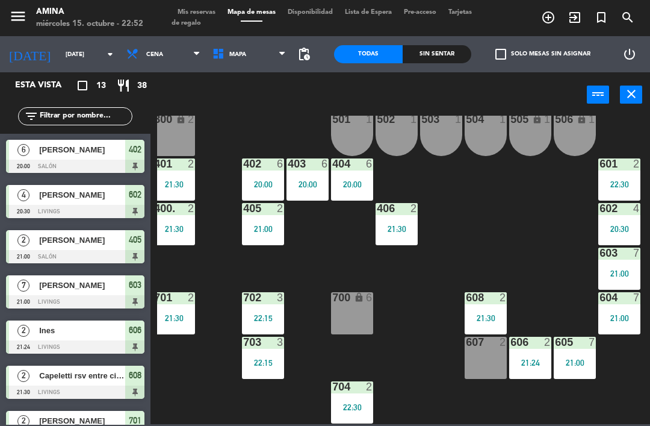
scroll to position [335, 6]
click at [244, 337] on div "703" at bounding box center [243, 342] width 1 height 11
click at [192, 384] on div "101 lock 6 102 lock 6 103 lock 6 301 lock 6 307 lock 2 302 lock 6 308 lock 2 20…" at bounding box center [403, 270] width 493 height 308
click at [181, 314] on div "21:30" at bounding box center [174, 318] width 42 height 8
click at [203, 267] on div "101 lock 6 102 lock 6 103 lock 6 301 lock 6 307 lock 2 302 lock 6 308 lock 2 20…" at bounding box center [403, 270] width 493 height 308
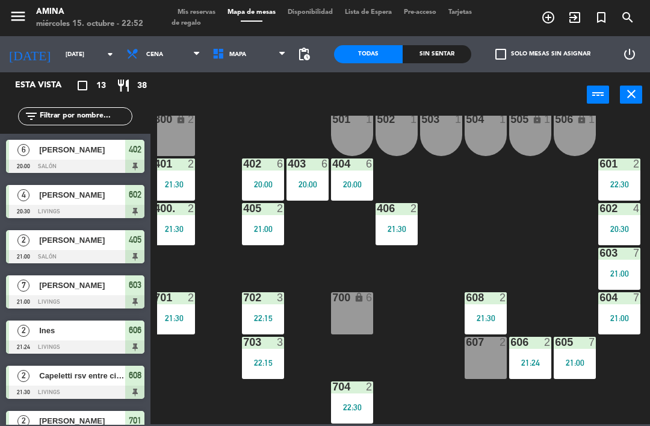
click at [345, 389] on div at bounding box center [353, 386] width 20 height 11
click at [281, 393] on div "101 lock 6 102 lock 6 103 lock 6 301 lock 6 307 lock 2 302 lock 6 308 lock 2 20…" at bounding box center [403, 270] width 493 height 308
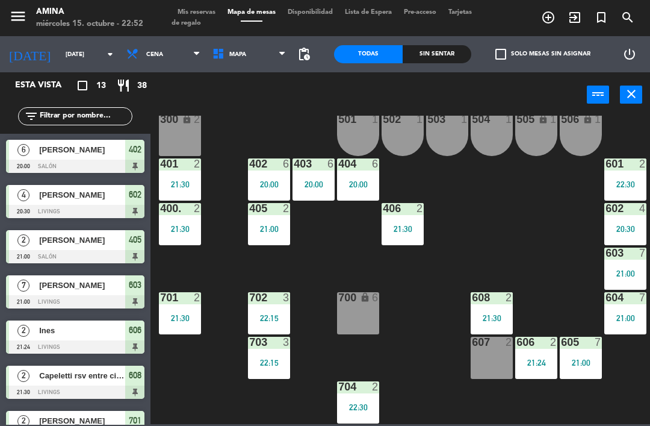
scroll to position [335, 0]
click at [497, 349] on div "607 2" at bounding box center [492, 358] width 42 height 42
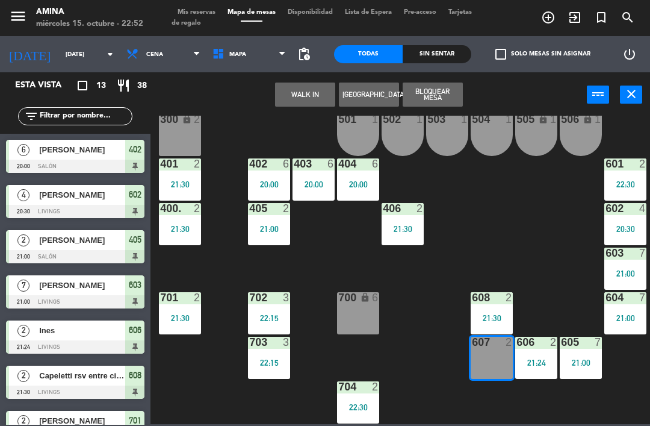
click at [201, 14] on span "Mis reservas" at bounding box center [197, 12] width 50 height 7
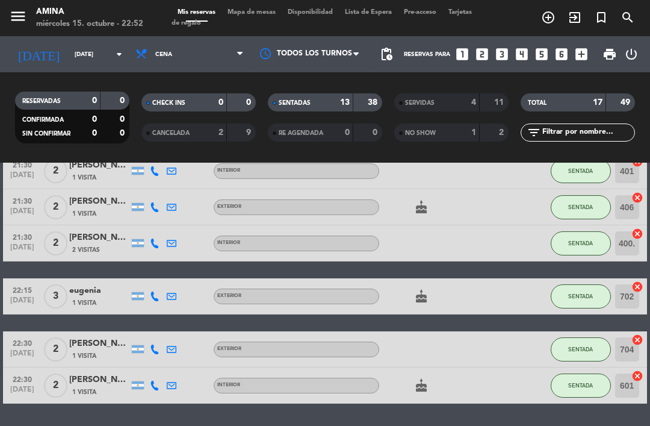
scroll to position [385, 0]
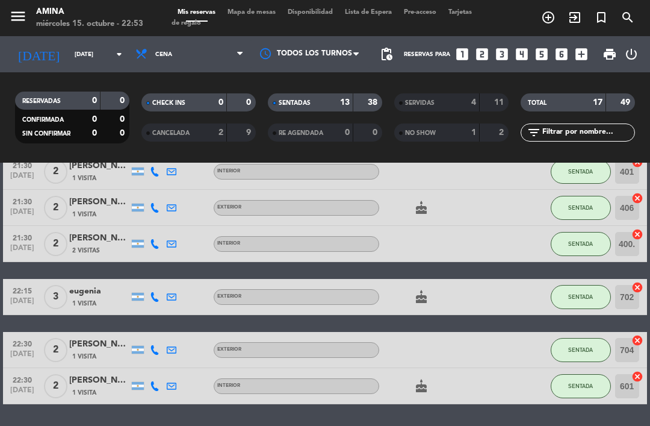
click at [423, 134] on span "NO SHOW" at bounding box center [420, 133] width 31 height 6
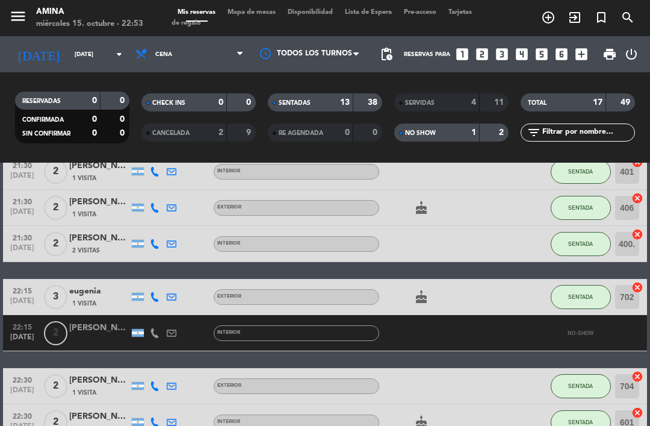
click at [480, 134] on div "NO SHOW 1 2" at bounding box center [451, 132] width 114 height 18
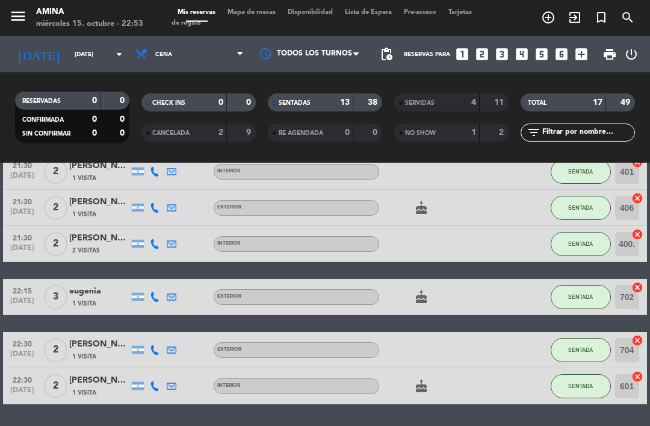
click at [166, 87] on div "CHECK INS 0 0 CANCELADA 2 9" at bounding box center [198, 117] width 126 height 66
click at [448, 128] on div "NO SHOW" at bounding box center [424, 133] width 55 height 14
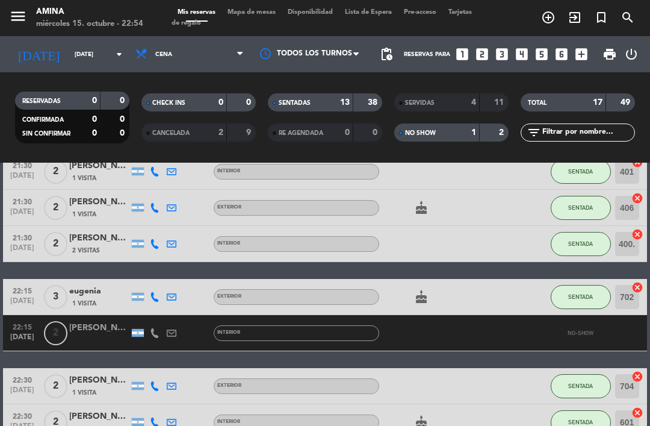
click at [89, 327] on div "[PERSON_NAME]" at bounding box center [99, 328] width 60 height 14
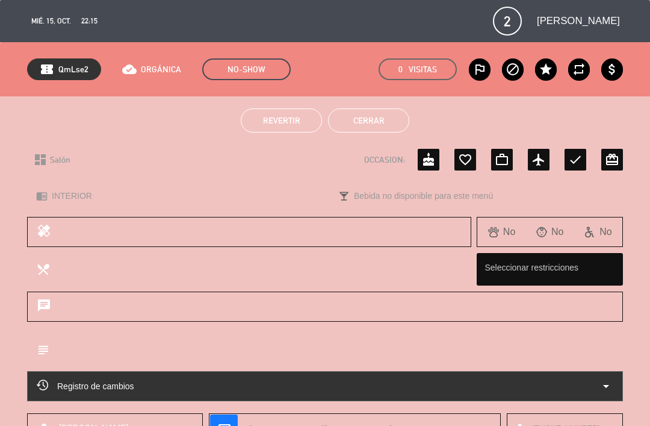
click at [288, 119] on span "Revertir" at bounding box center [281, 121] width 37 height 10
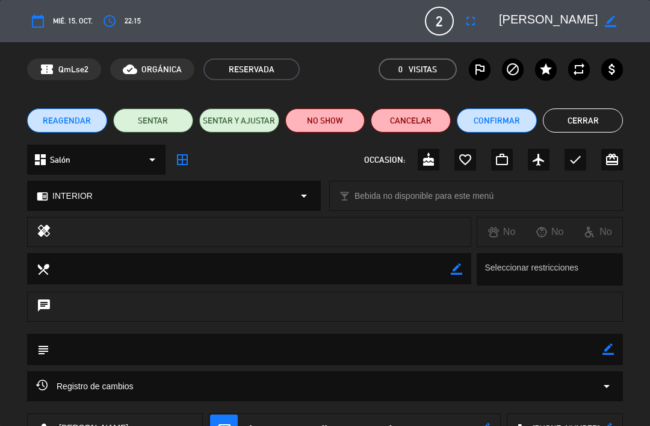
click at [587, 119] on button "Cerrar" at bounding box center [583, 120] width 80 height 24
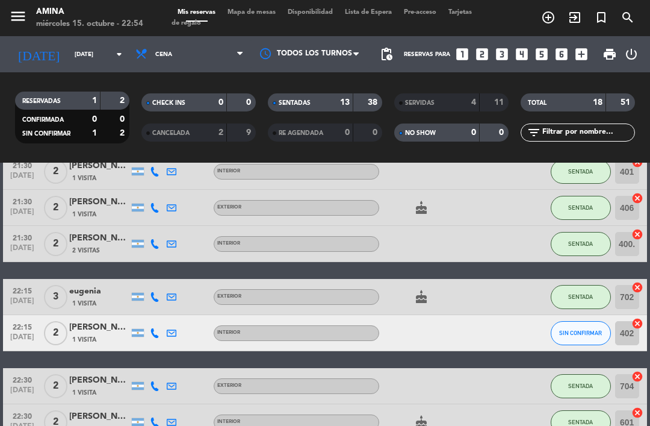
click at [258, 23] on div "Mis reservas Mapa de mesas Disponibilidad Lista de Espera Pre-acceso Tarjetas d…" at bounding box center [325, 18] width 307 height 22
click at [243, 16] on span "Mapa de mesas" at bounding box center [252, 12] width 60 height 7
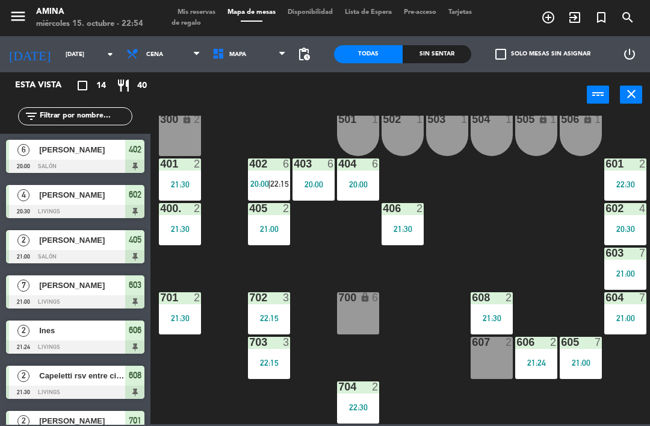
scroll to position [335, 0]
click at [266, 160] on div at bounding box center [270, 163] width 20 height 11
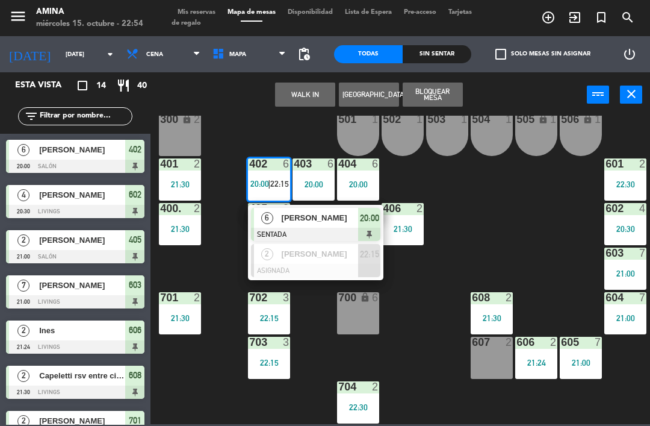
click at [306, 264] on div at bounding box center [315, 270] width 129 height 13
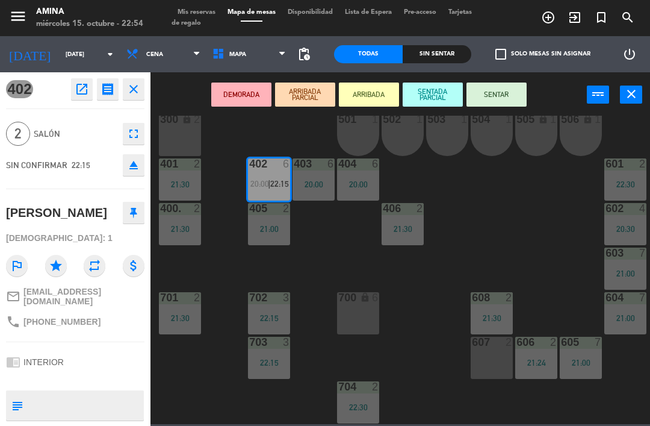
click at [480, 365] on div "607 2" at bounding box center [492, 358] width 42 height 42
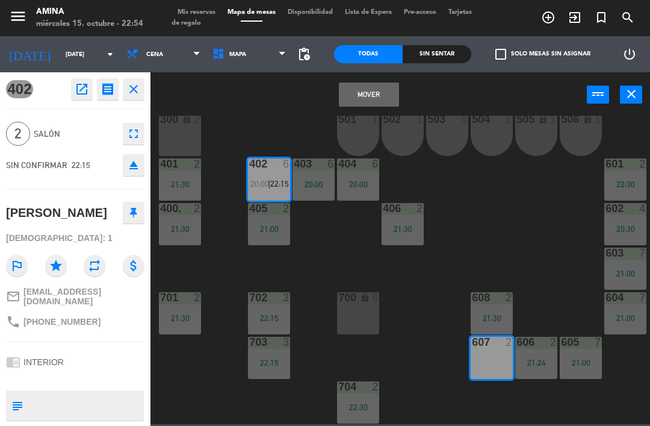
click at [370, 96] on button "Mover" at bounding box center [369, 94] width 60 height 24
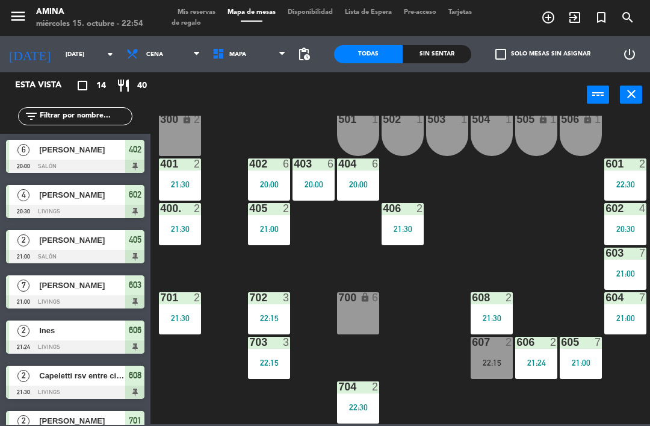
scroll to position [91, 0]
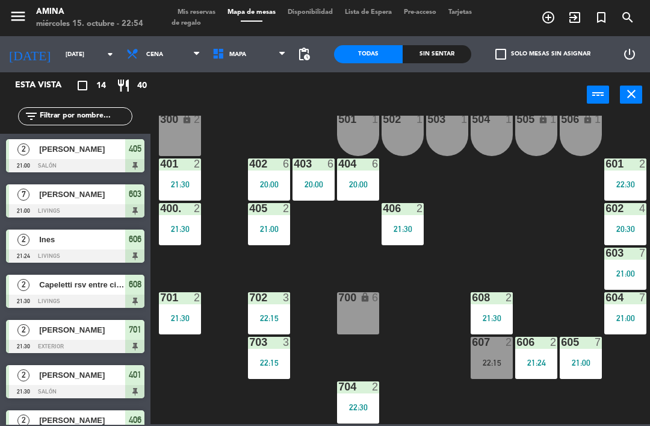
click at [489, 374] on div "607 2 22:15" at bounding box center [492, 358] width 42 height 42
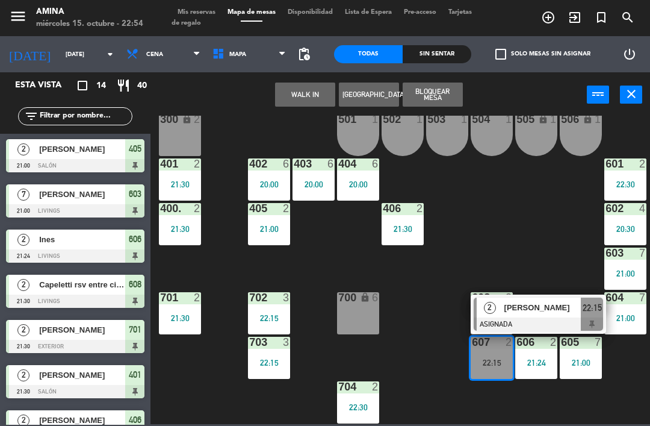
click at [561, 318] on div at bounding box center [538, 323] width 129 height 13
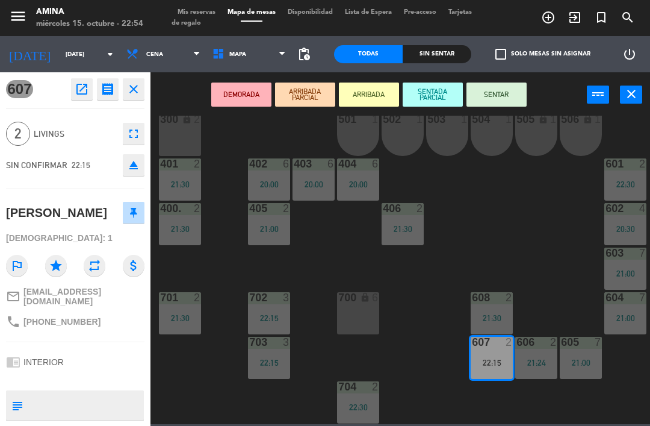
click at [504, 99] on button "SENTAR" at bounding box center [497, 94] width 60 height 24
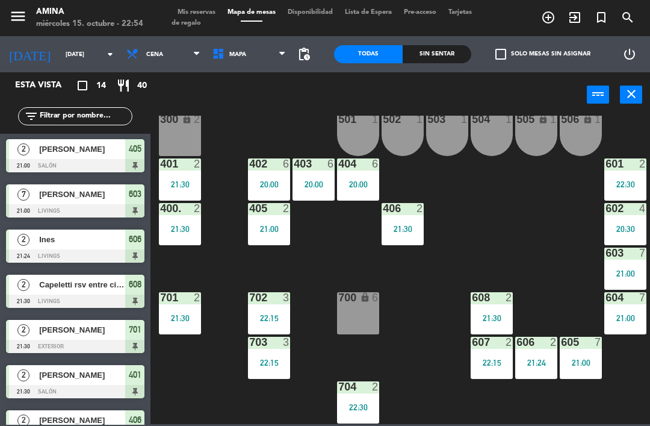
click at [559, 228] on div "101 lock 6 102 lock 6 103 lock 6 301 lock 6 307 lock 2 302 lock 6 308 lock 2 20…" at bounding box center [403, 270] width 493 height 308
click at [188, 12] on span "Mis reservas" at bounding box center [197, 12] width 50 height 7
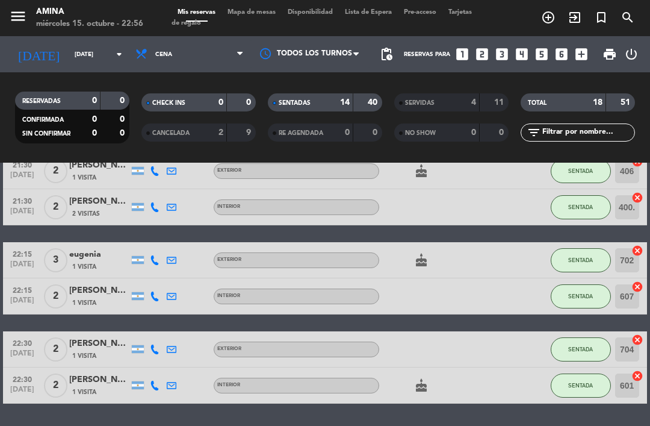
scroll to position [421, 0]
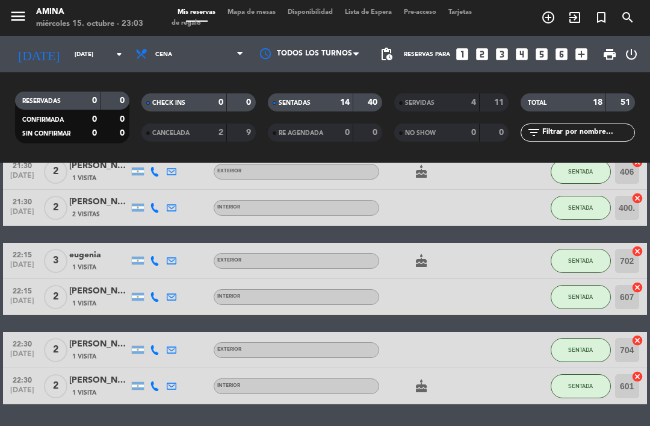
click at [18, 25] on icon "menu" at bounding box center [18, 16] width 18 height 18
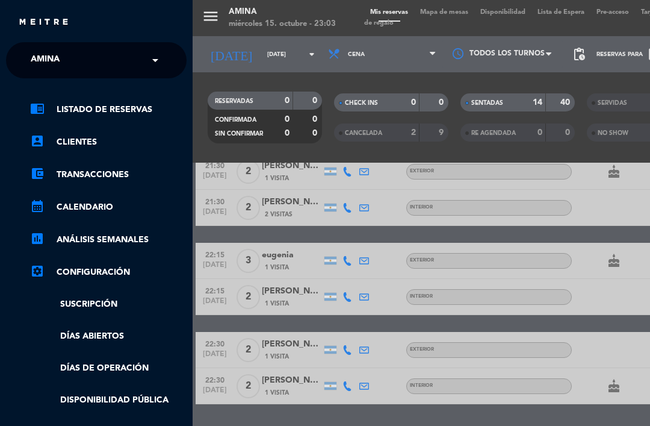
click at [223, 93] on div "menu Amina miércoles 15. octubre - 23:03 Mis reservas Mapa de mesas Disponibili…" at bounding box center [518, 213] width 650 height 426
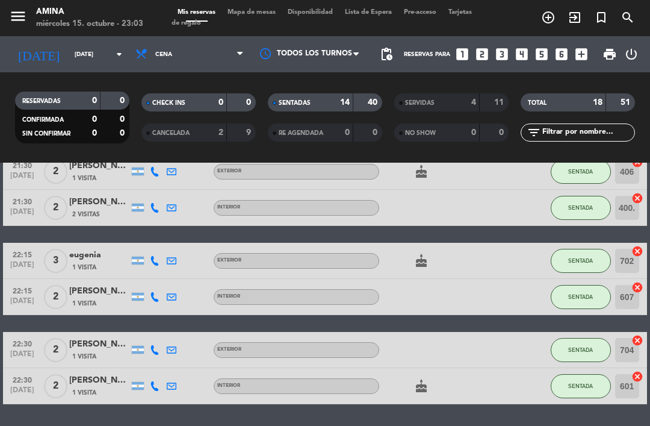
click at [79, 46] on input "[DATE]" at bounding box center [110, 54] width 82 height 19
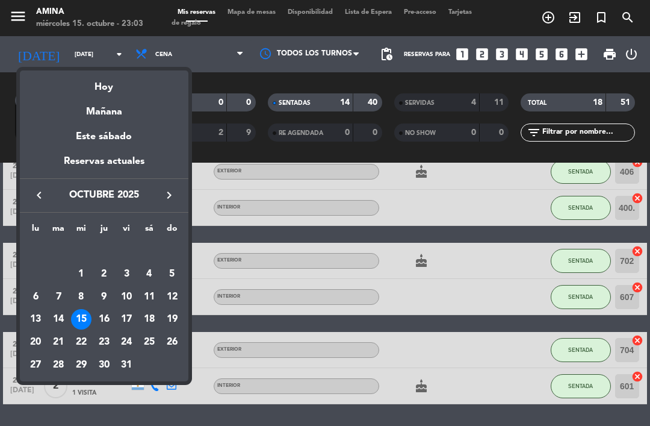
click at [126, 323] on div "17" at bounding box center [126, 319] width 20 height 20
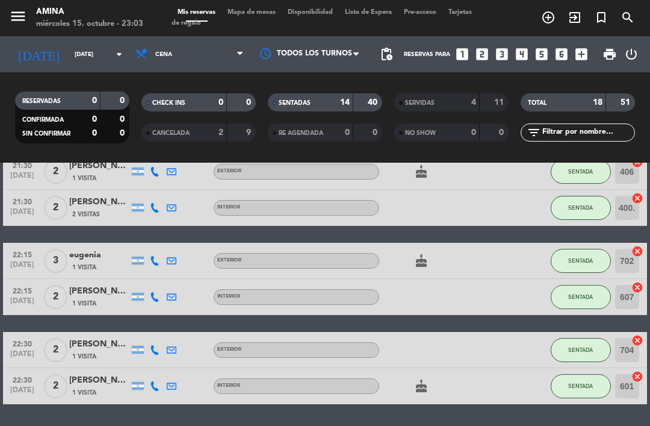
type input "[DATE]"
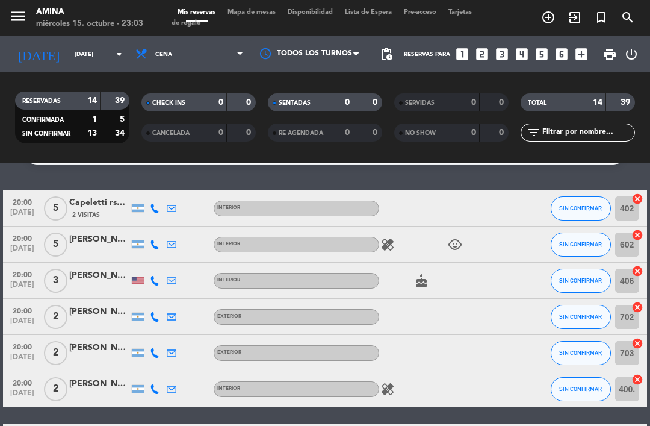
scroll to position [15, 0]
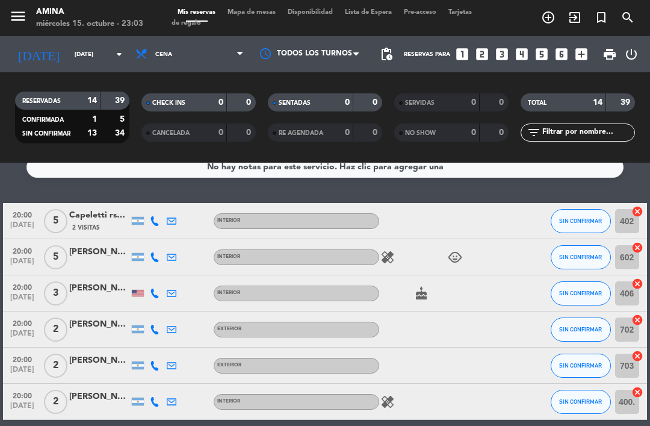
click at [578, 226] on button "SIN CONFIRMAR" at bounding box center [581, 221] width 60 height 24
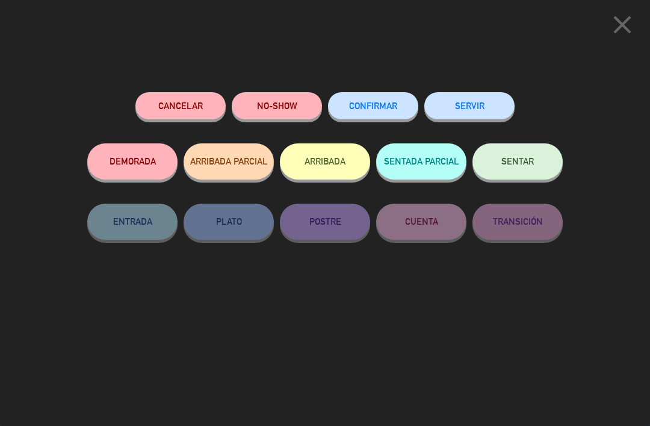
click at [192, 105] on button "Cancelar" at bounding box center [180, 105] width 90 height 27
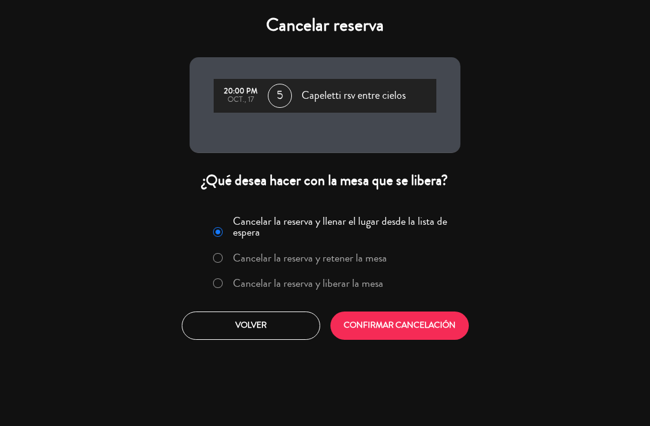
click at [418, 322] on button "CONFIRMAR CANCELACIÓN" at bounding box center [400, 325] width 138 height 28
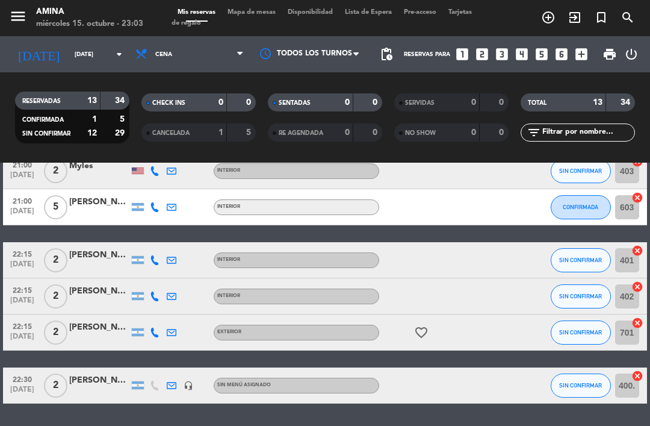
scroll to position [334, 0]
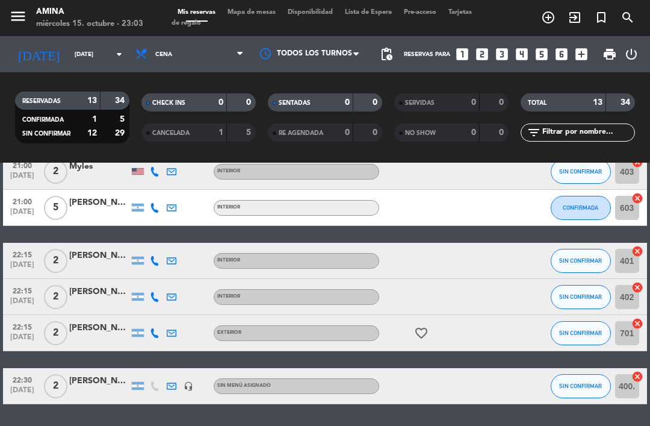
click at [259, 16] on span "Mapa de mesas" at bounding box center [252, 12] width 60 height 7
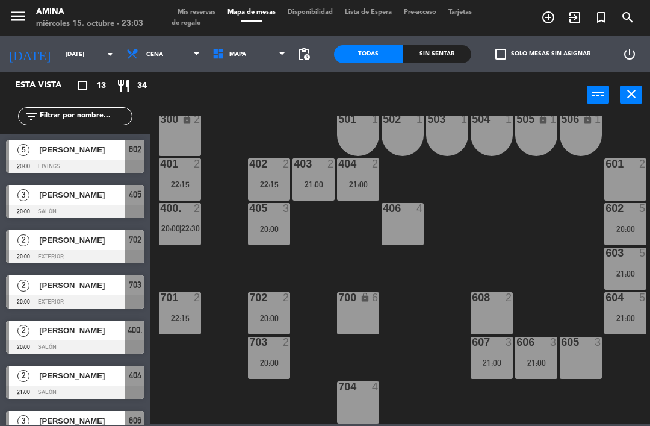
scroll to position [335, 0]
click at [60, 58] on input "[DATE]" at bounding box center [101, 54] width 82 height 19
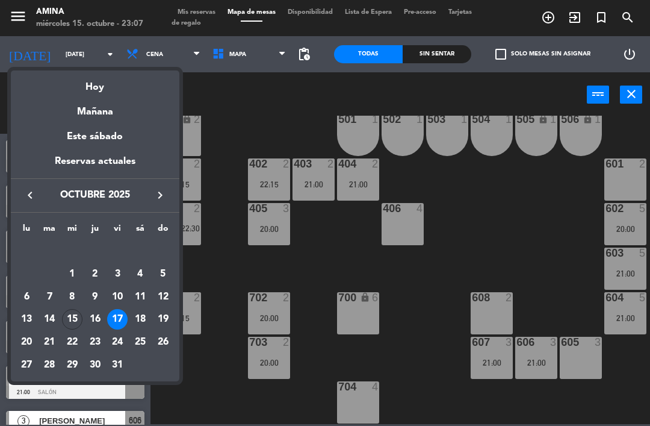
click at [73, 319] on div "15" at bounding box center [72, 319] width 20 height 20
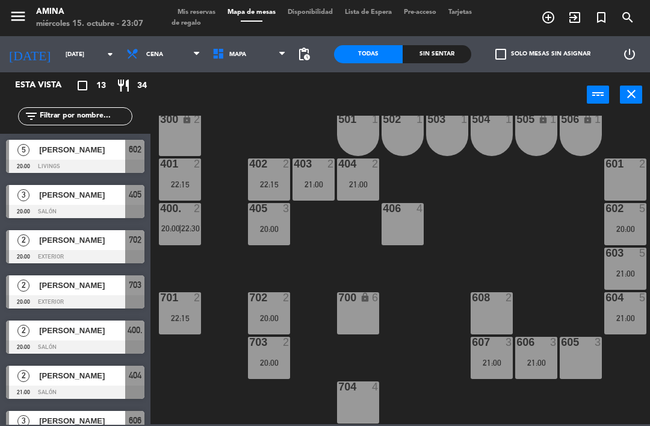
type input "[DATE]"
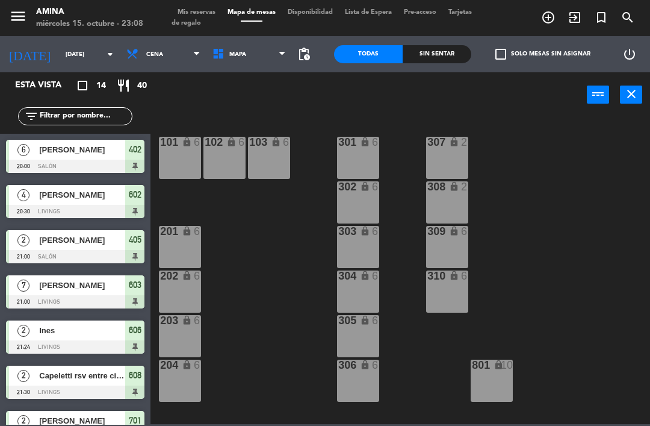
click at [188, 4] on div "menu Amina miércoles 15. octubre - 23:08 Mis reservas Mapa de mesas Disponibili…" at bounding box center [325, 18] width 650 height 36
click at [196, 10] on span "Mis reservas" at bounding box center [197, 12] width 50 height 7
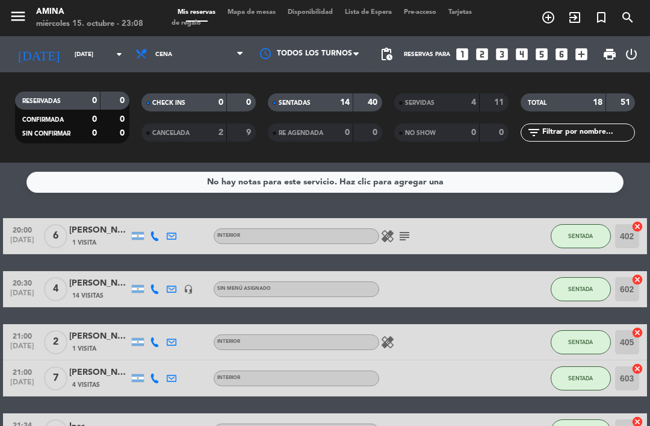
click at [255, 12] on span "Mapa de mesas" at bounding box center [252, 12] width 60 height 7
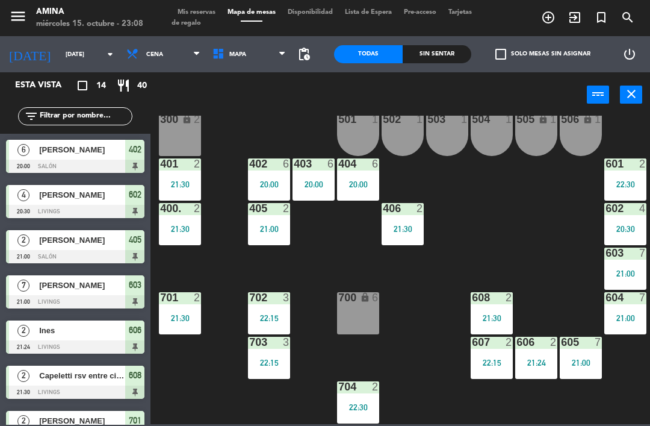
scroll to position [335, 0]
click at [203, 14] on span "Mis reservas" at bounding box center [197, 12] width 50 height 7
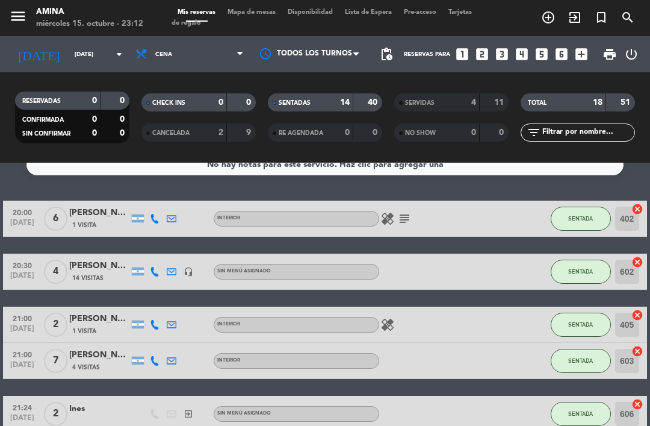
click at [457, 98] on div "4" at bounding box center [465, 103] width 24 height 14
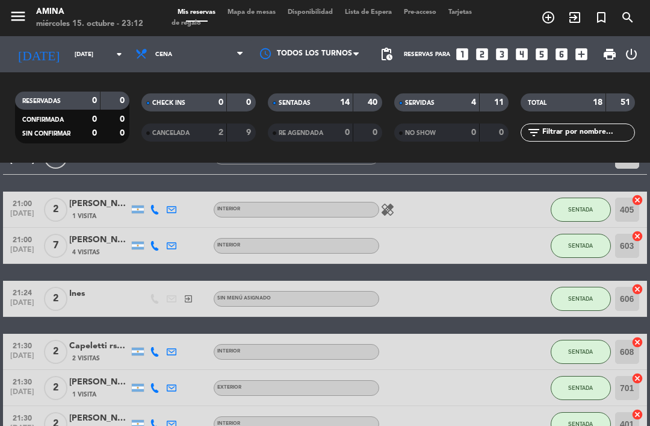
scroll to position [327, 0]
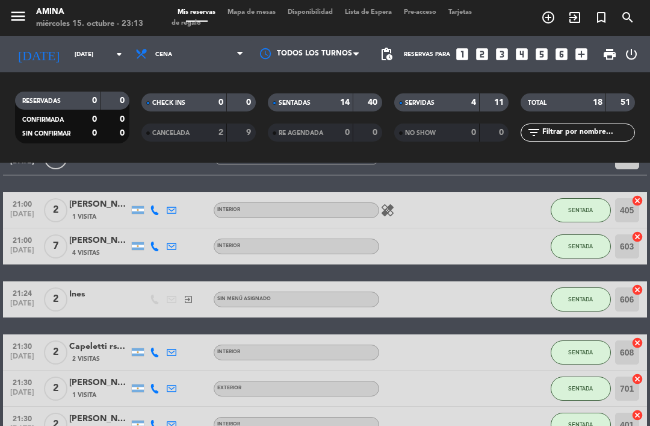
click at [458, 110] on div "SERVIDAS 4 11" at bounding box center [451, 102] width 114 height 18
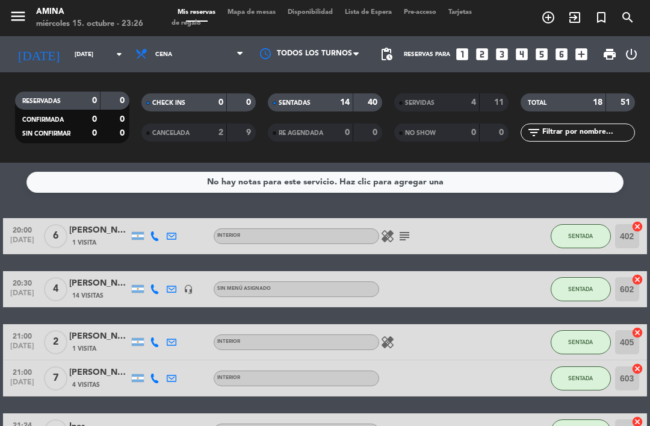
click at [69, 58] on input "[DATE]" at bounding box center [110, 54] width 82 height 19
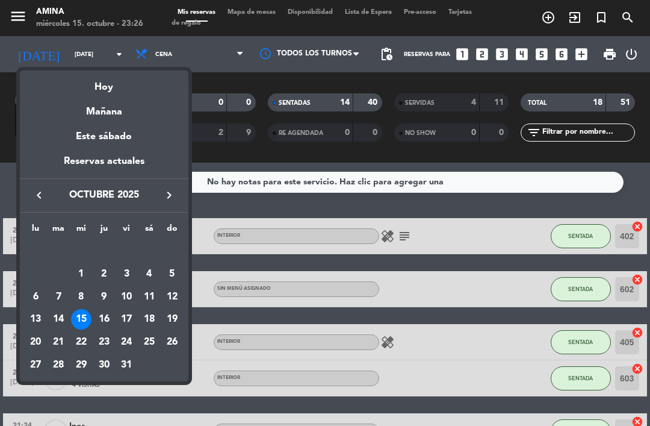
click at [104, 319] on div "16" at bounding box center [104, 319] width 20 height 20
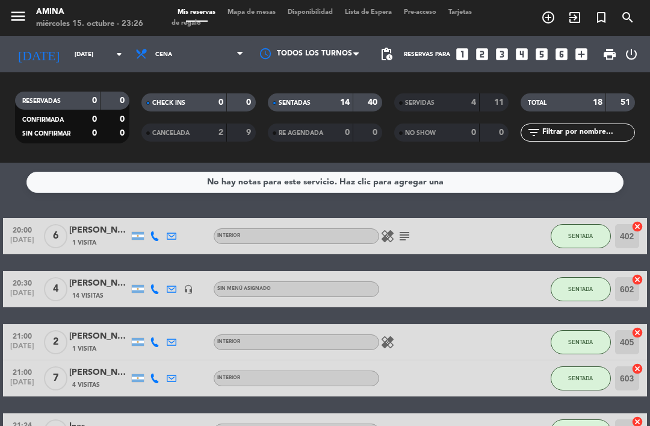
type input "[DEMOGRAPHIC_DATA][DATE]"
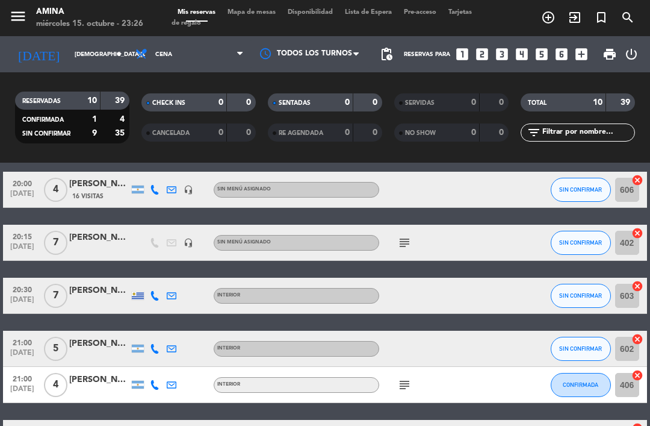
scroll to position [49, 0]
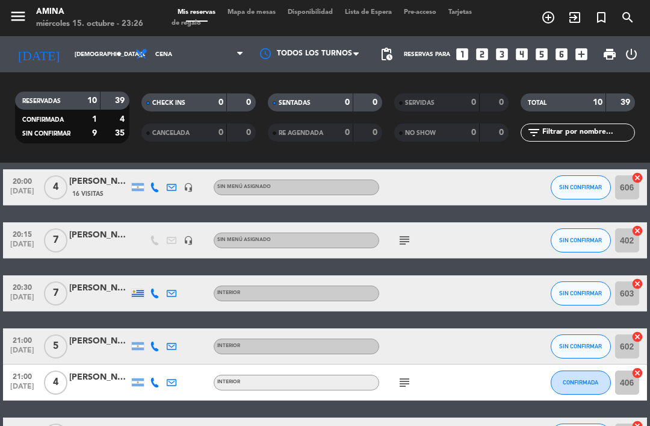
click at [592, 241] on span "SIN CONFIRMAR" at bounding box center [580, 240] width 43 height 7
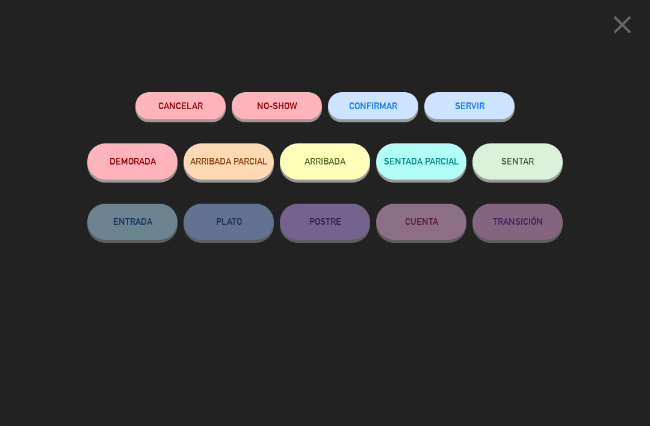
click at [387, 104] on span "CONFIRMAR" at bounding box center [373, 106] width 48 height 10
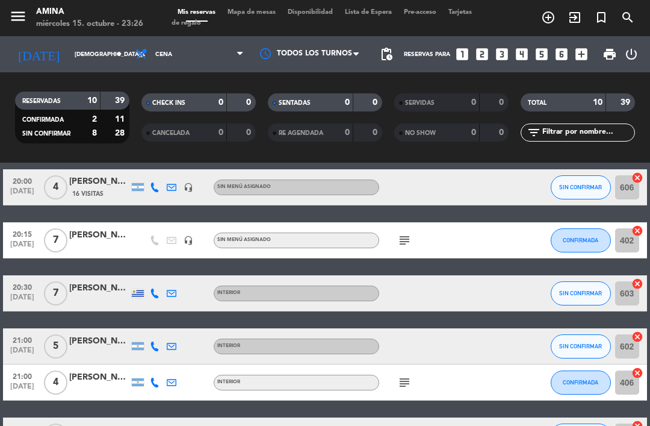
click at [256, 16] on span "Mapa de mesas" at bounding box center [252, 12] width 60 height 7
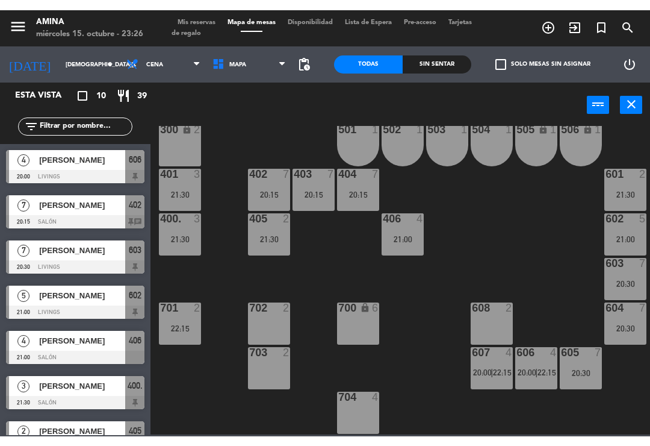
scroll to position [335, 0]
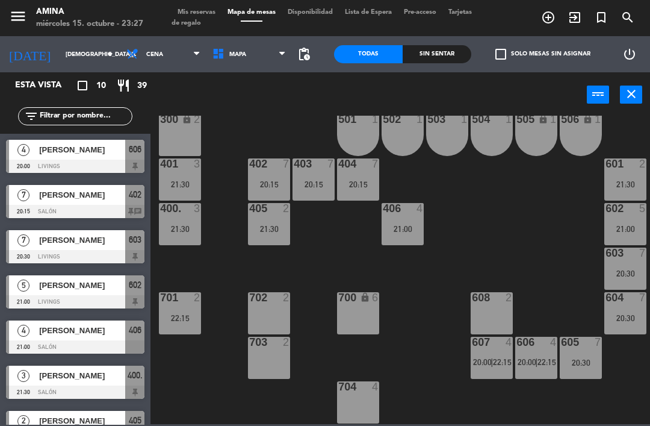
click at [201, 182] on div "21:30" at bounding box center [180, 184] width 42 height 8
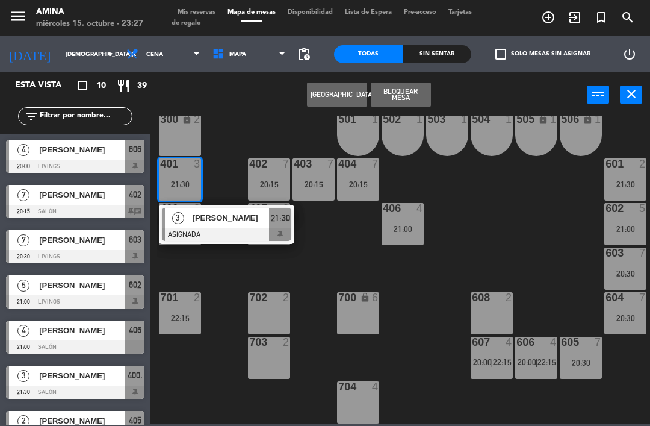
click at [255, 229] on div at bounding box center [226, 234] width 129 height 13
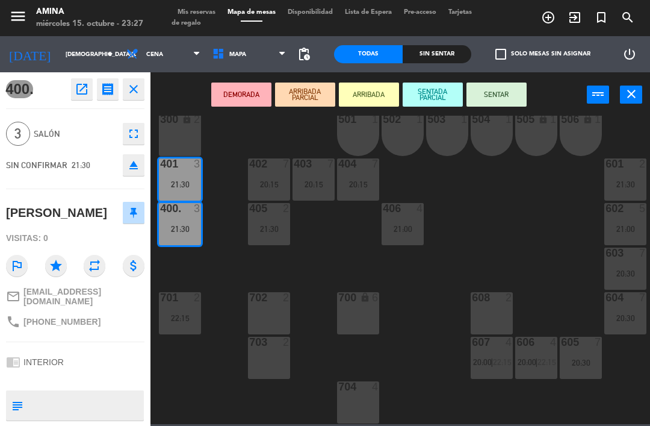
click at [128, 164] on icon "eject" at bounding box center [133, 165] width 14 height 14
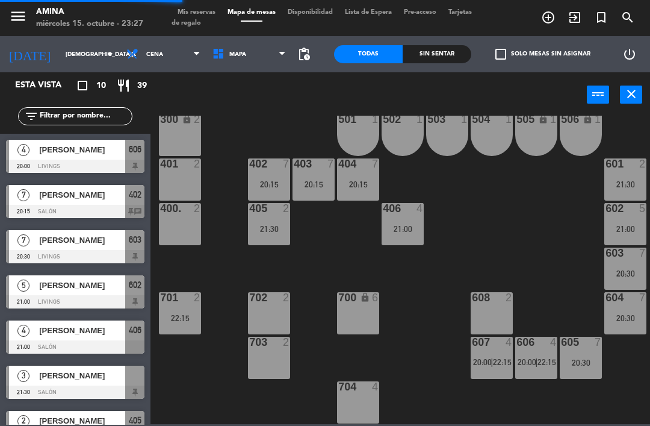
click at [271, 182] on div "20:15" at bounding box center [269, 184] width 42 height 8
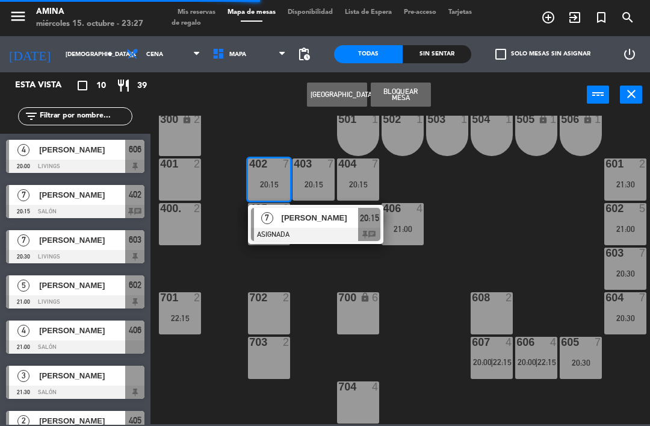
click at [347, 222] on span "[PERSON_NAME]" at bounding box center [320, 217] width 77 height 13
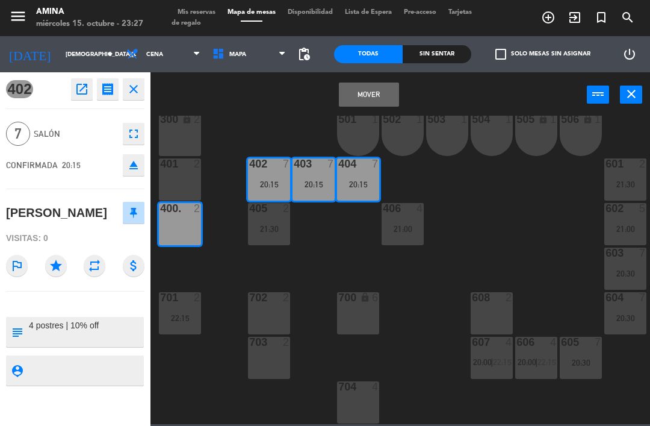
click at [182, 178] on div "401 2" at bounding box center [180, 179] width 42 height 42
click at [373, 94] on button "Mover y Unir" at bounding box center [369, 94] width 60 height 24
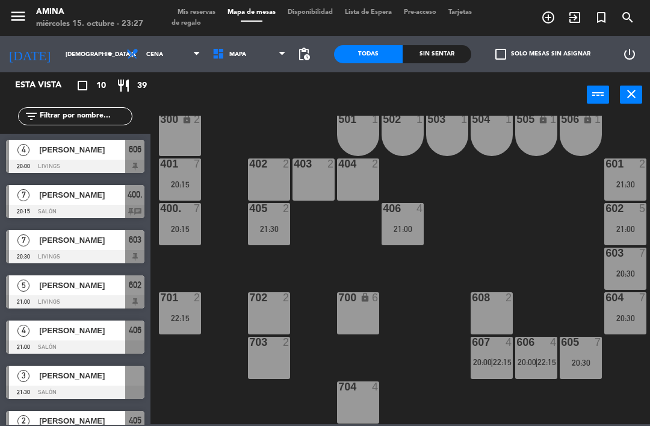
click at [55, 379] on span "[PERSON_NAME]" at bounding box center [82, 375] width 86 height 13
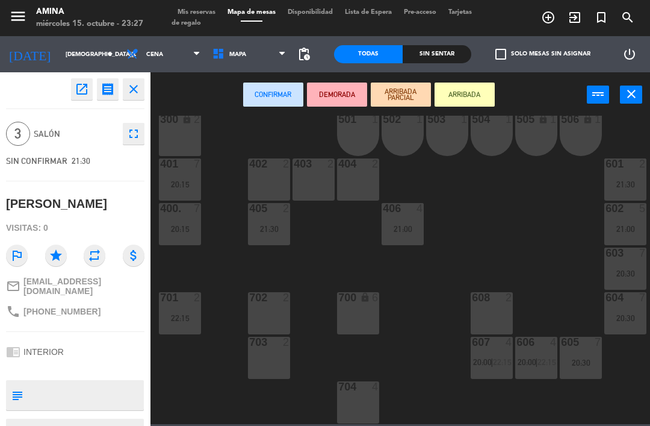
click at [370, 190] on div "404 2" at bounding box center [358, 179] width 42 height 42
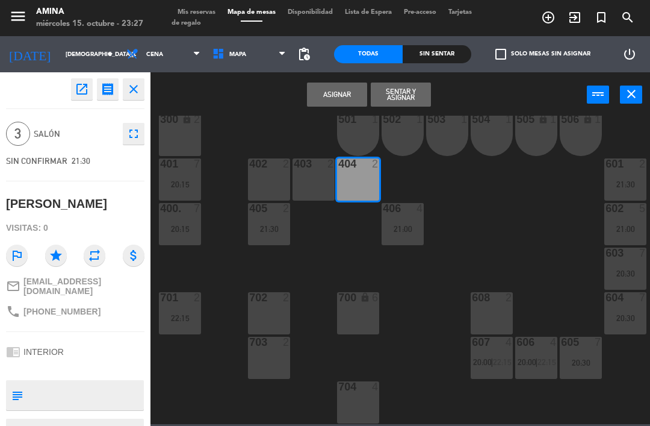
click at [319, 180] on div "403 2" at bounding box center [314, 179] width 42 height 42
click at [343, 99] on button "Asignar" at bounding box center [337, 94] width 60 height 24
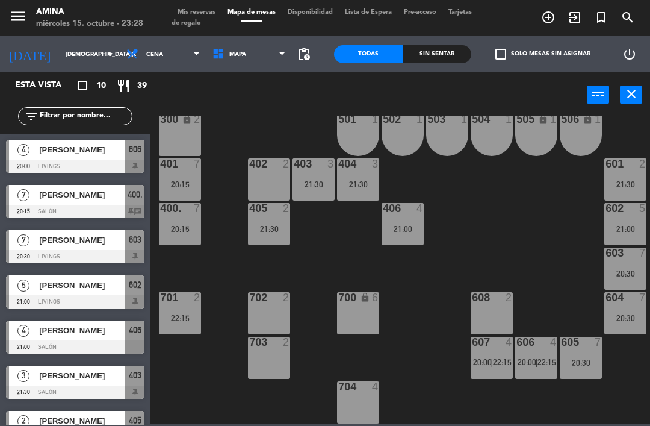
click at [504, 367] on span "22:15" at bounding box center [502, 362] width 19 height 10
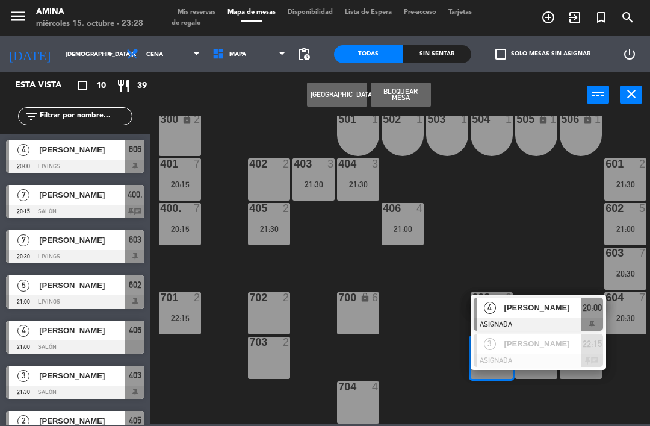
click at [573, 251] on div "101 lock 6 102 lock 6 103 lock 6 301 lock 6 307 lock 2 302 lock 6 308 lock 2 20…" at bounding box center [403, 270] width 493 height 308
